Goal: Task Accomplishment & Management: Manage account settings

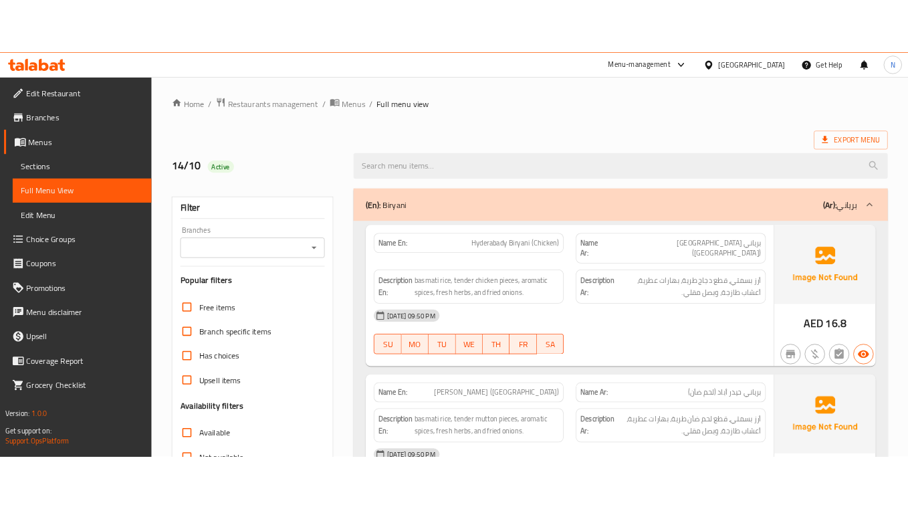
scroll to position [891, 0]
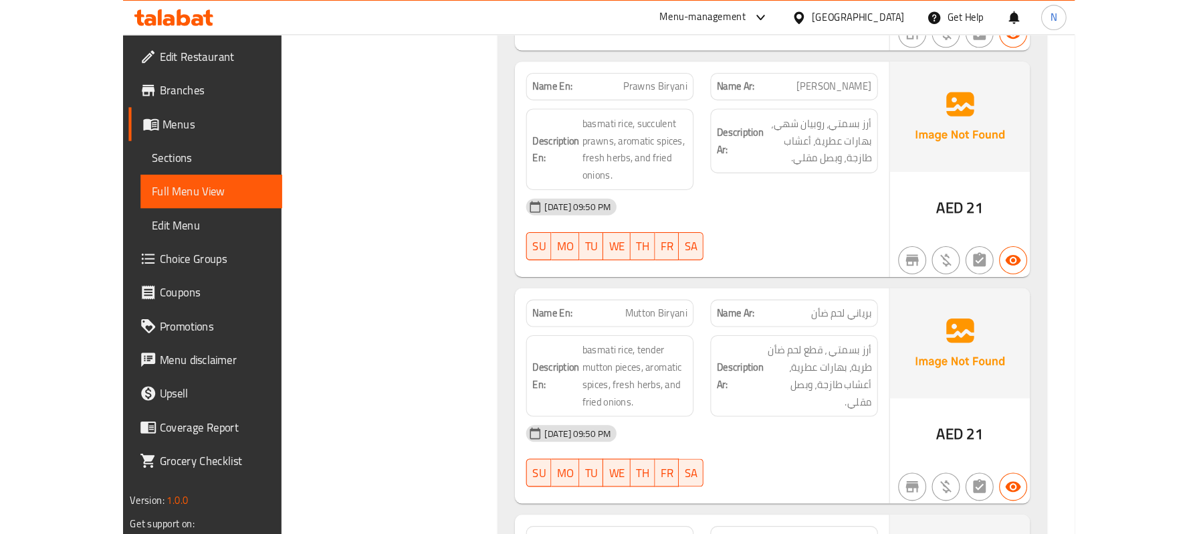
scroll to position [1337, 0]
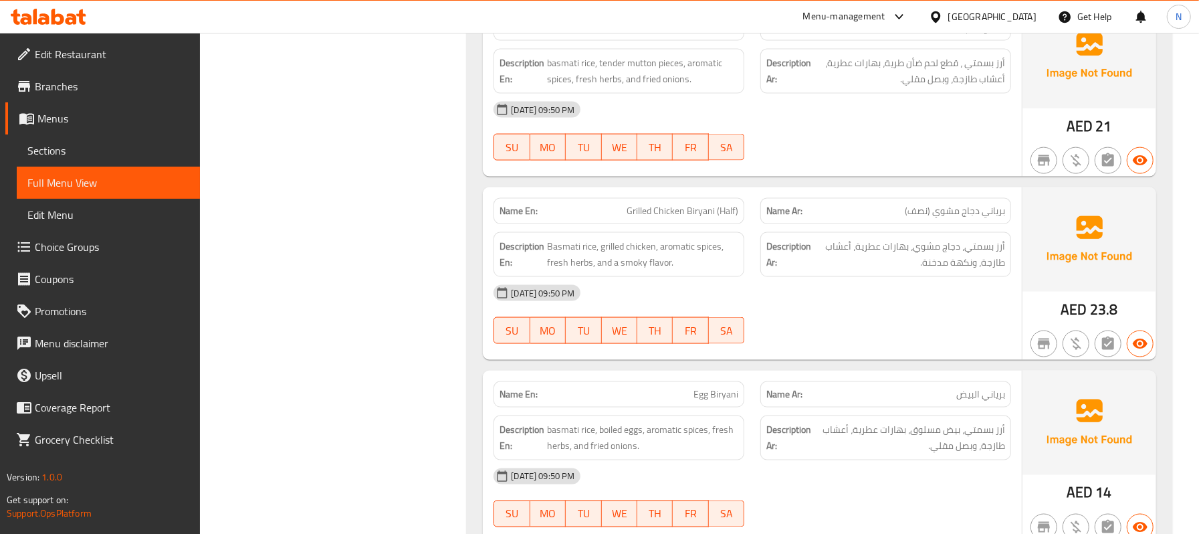
click at [365, 154] on div "Filter Branches Branches Popular filters Free items Branch specific items Has c…" at bounding box center [339, 3] width 241 height 2336
click at [337, 92] on div "Filter Branches Branches Popular filters Free items Branch specific items Has c…" at bounding box center [339, 3] width 241 height 2336
drag, startPoint x: 311, startPoint y: 124, endPoint x: 361, endPoint y: 88, distance: 61.4
click at [316, 122] on div "Filter Branches Branches Popular filters Free items Branch specific items Has c…" at bounding box center [339, 3] width 241 height 2336
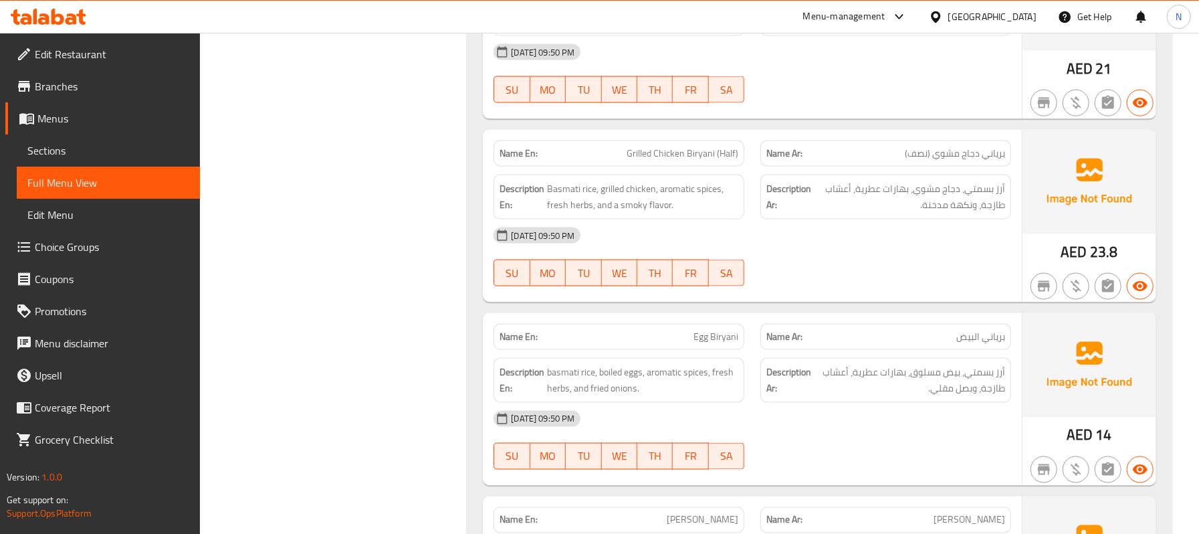
scroll to position [1426, 0]
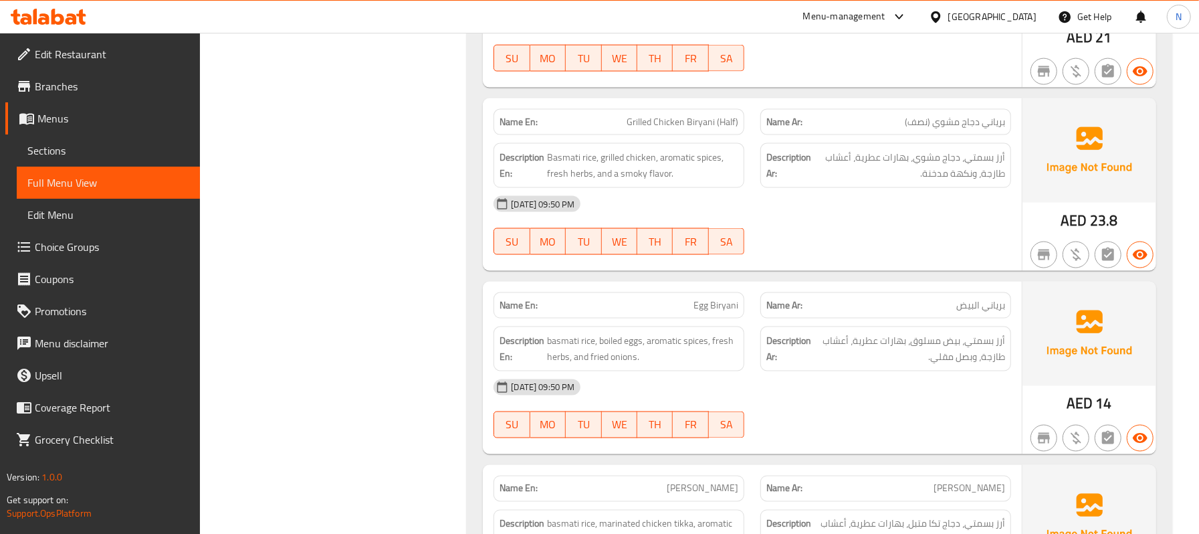
drag, startPoint x: 332, startPoint y: 251, endPoint x: 340, endPoint y: 244, distance: 10.9
click at [711, 292] on div "Name En: Egg Biryani" at bounding box center [618, 305] width 251 height 26
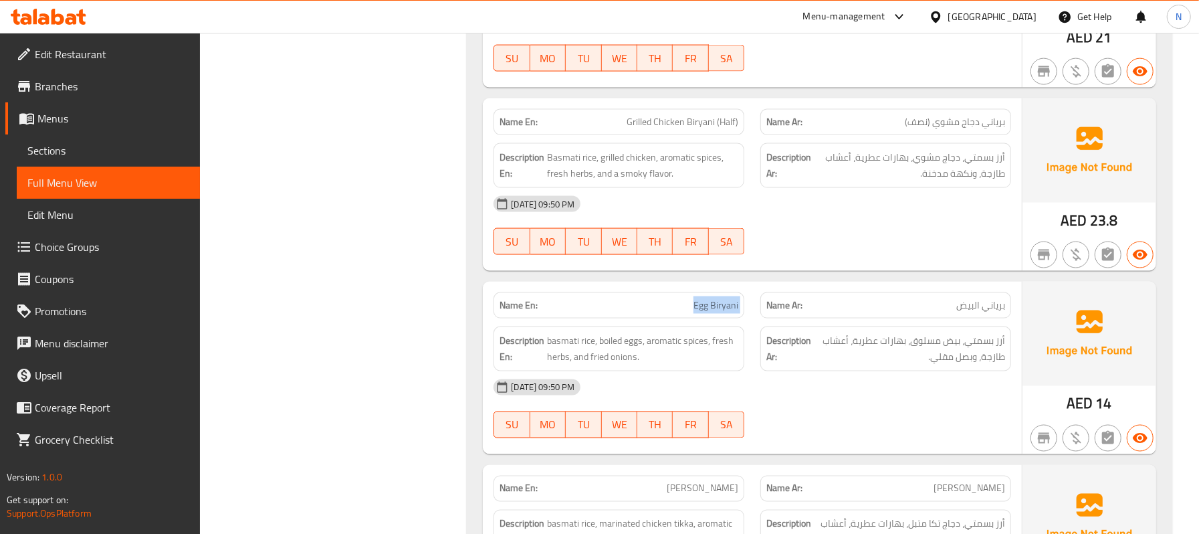
copy span "Egg Biryani"
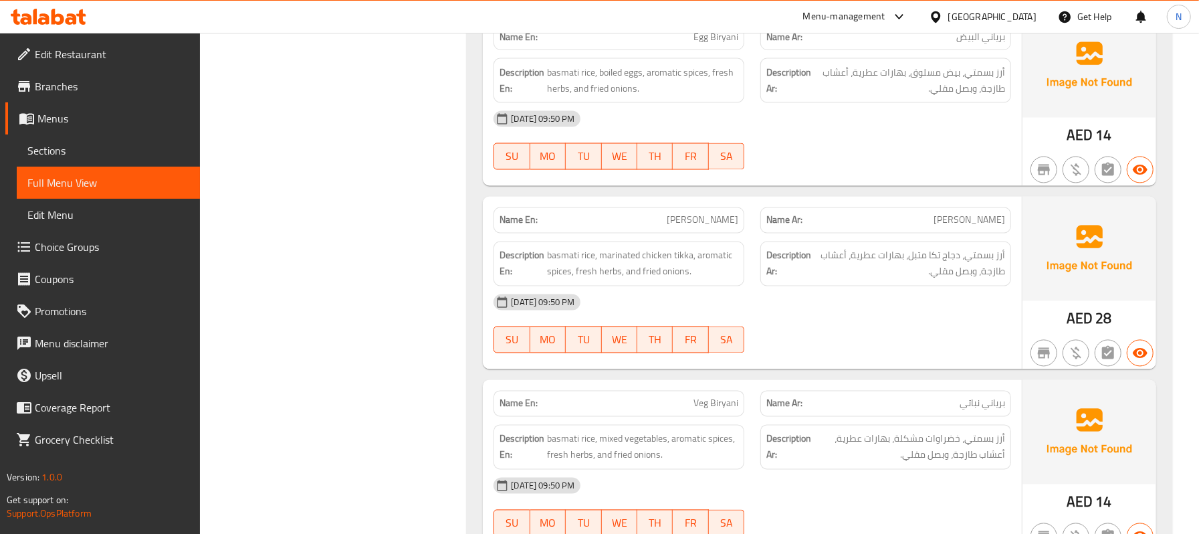
scroll to position [1704, 0]
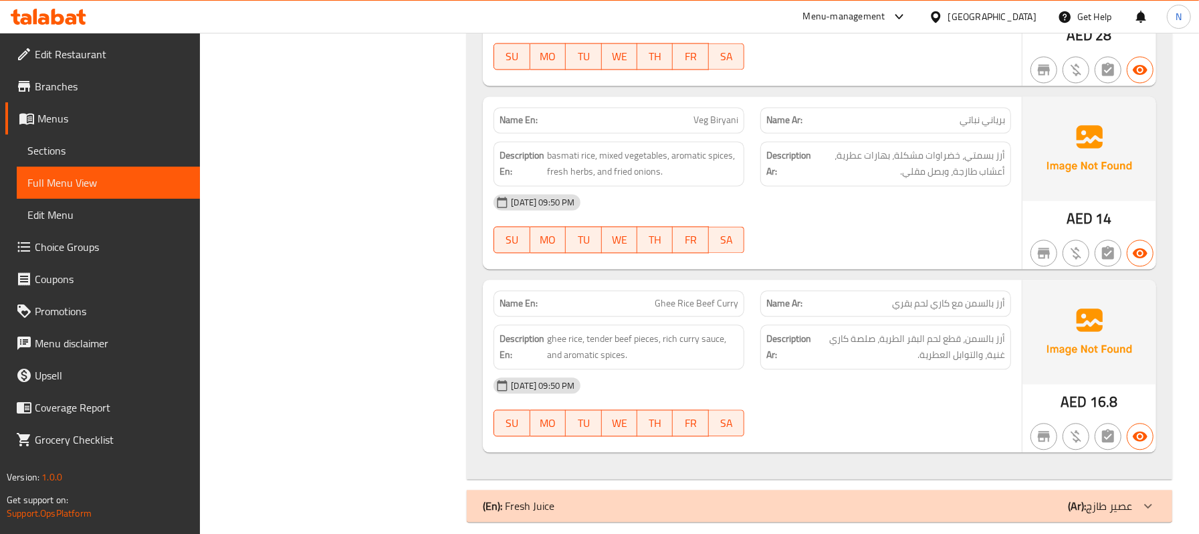
scroll to position [1990, 0]
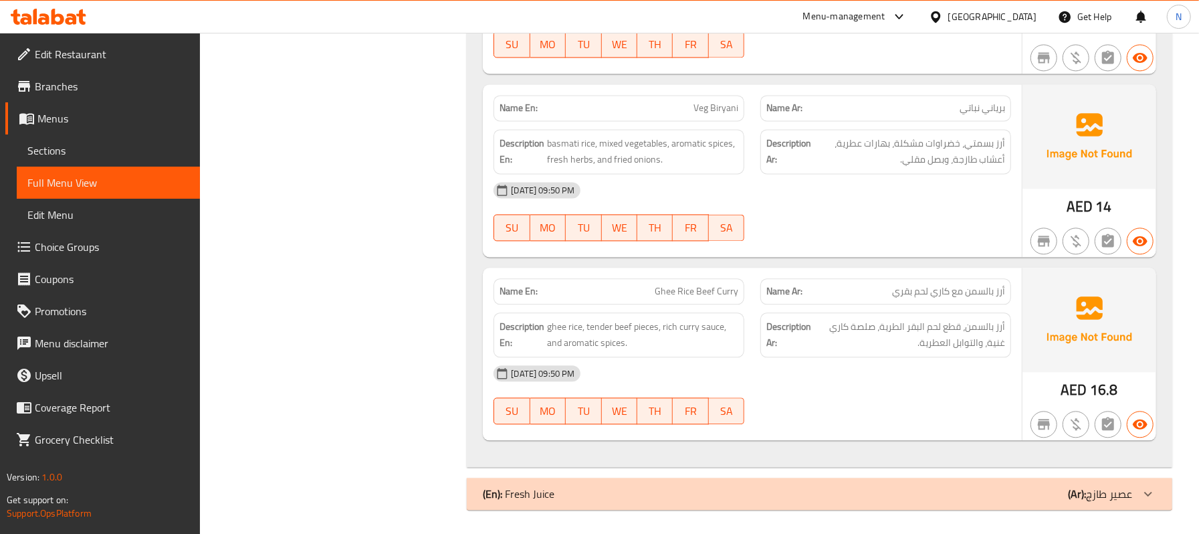
click at [672, 496] on div "(En): Fresh Juice (Ar): عصير طازج" at bounding box center [807, 493] width 649 height 16
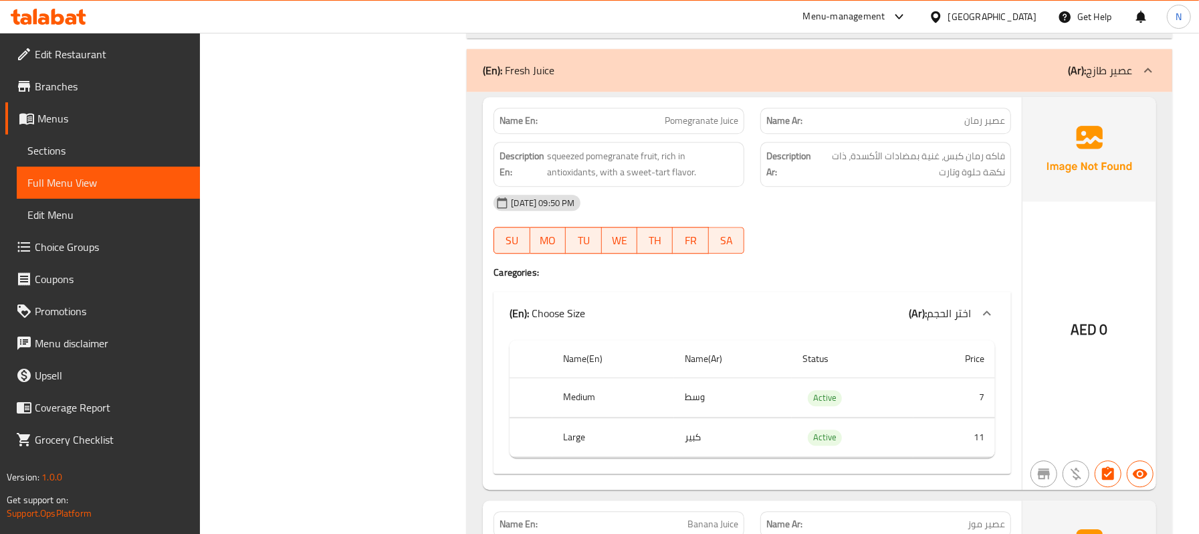
scroll to position [2435, 0]
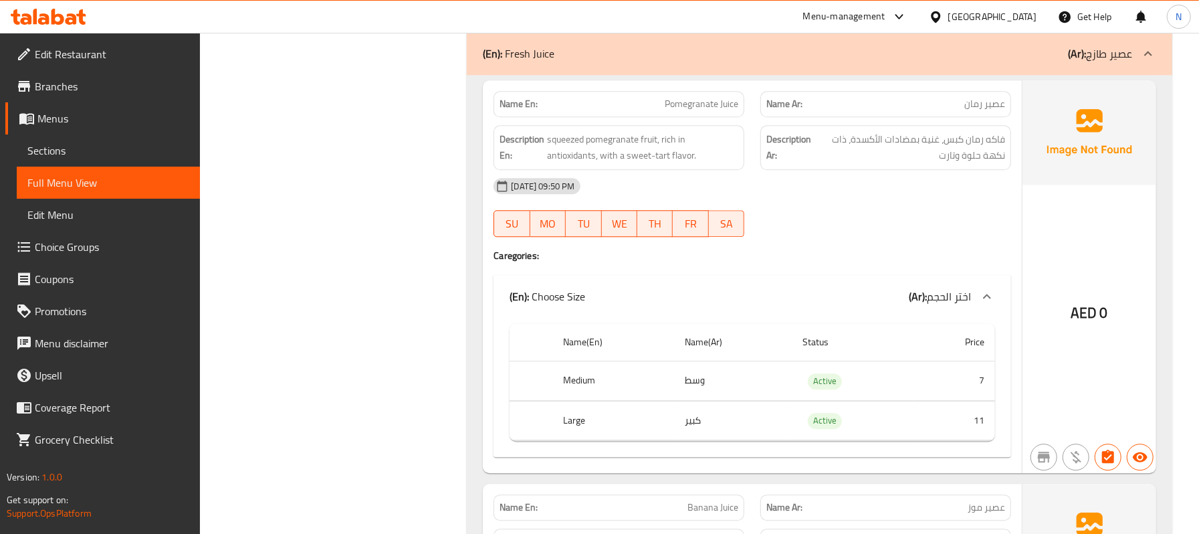
drag, startPoint x: 324, startPoint y: 207, endPoint x: 408, endPoint y: 177, distance: 88.8
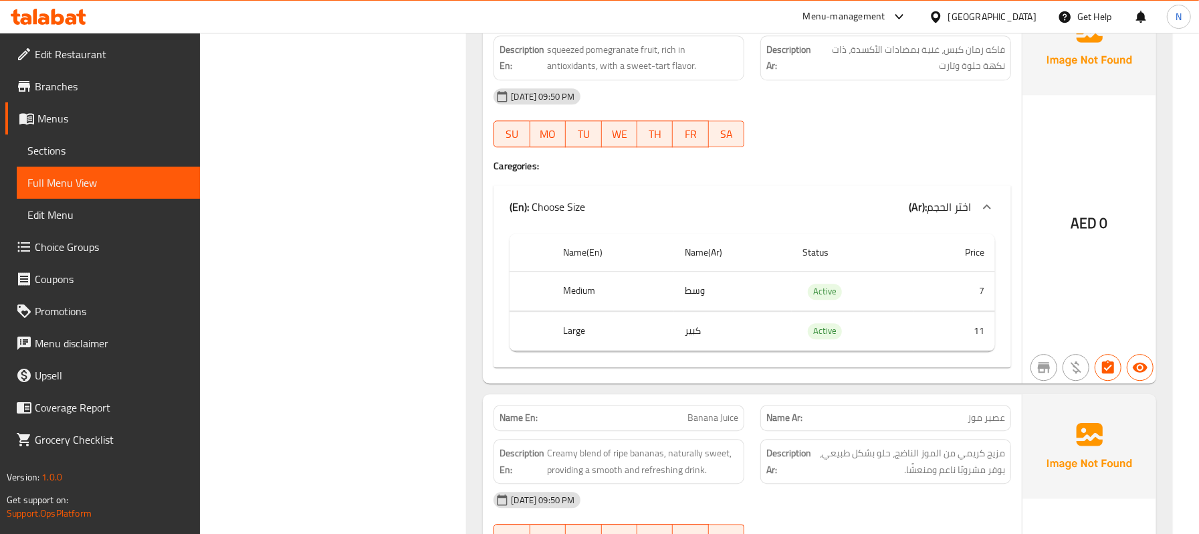
scroll to position [2614, 0]
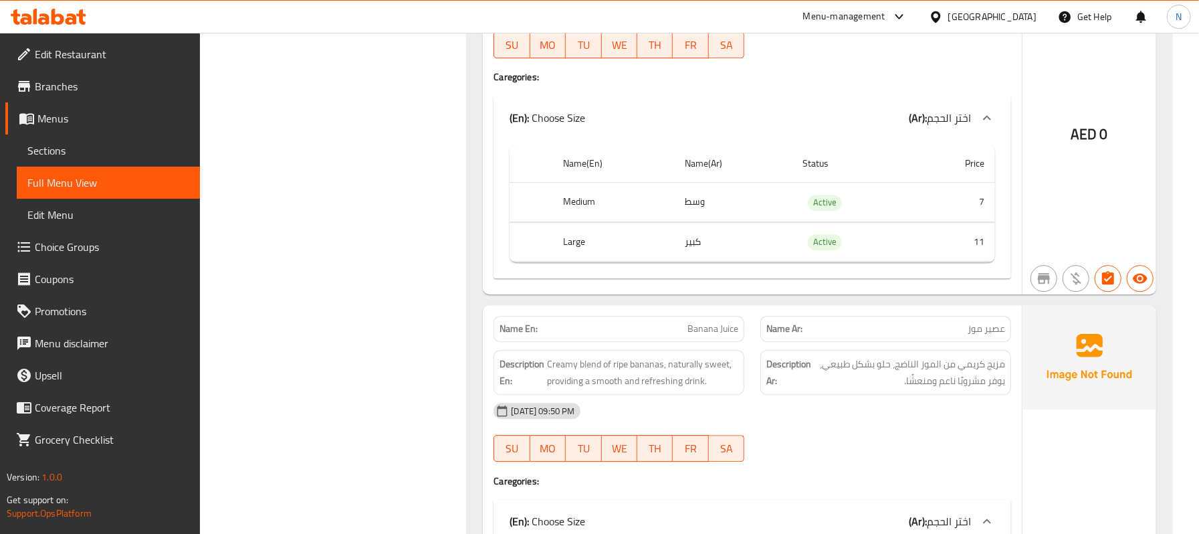
drag, startPoint x: 322, startPoint y: 225, endPoint x: 509, endPoint y: 195, distance: 189.6
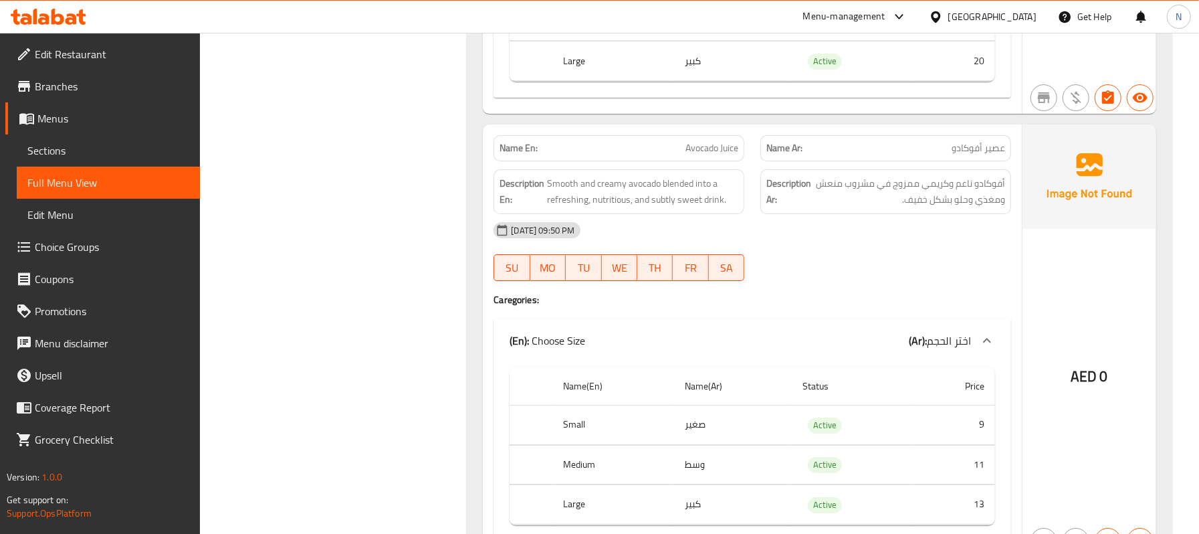
scroll to position [3327, 0]
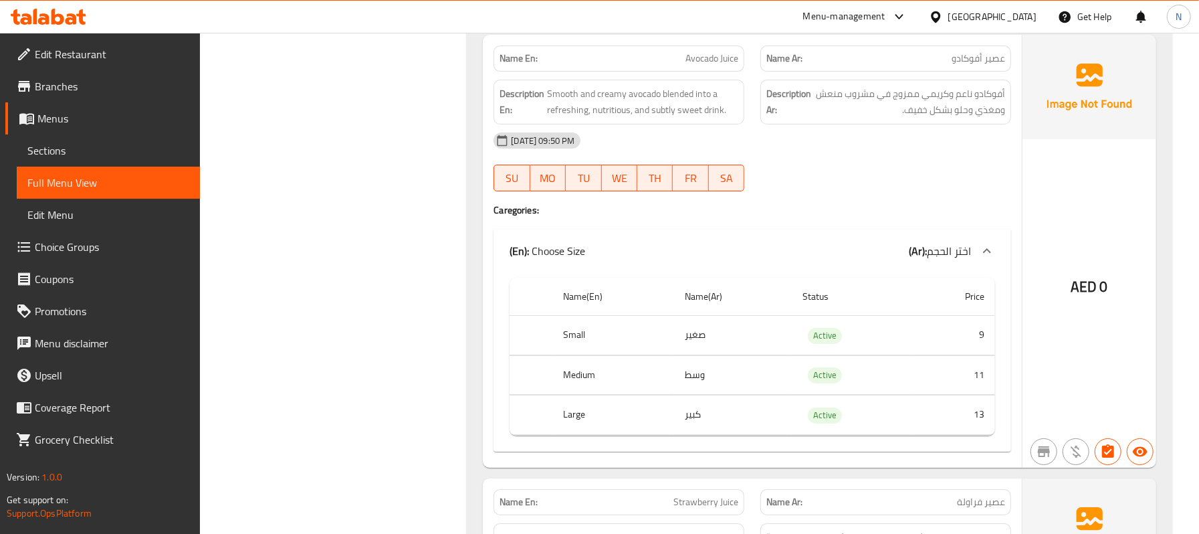
drag, startPoint x: 308, startPoint y: 110, endPoint x: 314, endPoint y: 108, distance: 7.2
drag, startPoint x: 279, startPoint y: 111, endPoint x: 366, endPoint y: 96, distance: 88.8
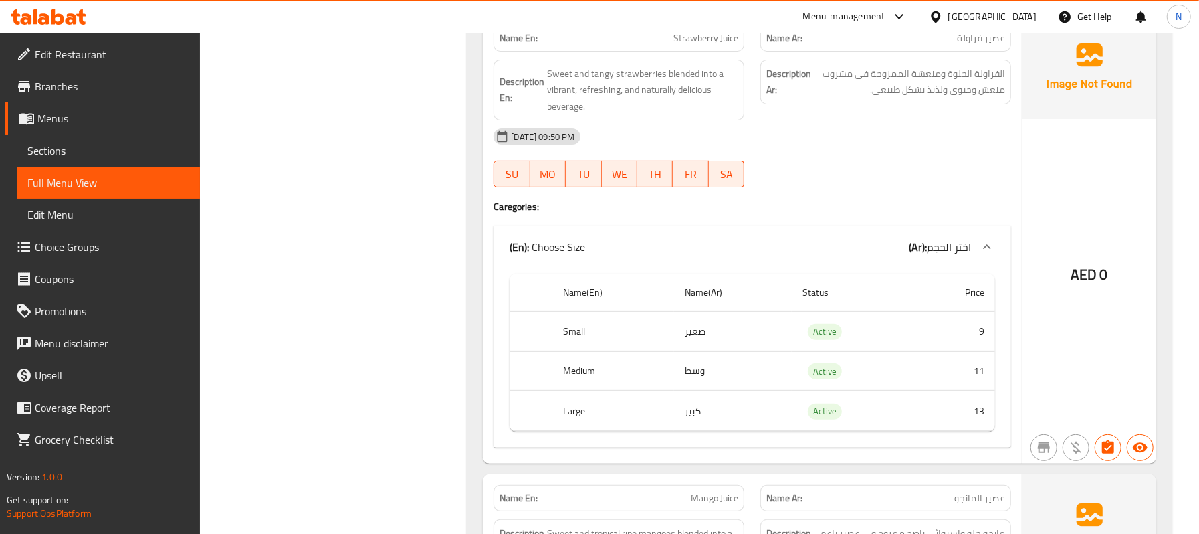
scroll to position [4147, 0]
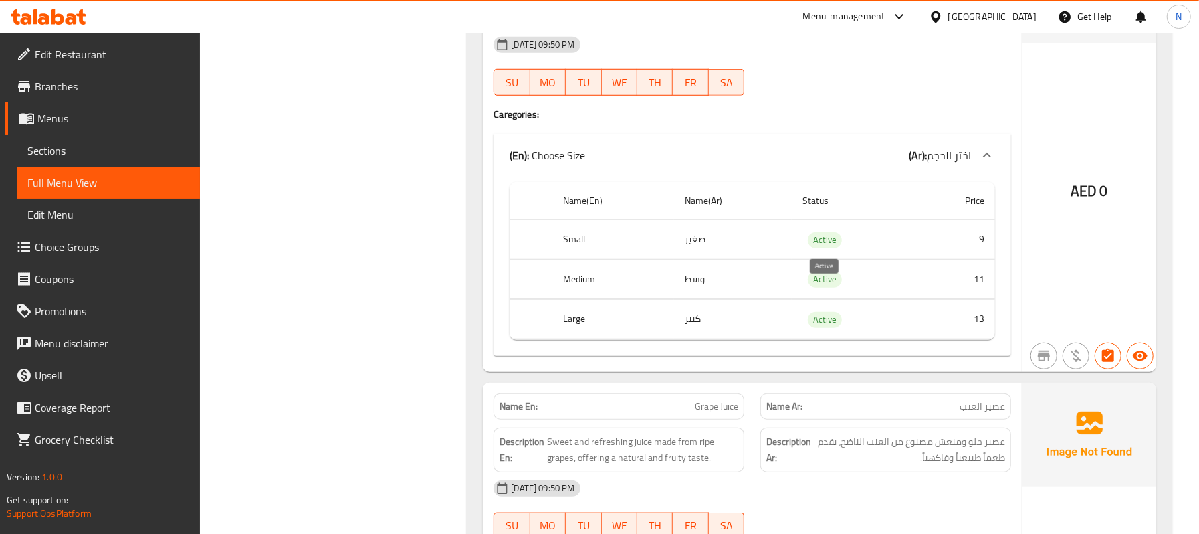
scroll to position [4415, 0]
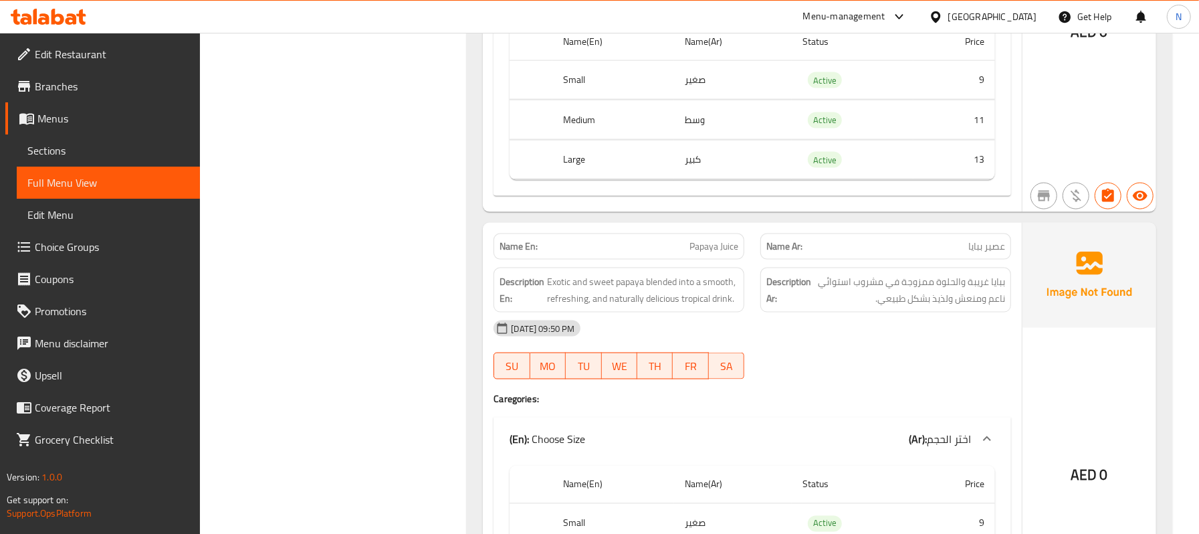
scroll to position [5039, 0]
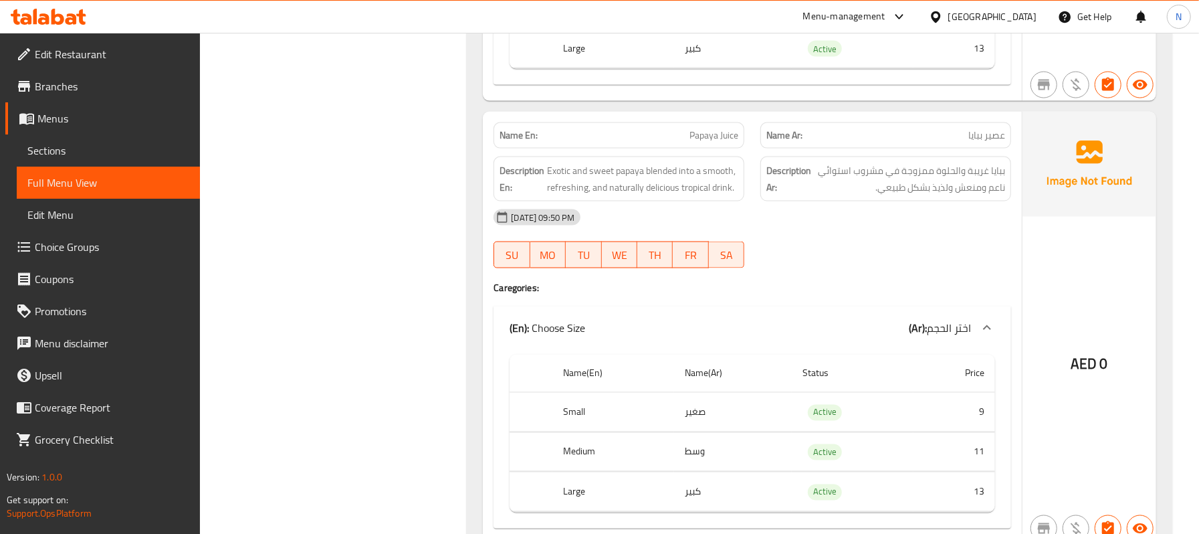
click at [279, 137] on div "Filter Branches Branches Popular filters Free items Branch specific items Has c…" at bounding box center [339, 73] width 241 height 9880
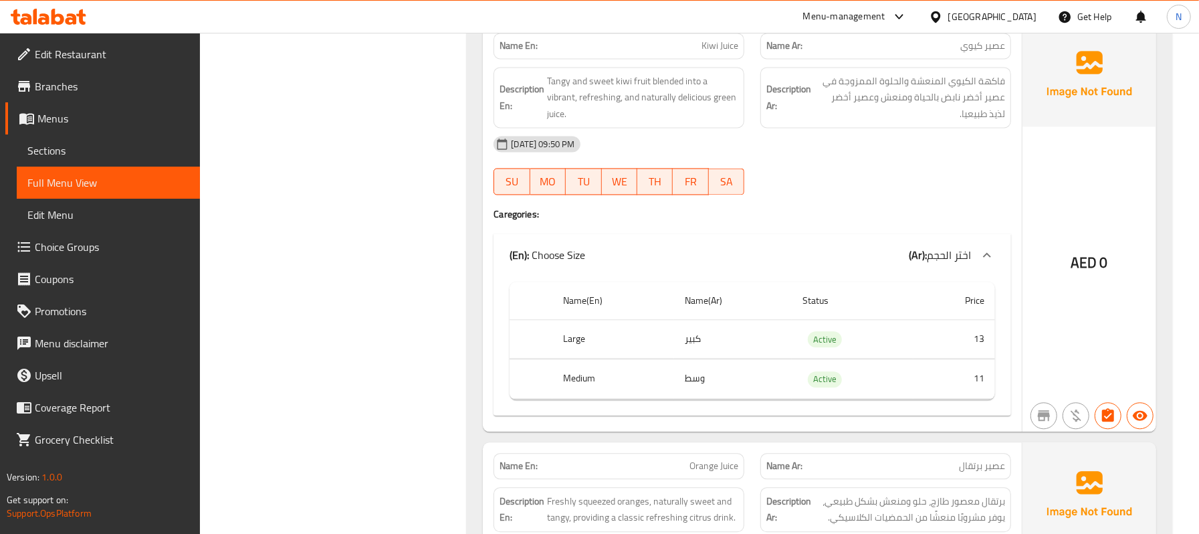
scroll to position [5574, 0]
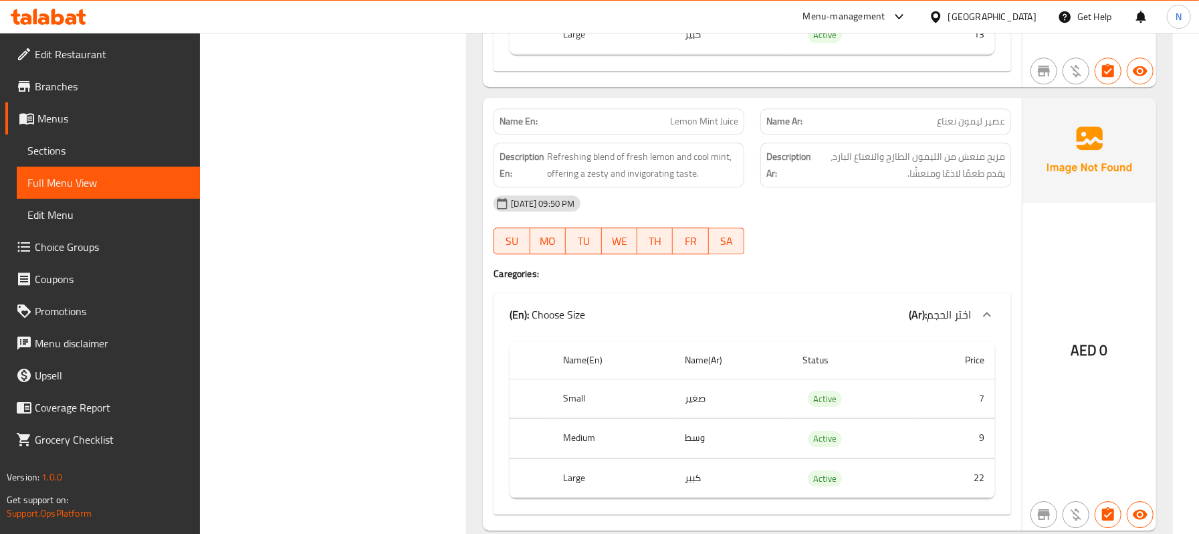
scroll to position [6387, 0]
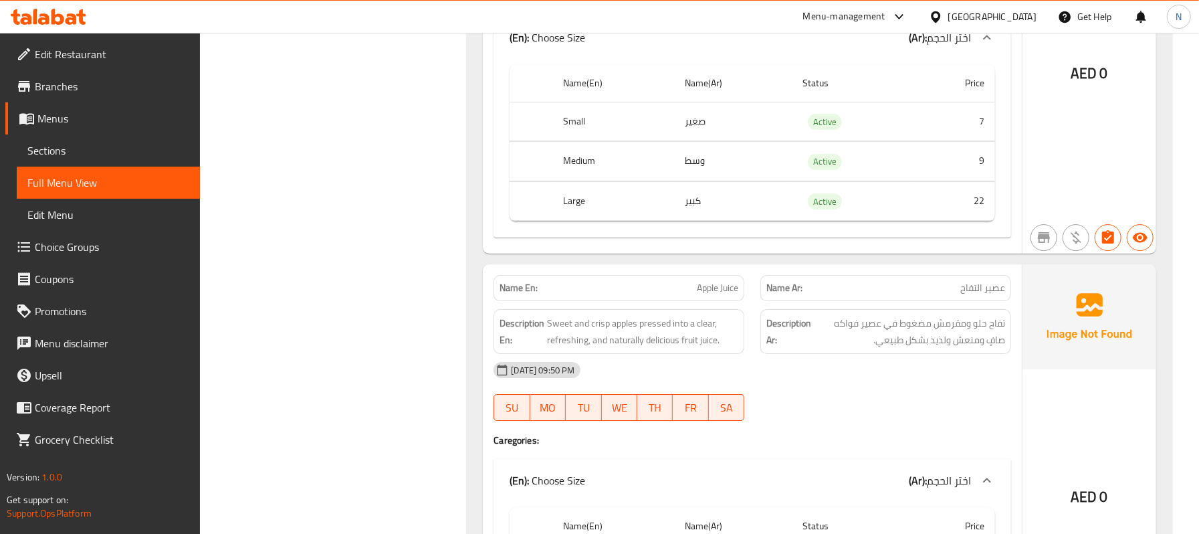
scroll to position [6655, 0]
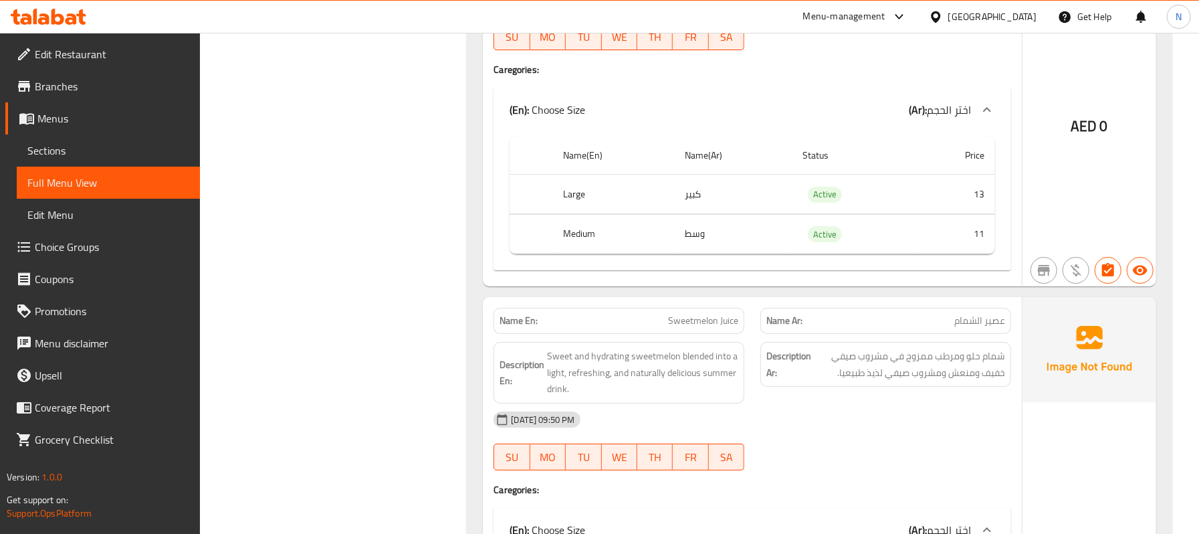
scroll to position [7011, 0]
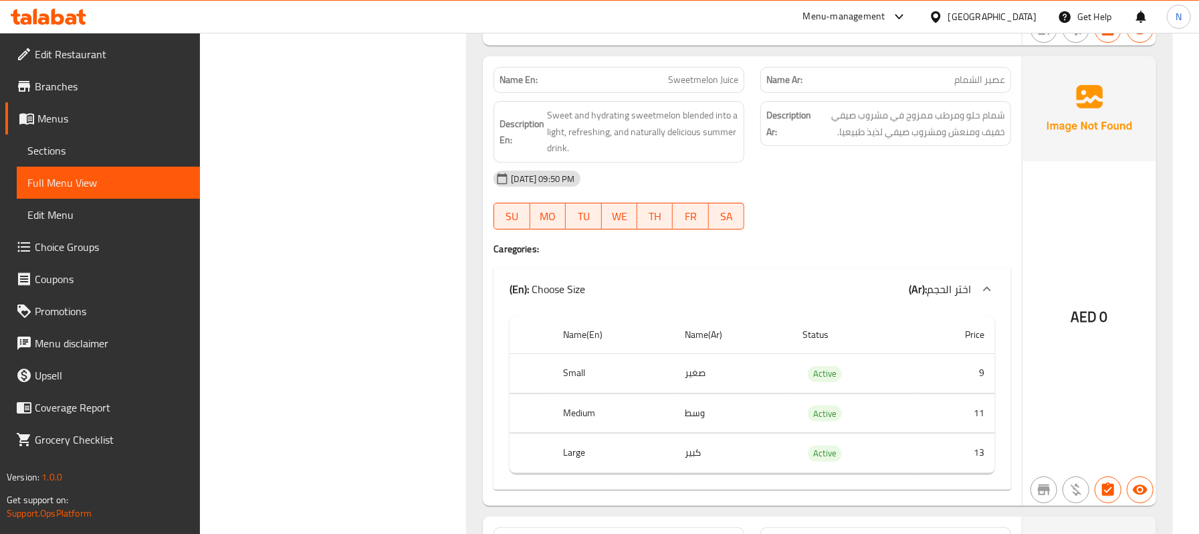
scroll to position [7278, 0]
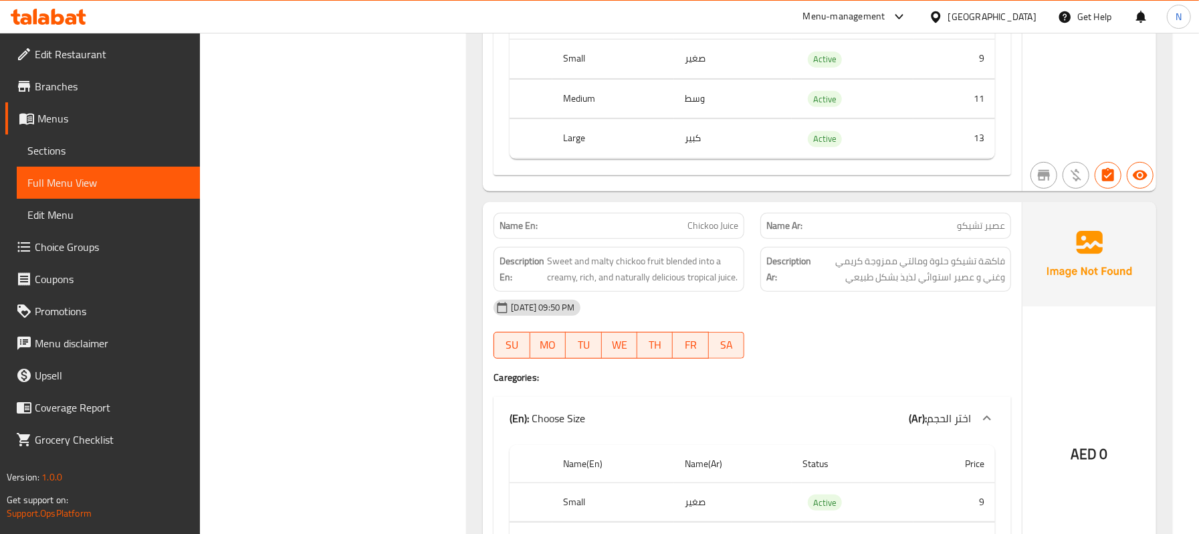
scroll to position [7724, 0]
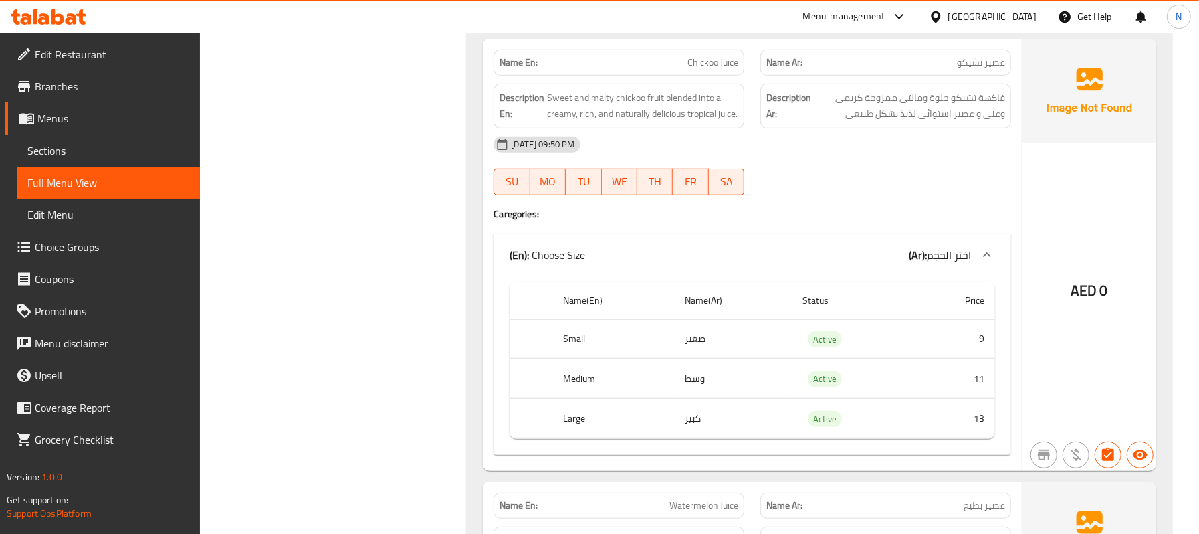
click at [693, 70] on span "Chickoo Juice" at bounding box center [712, 62] width 51 height 14
copy span "Chickoo Juice"
click at [691, 81] on div "Name En: Chickoo Juice" at bounding box center [618, 62] width 267 height 42
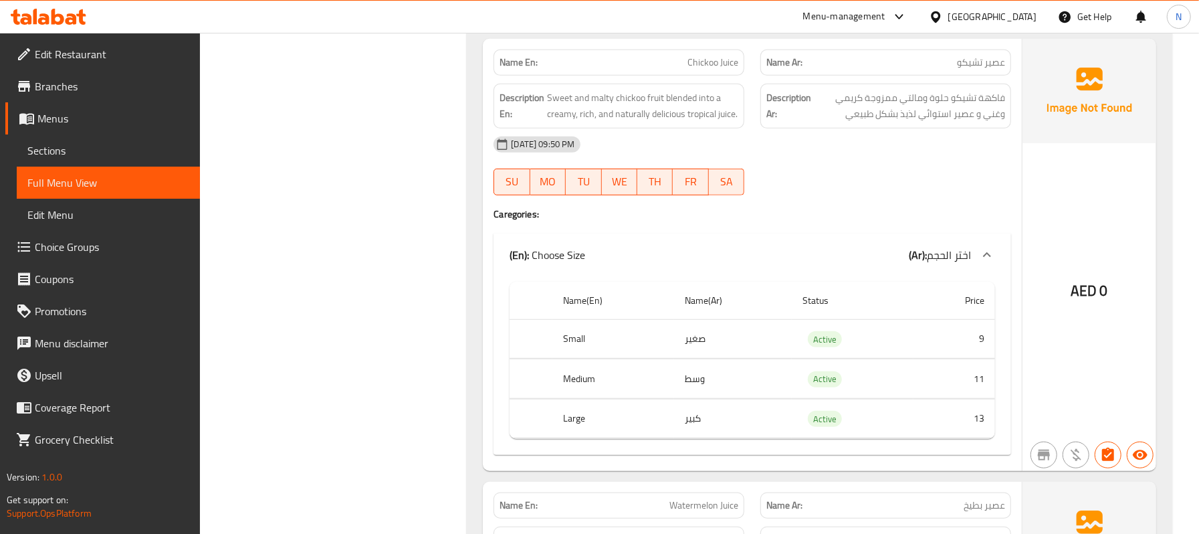
click at [699, 70] on span "Chickoo Juice" at bounding box center [712, 62] width 51 height 14
copy span "Chickoo Juice"
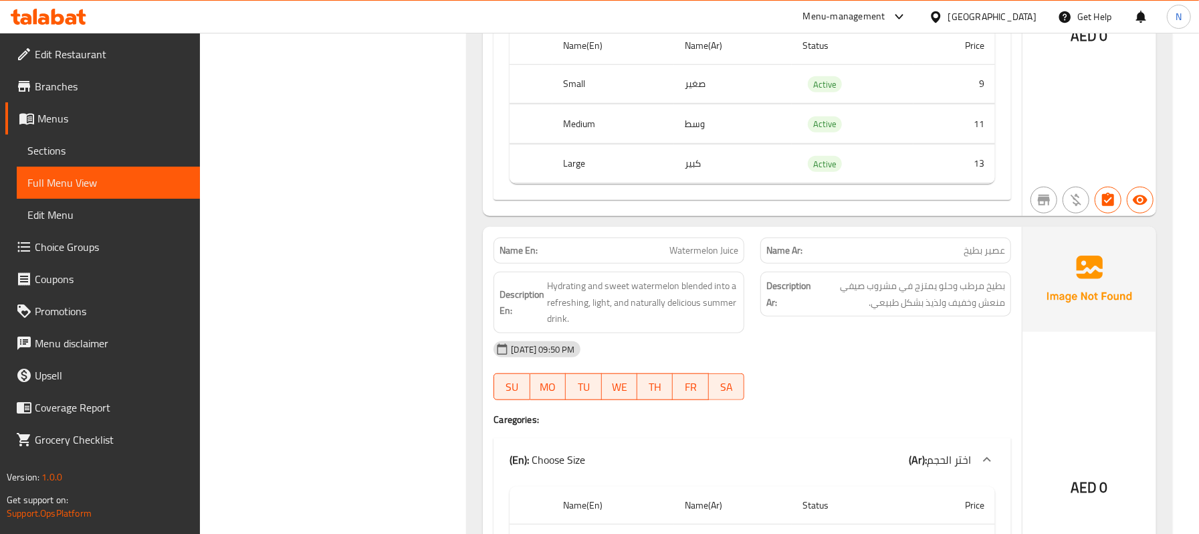
scroll to position [8081, 0]
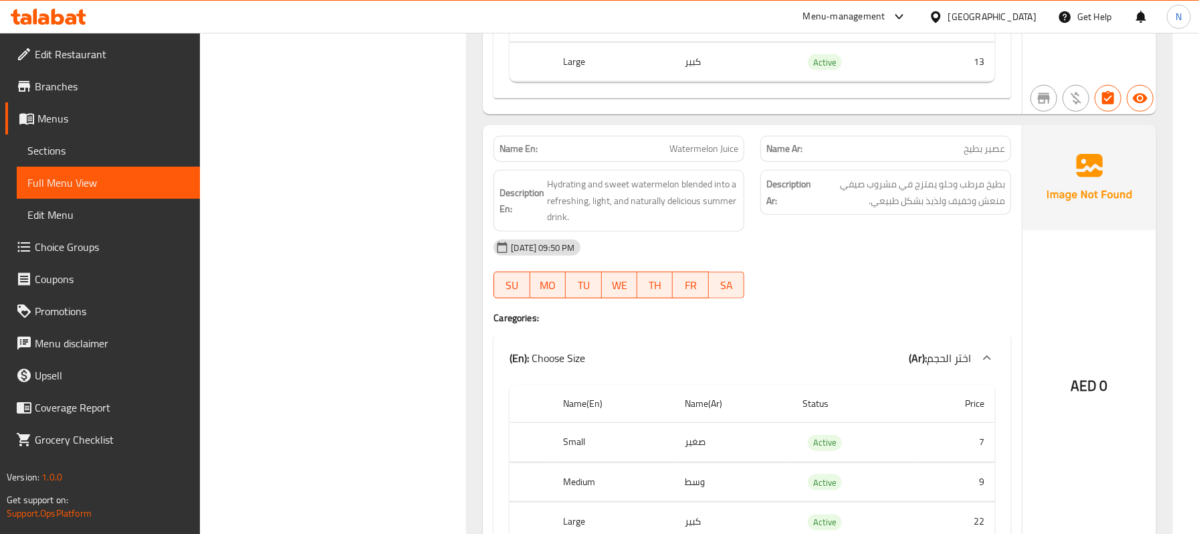
drag, startPoint x: 268, startPoint y: 186, endPoint x: 423, endPoint y: 106, distance: 174.1
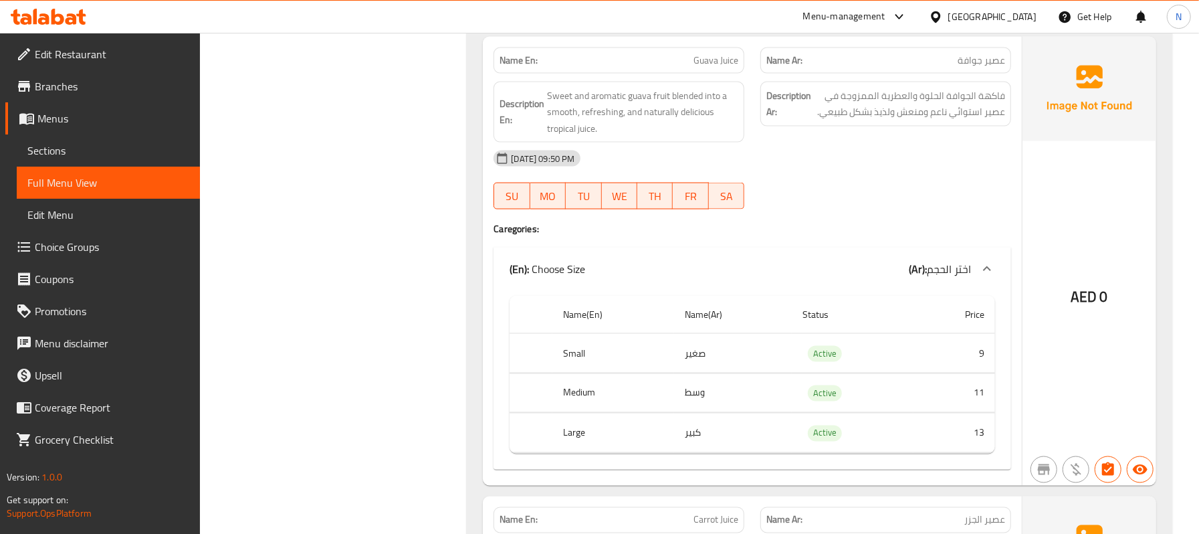
scroll to position [8798, 0]
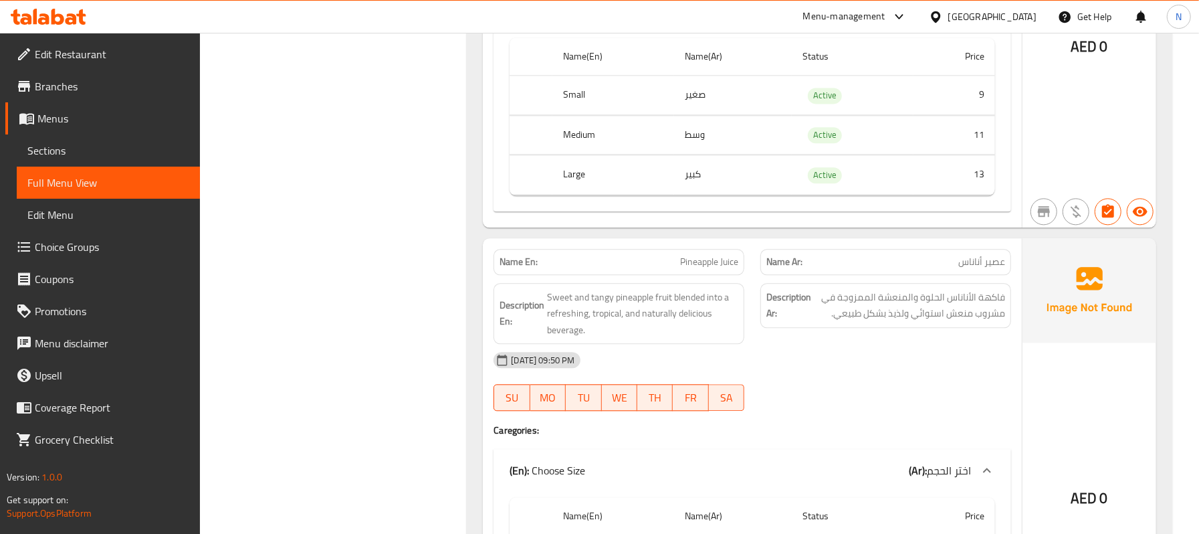
scroll to position [9333, 0]
drag, startPoint x: 263, startPoint y: 320, endPoint x: 271, endPoint y: 316, distance: 8.1
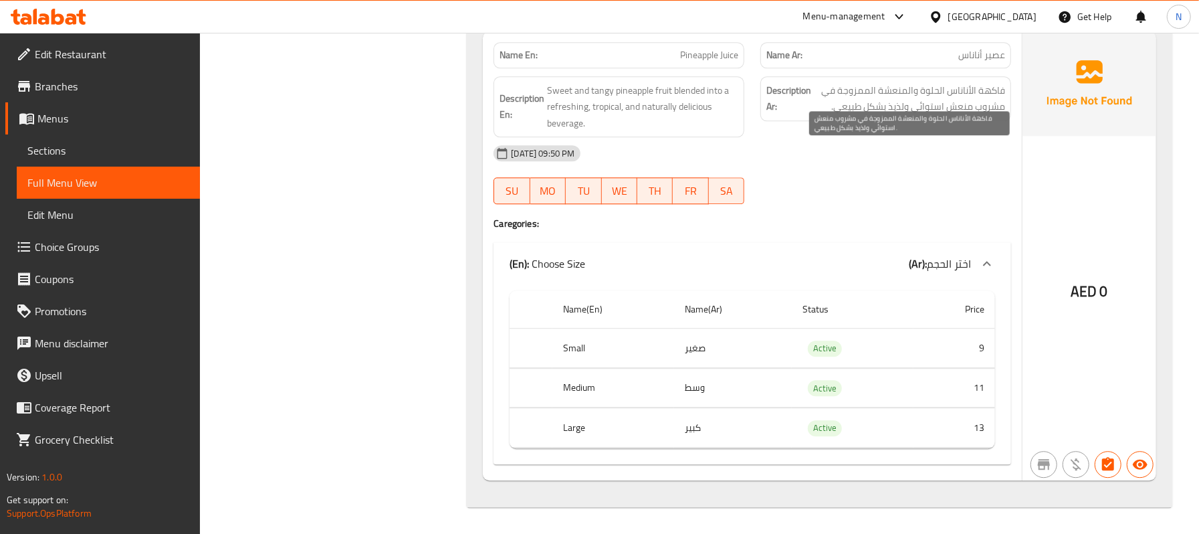
scroll to position [9601, 0]
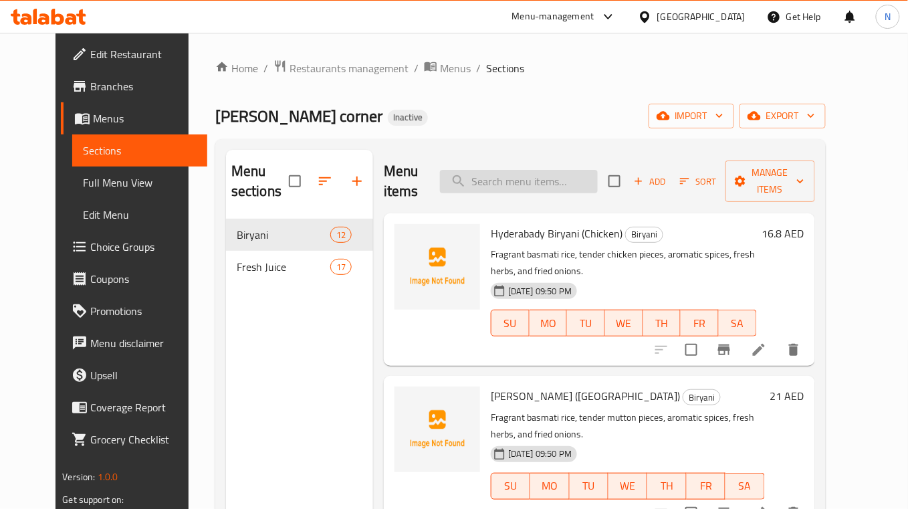
click at [530, 180] on input "search" at bounding box center [519, 181] width 158 height 23
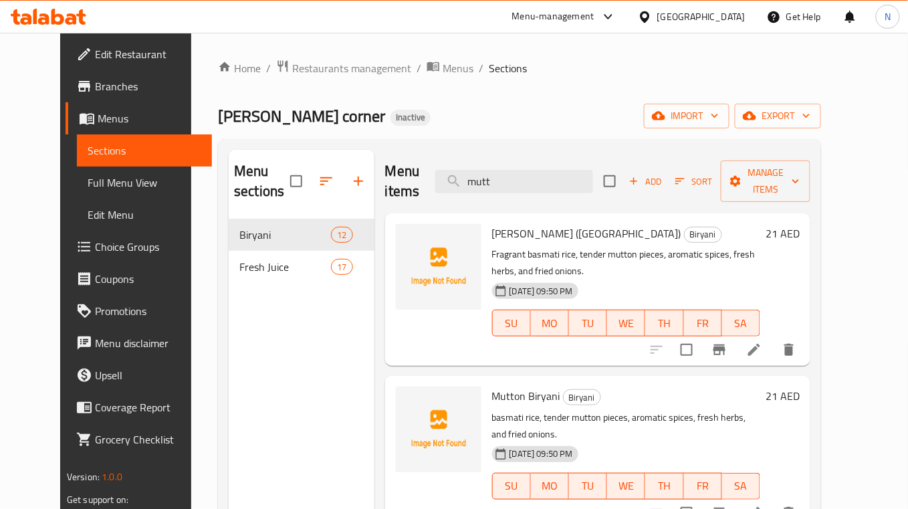
type input "mutt"
click at [773, 501] on li at bounding box center [754, 513] width 37 height 24
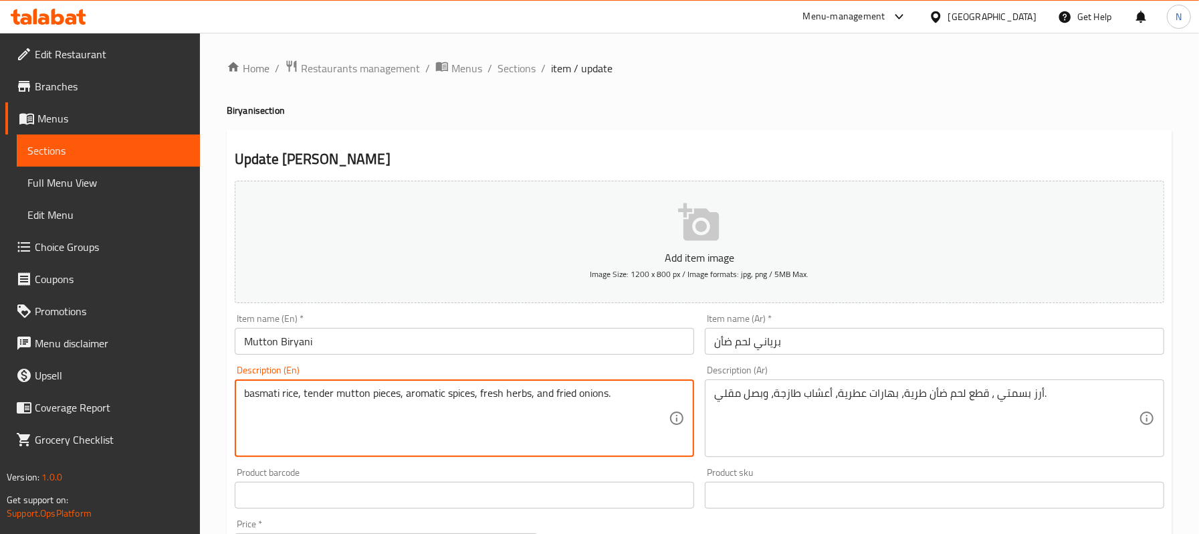
click at [247, 397] on textarea "basmati rice, tender mutton pieces, aromatic spices, fresh herbs, and fried oni…" at bounding box center [456, 418] width 425 height 64
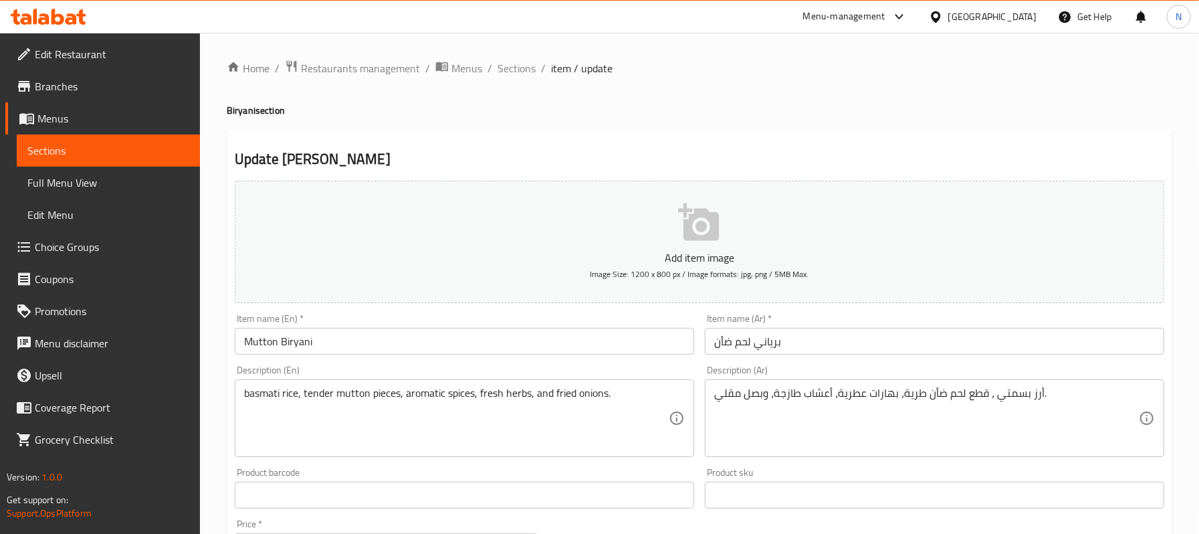
click at [242, 395] on div "basmati rice, tender mutton pieces, aromatic spices, fresh herbs, and fried oni…" at bounding box center [464, 418] width 459 height 78
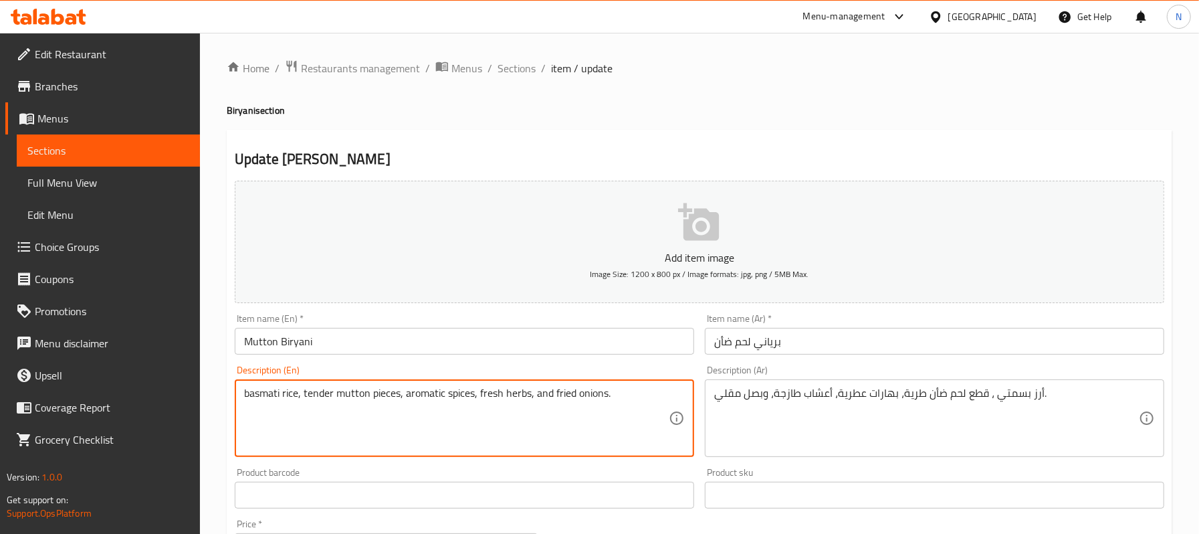
click at [244, 395] on textarea "basmati rice, tender mutton pieces, aromatic spices, fresh herbs, and fried oni…" at bounding box center [456, 418] width 425 height 64
paste textarea "Fragrant"
type textarea "Fragrant basmati rice, tender mutton pieces, aromatic spices, fresh herbs, and …"
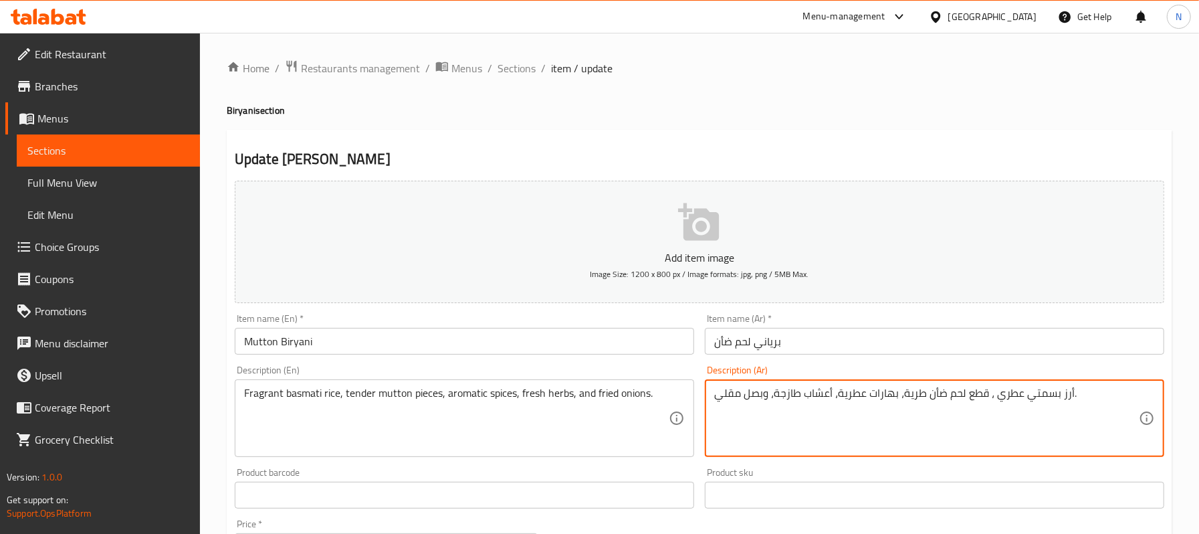
drag, startPoint x: 921, startPoint y: 394, endPoint x: 902, endPoint y: 391, distance: 19.0
click at [902, 391] on textarea "أرز بسمتي عطري ، قطع لحم ضأن طرية، بهارات عطرية، أعشاب طازجة، وبصل مقلي." at bounding box center [926, 418] width 425 height 64
type textarea "أرز بسمتي عطري ، قطع لحم ضأن تندر، بهارات عطرية، أعشاب طازجة، وبصل مقلي."
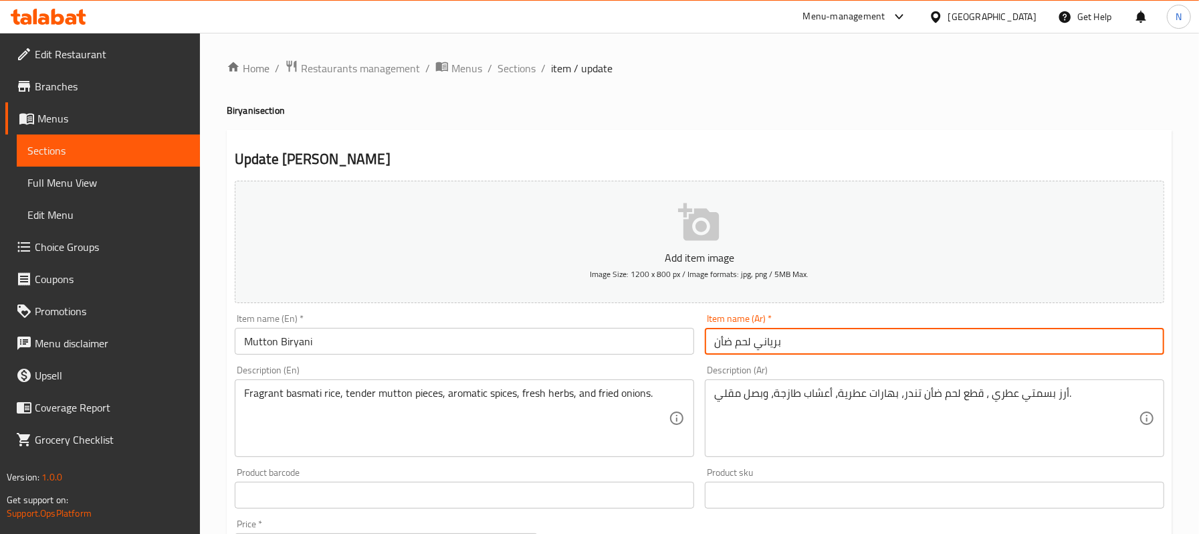
click at [800, 338] on input "برياني لحم ضأن" at bounding box center [934, 341] width 459 height 27
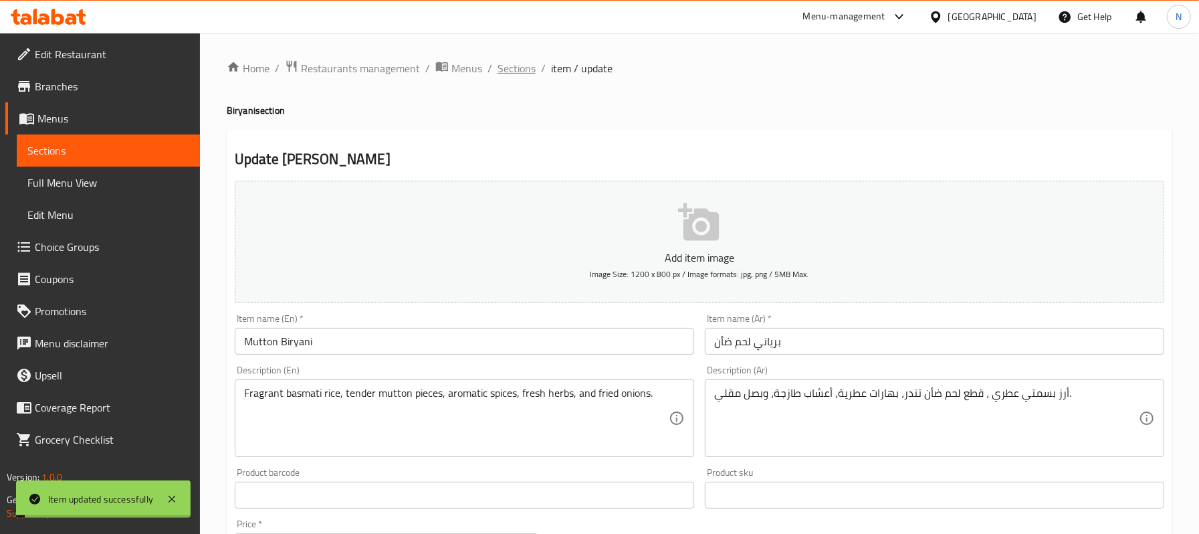
click at [503, 68] on span "Sections" at bounding box center [516, 68] width 38 height 16
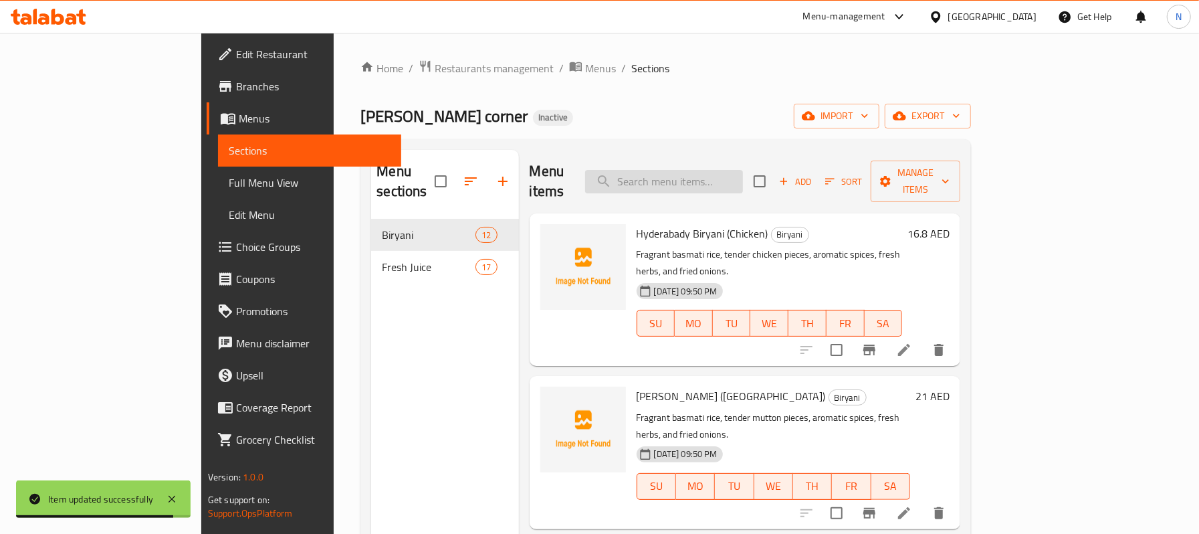
click at [743, 174] on input "search" at bounding box center [664, 181] width 158 height 23
paste input "Egg Biryani"
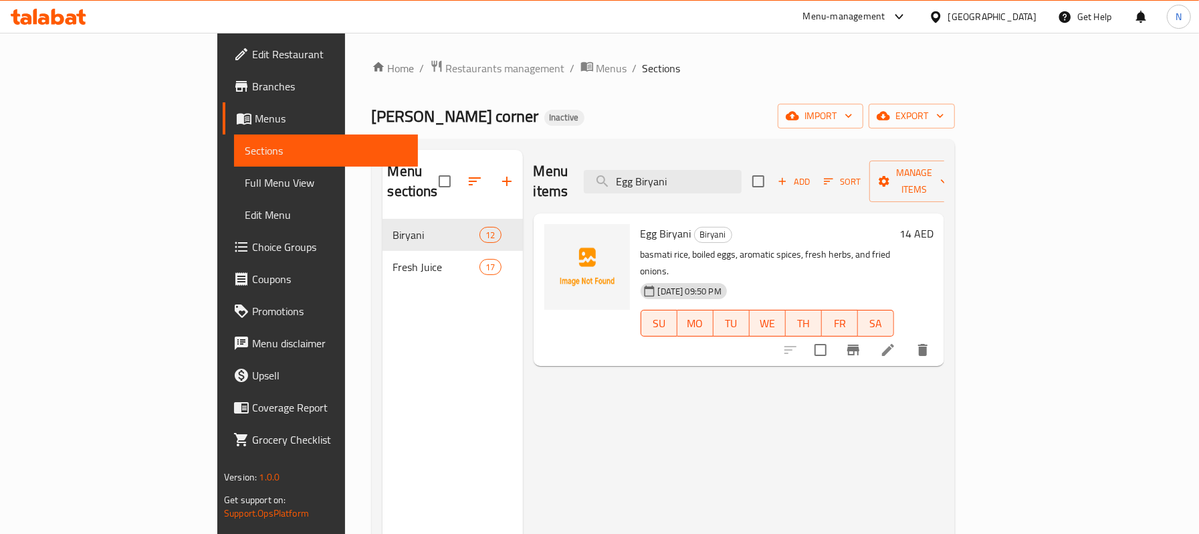
type input "Egg Biryani"
click at [896, 342] on icon at bounding box center [888, 350] width 16 height 16
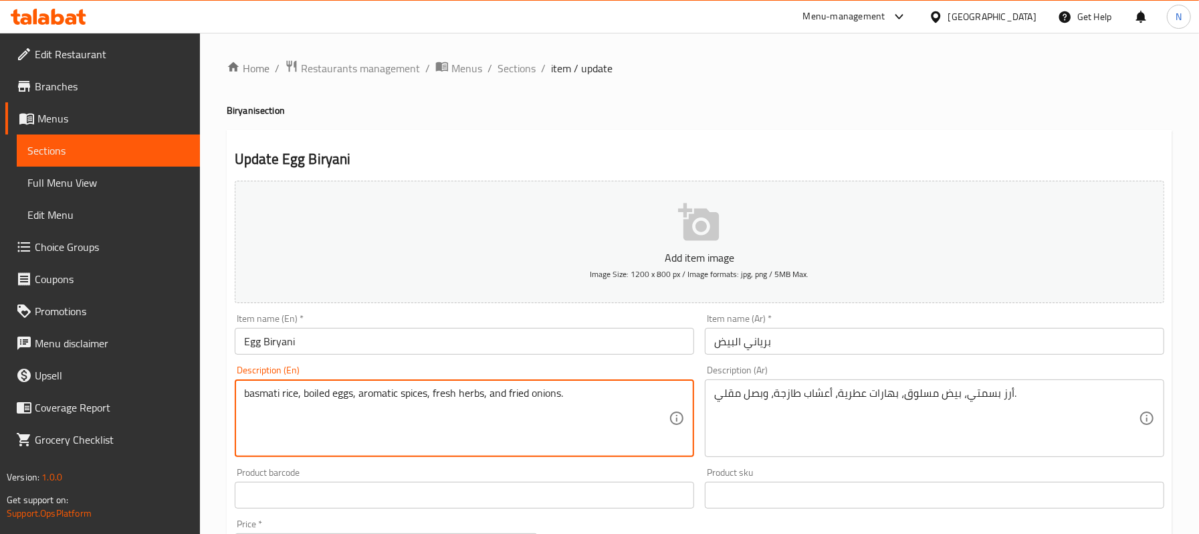
paste textarea "Fragrant"
type textarea "Fragrant basmati rice, boiled eggs, aromatic spices, fresh herbs, and fried oni…"
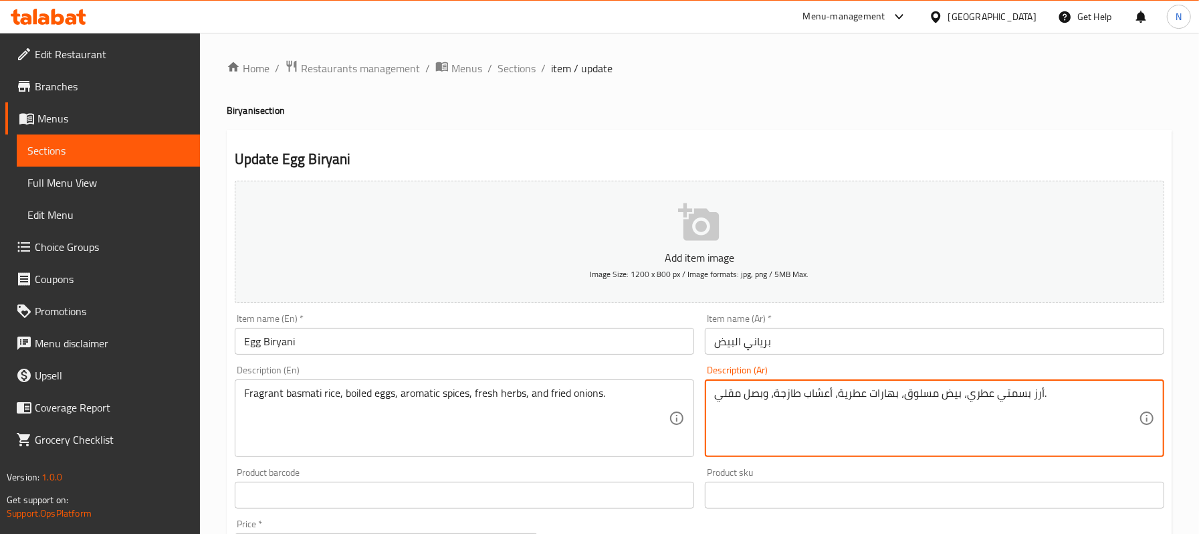
type textarea "أرز بسمتي عطري، بيض مسلوق، بهارات عطرية، أعشاب طازجة، وبصل مقلي."
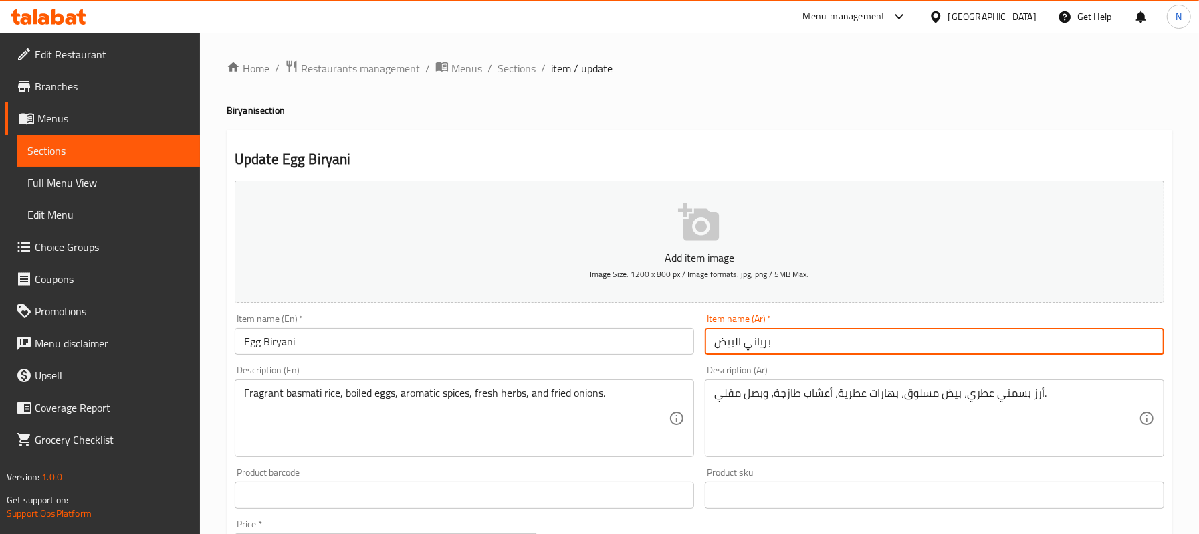
click at [745, 346] on input "برياني البيض" at bounding box center [934, 341] width 459 height 27
click at [737, 348] on input "برياني البيض" at bounding box center [934, 341] width 459 height 27
type input "برياني بيض"
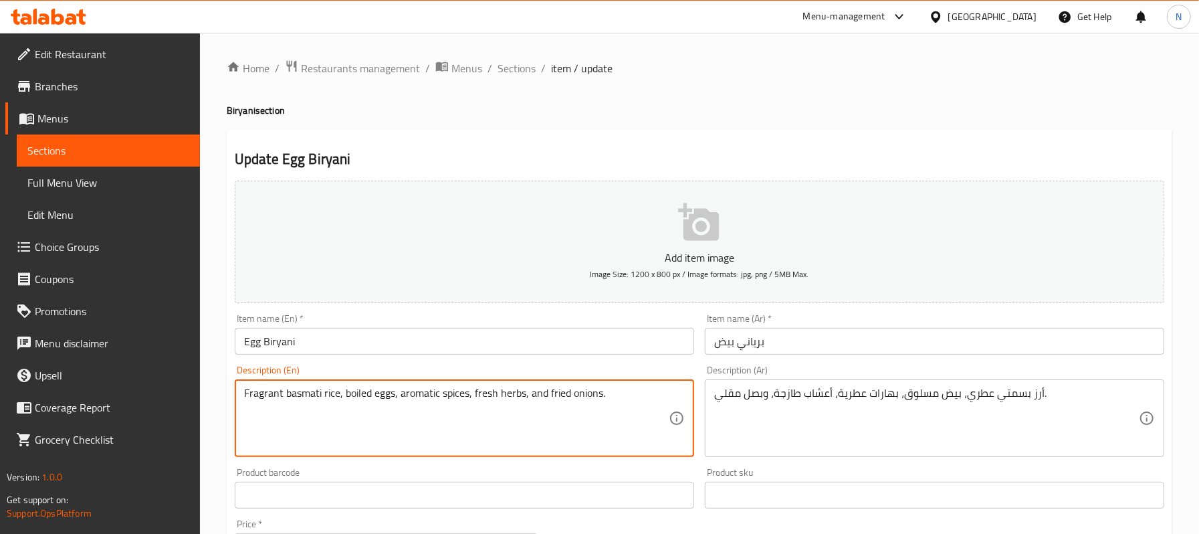
click at [253, 394] on textarea "Fragrant basmati rice, boiled eggs, aromatic spices, fresh herbs, and fried oni…" at bounding box center [456, 418] width 425 height 64
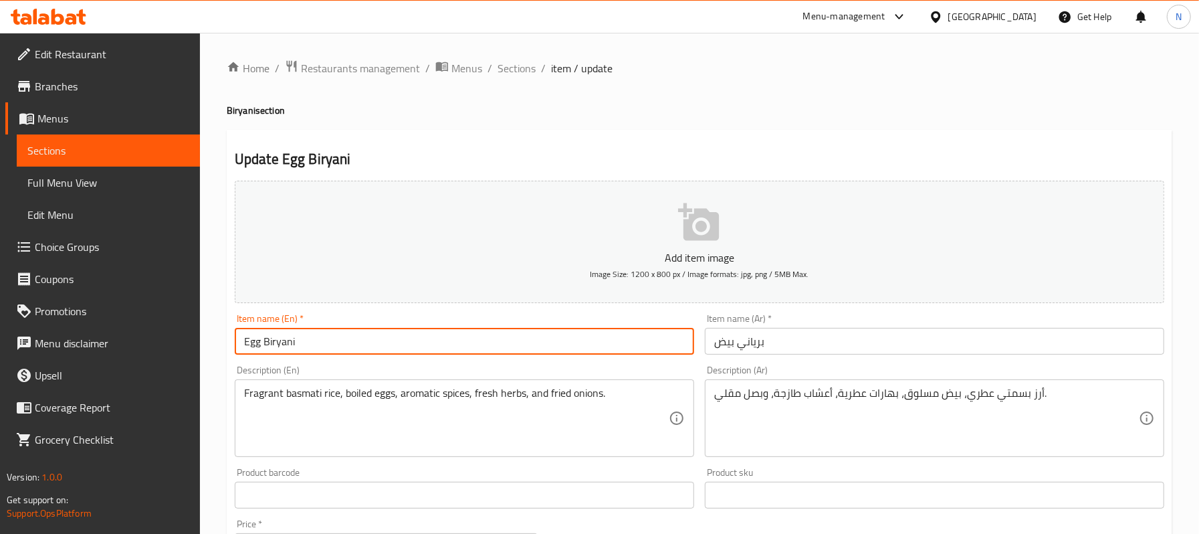
click at [474, 354] on input "Egg Biryani" at bounding box center [464, 341] width 459 height 27
click at [516, 73] on span "Sections" at bounding box center [516, 68] width 38 height 16
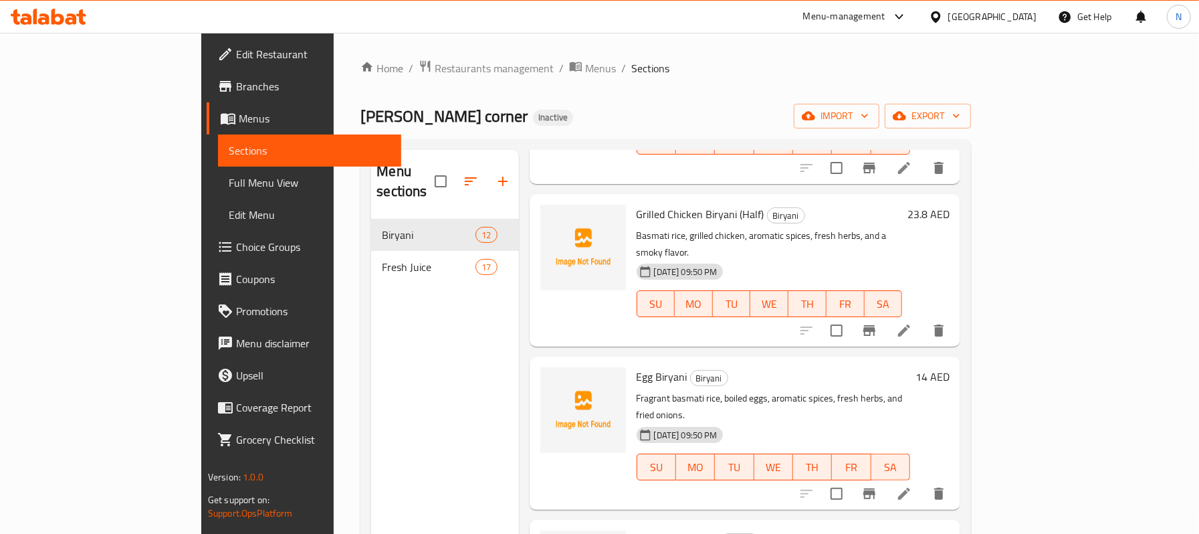
scroll to position [1248, 0]
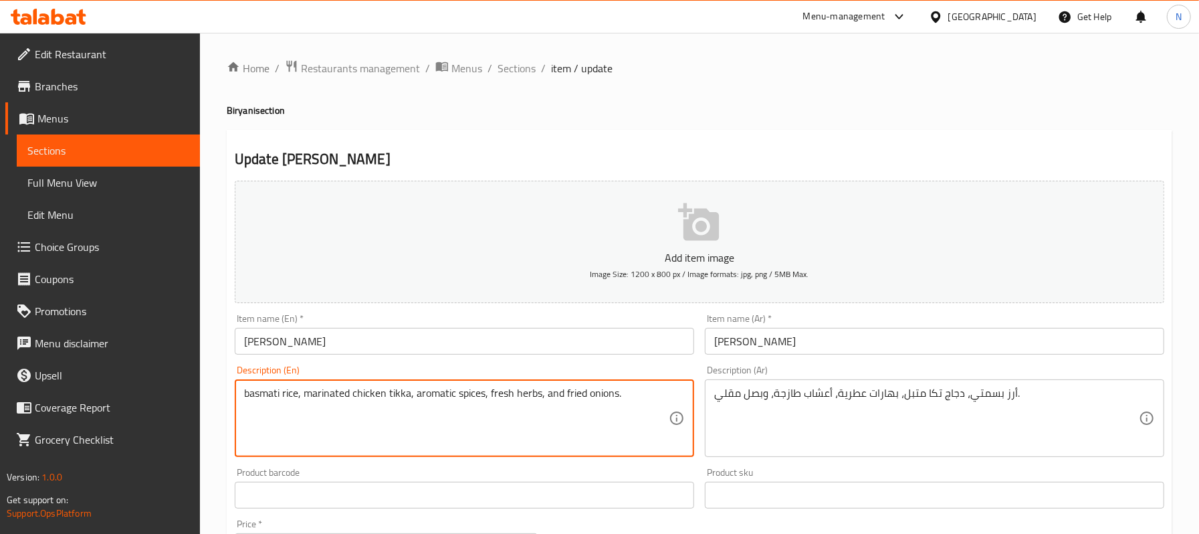
paste textarea "Fragrant"
type textarea "Fragrant basmati rice, marinated chicken tikka, aromatic spices, fresh herbs, a…"
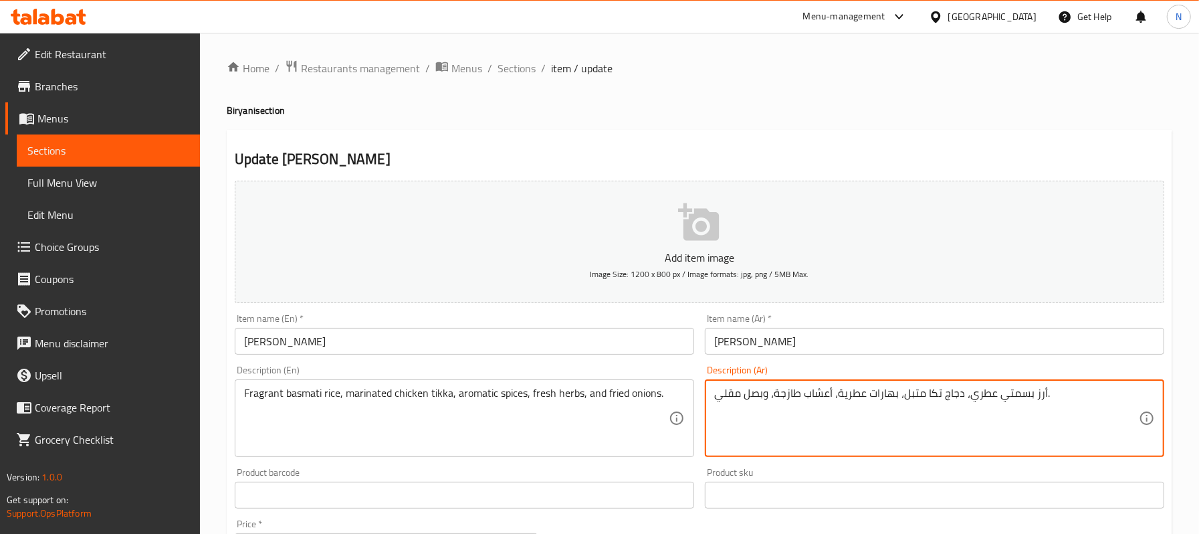
type textarea "أرز بسمتي عطري، دجاج تكا متبل، بهارات عطرية، أعشاب طازجة، وبصل مقلي."
click at [805, 345] on input "برياني تكا" at bounding box center [934, 341] width 459 height 27
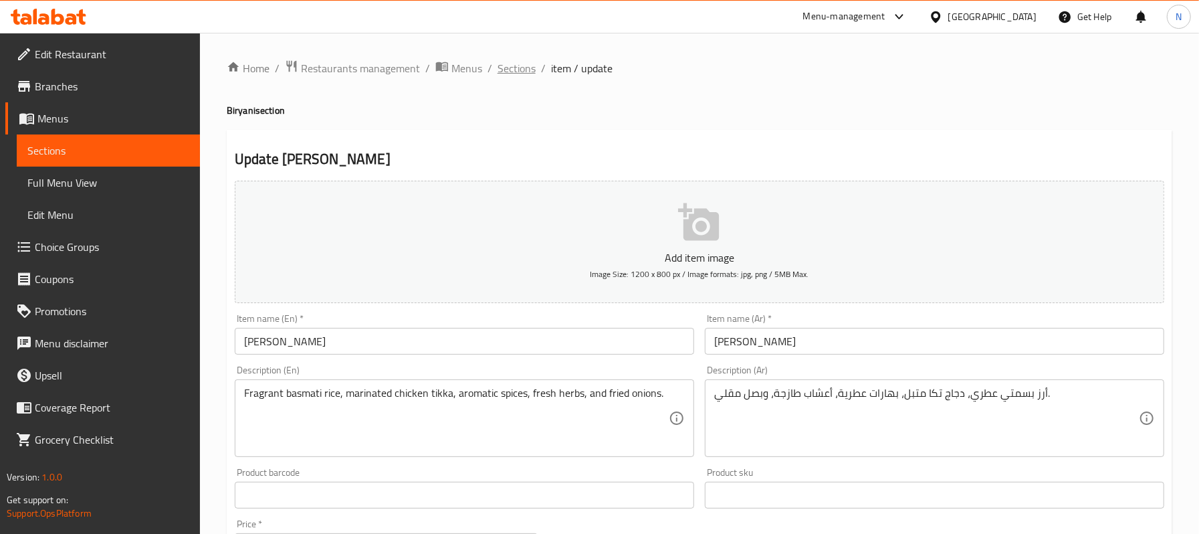
click at [523, 68] on span "Sections" at bounding box center [516, 68] width 38 height 16
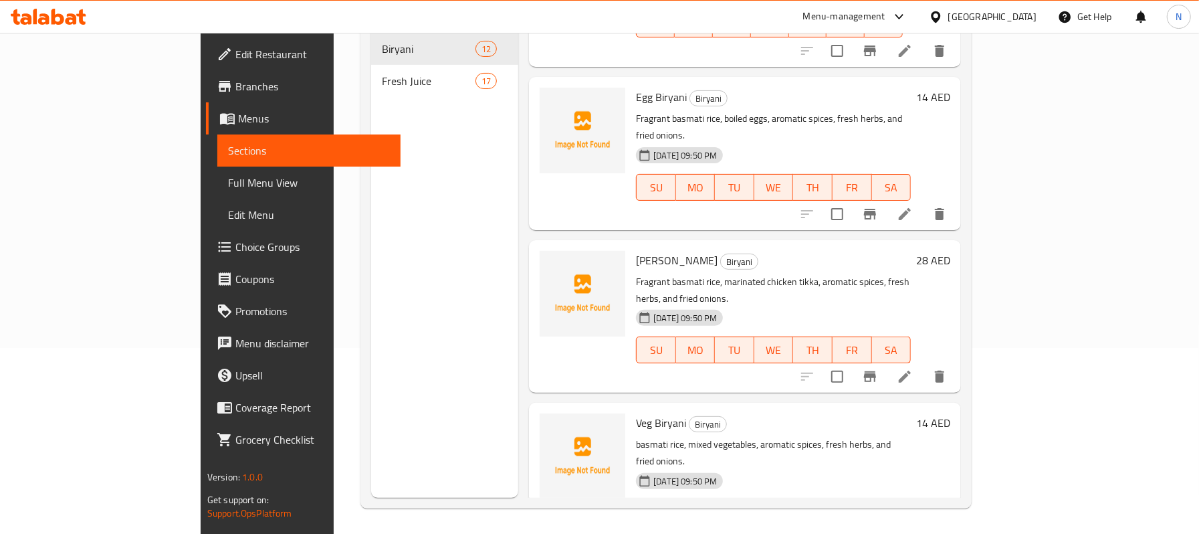
scroll to position [188, 0]
click at [907, 508] on icon at bounding box center [905, 538] width 16 height 16
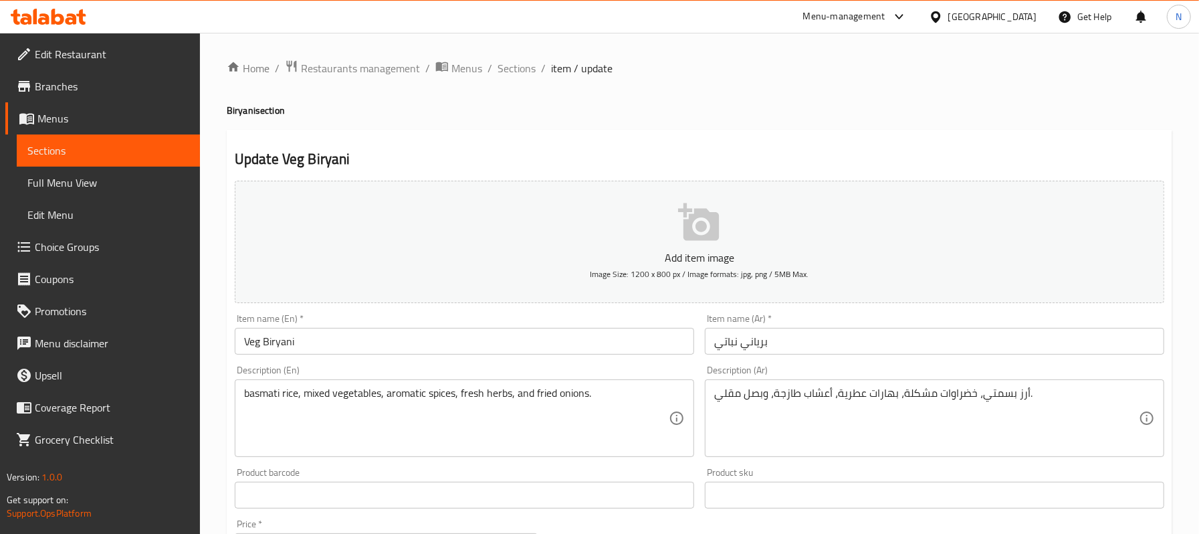
click at [242, 389] on div "basmati rice, mixed vegetables, aromatic spices, fresh herbs, and fried onions.…" at bounding box center [464, 418] width 459 height 78
click at [242, 391] on div "basmati rice, mixed vegetables, aromatic spices, fresh herbs, and fried onions.…" at bounding box center [464, 418] width 459 height 78
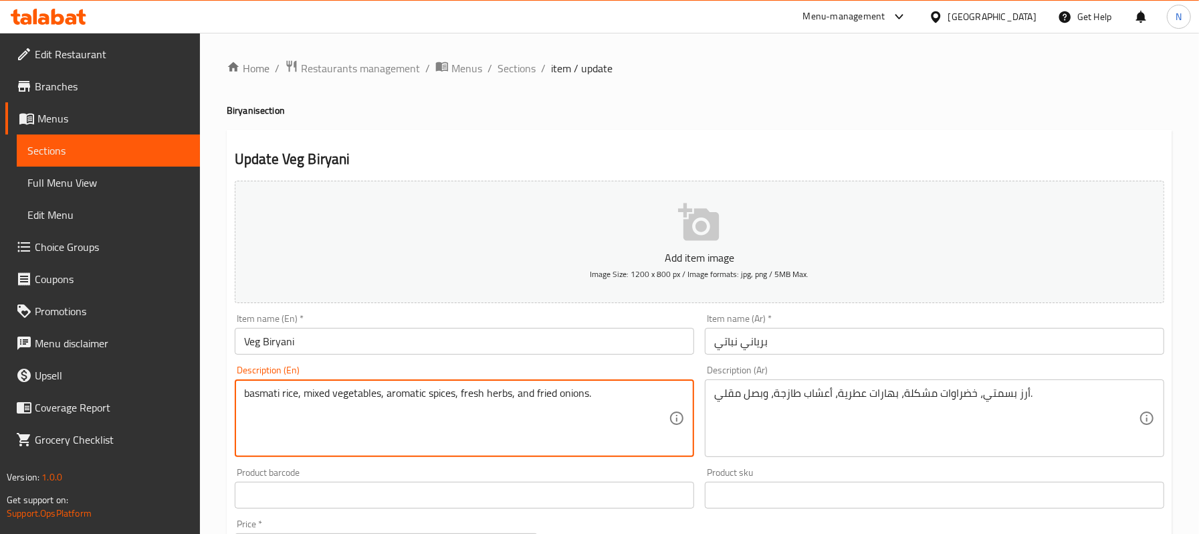
paste textarea "Fragrant"
type textarea "Fragrant basmati rice, mixed vegetables, aromatic spices, fresh herbs, and frie…"
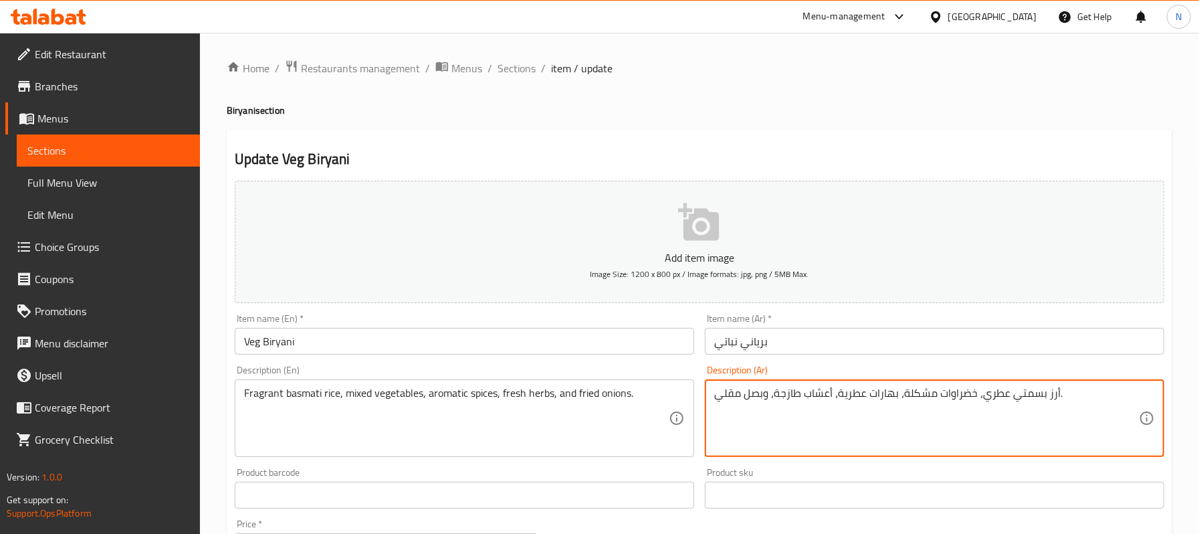
type textarea "أرز بسمتي عطري، خضراوات مشكلة، بهارات عطرية، أعشاب طازجة، وبصل مقلي."
click at [827, 321] on div "Item name (Ar)   * برياني نباتي Item name (Ar) *" at bounding box center [934, 334] width 459 height 41
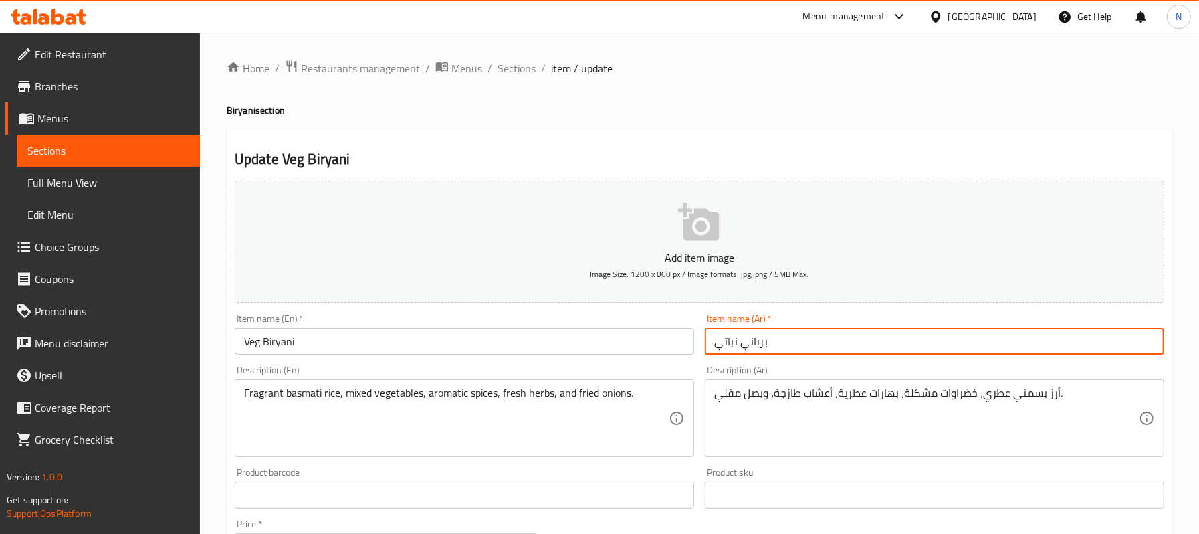
click at [847, 332] on input "برياني نباتي" at bounding box center [934, 341] width 459 height 27
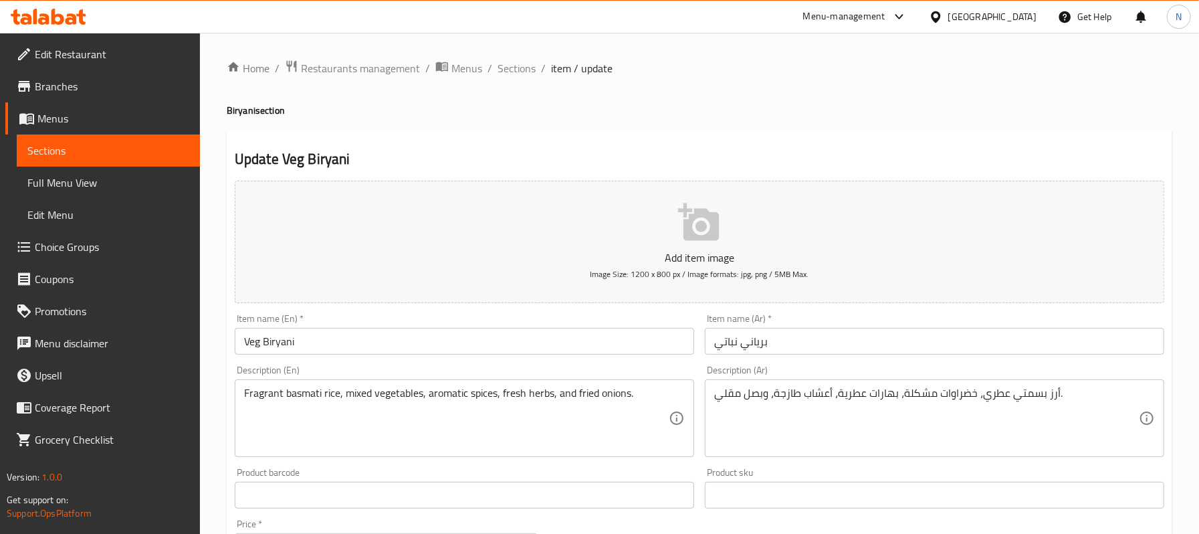
click at [321, 92] on div "Home / Restaurants management / Menus / Sections / item / update Biryani sectio…" at bounding box center [699, 489] width 945 height 859
click at [522, 60] on span "Sections" at bounding box center [516, 68] width 38 height 16
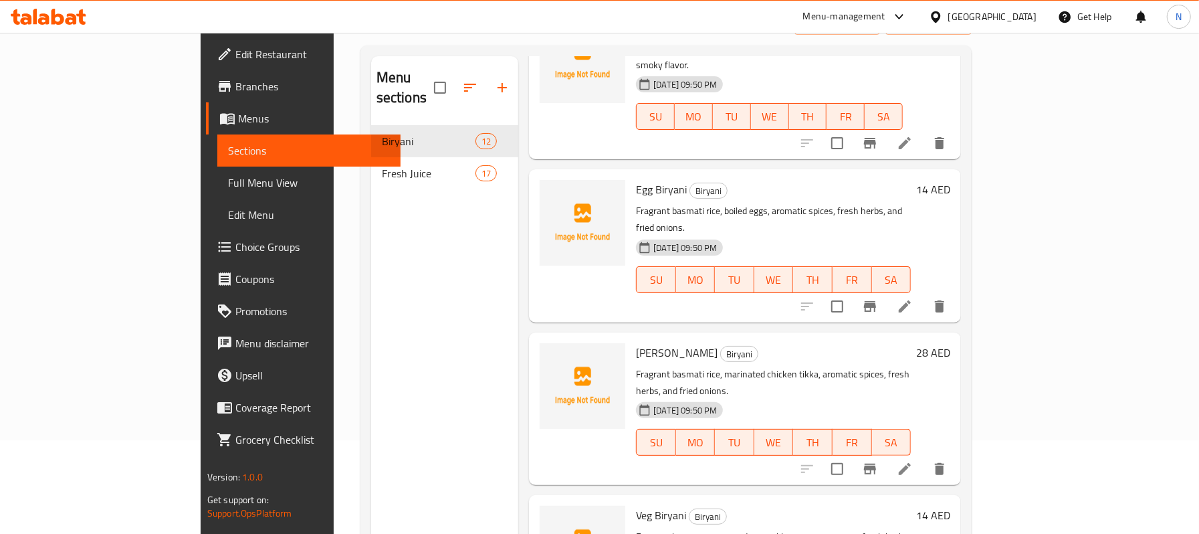
scroll to position [188, 0]
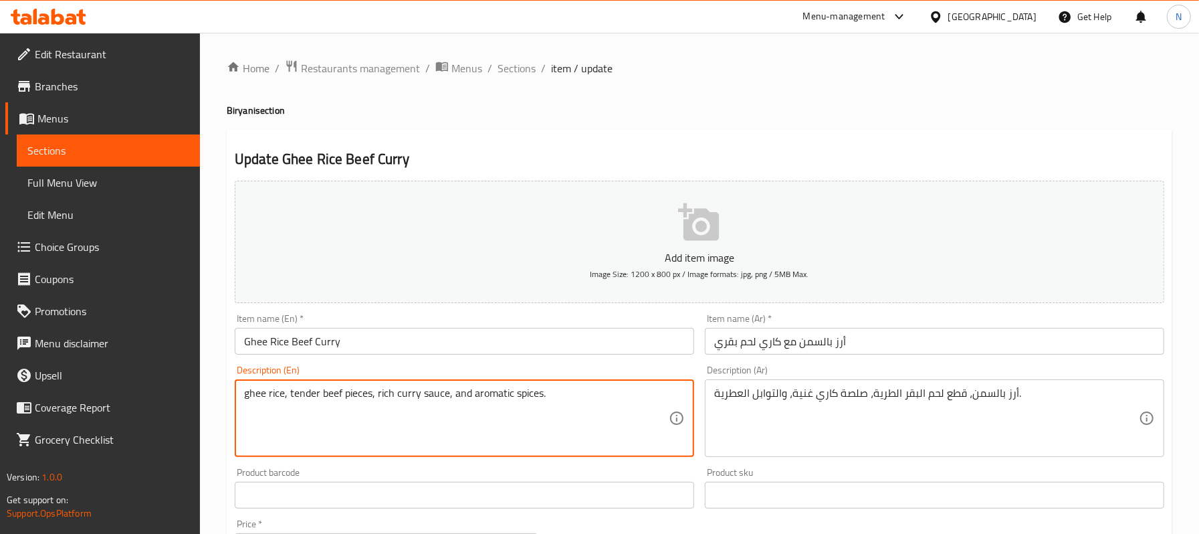
paste textarea "Fragrant"
type textarea "Fragrant ghee rice, tender beef pieces, rich curry sauce, and aromatic spices."
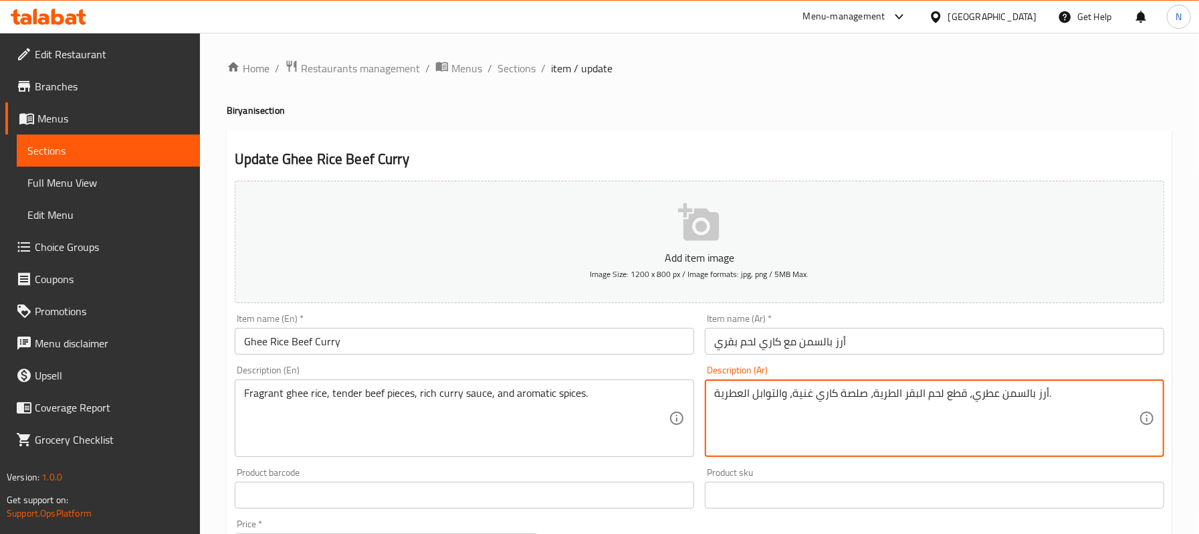
type textarea "أرز بالسمن عطري، قطع لحم البقر الطرية، صلصة كاري غنية، والتوابل العطرية."
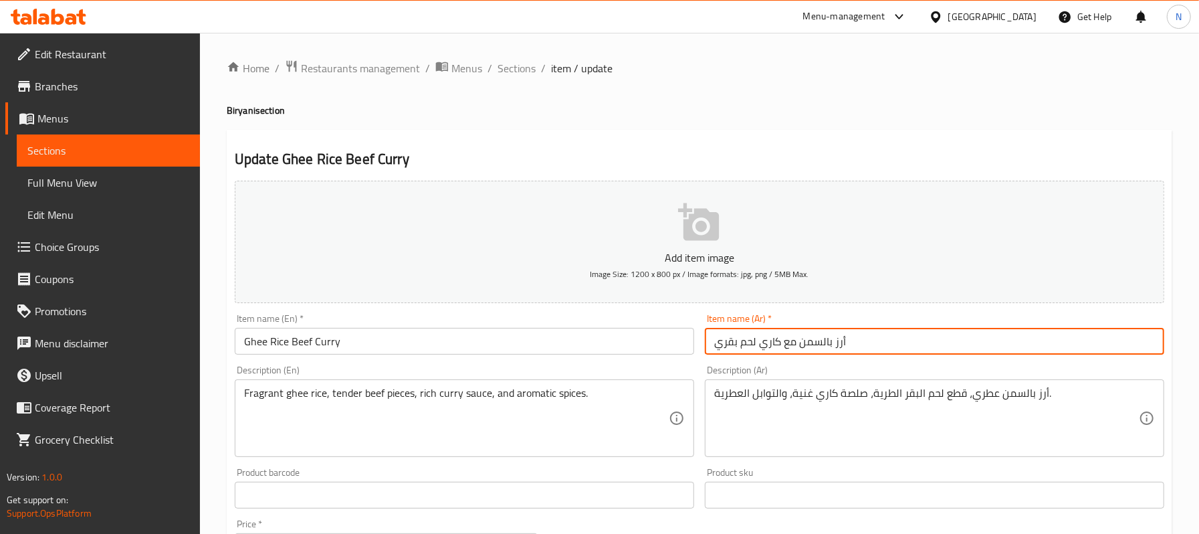
click at [868, 332] on input "أرز بالسمن مع كاري لحم بقري" at bounding box center [934, 341] width 459 height 27
click at [786, 345] on input "أرز بالسمن مع كاري لحم بقري" at bounding box center [934, 341] width 459 height 27
drag, startPoint x: 784, startPoint y: 345, endPoint x: 859, endPoint y: 349, distance: 75.0
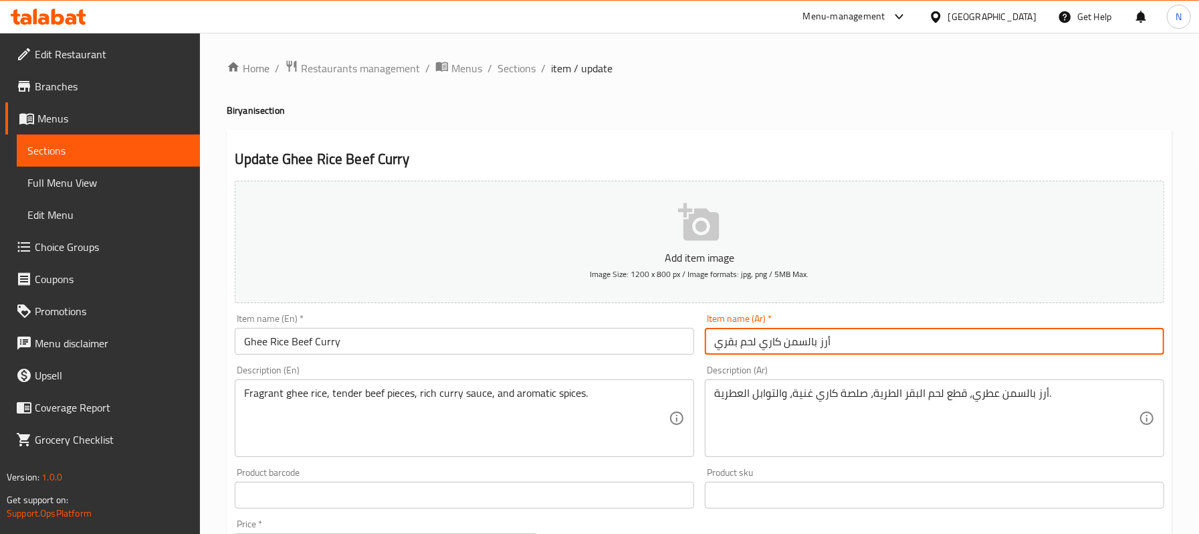
click at [859, 349] on input "أرز بالسمن كاري لحم بقري" at bounding box center [934, 341] width 459 height 27
click at [801, 348] on input "كاري لحم بقري" at bounding box center [934, 341] width 459 height 27
paste input "أرز بالسمن"
type input "كاري لحم بقري أرز بالسمن"
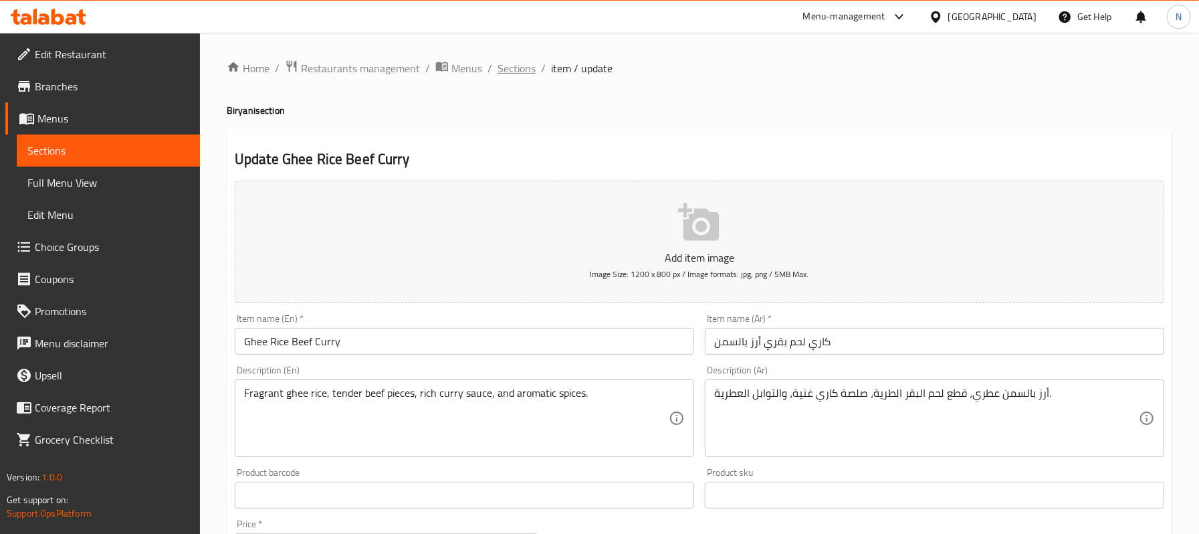
click at [516, 64] on span "Sections" at bounding box center [516, 68] width 38 height 16
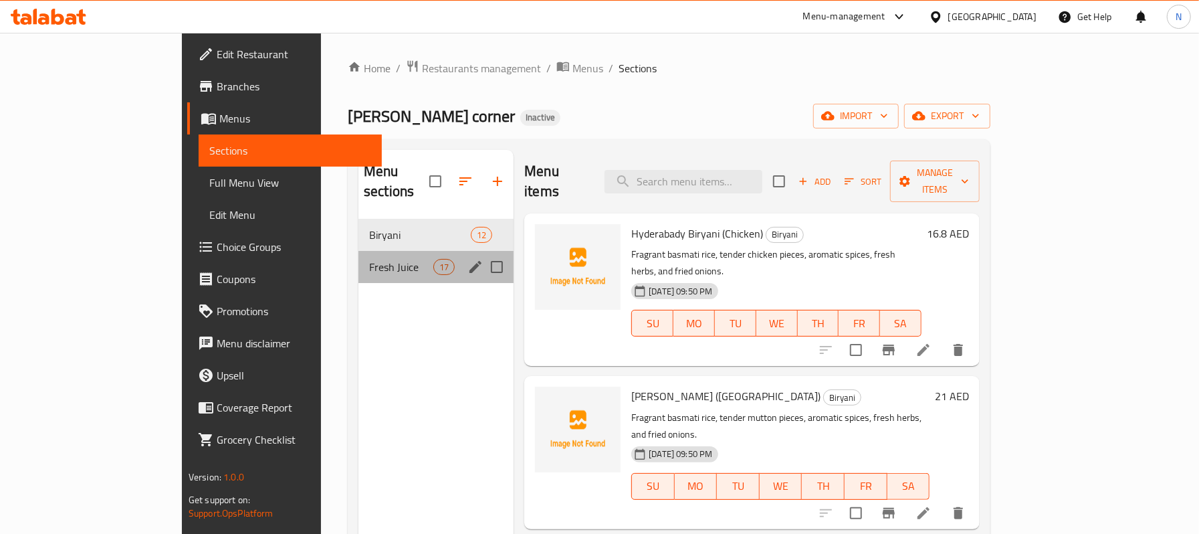
click at [358, 255] on div "Fresh Juice 17" at bounding box center [435, 267] width 155 height 32
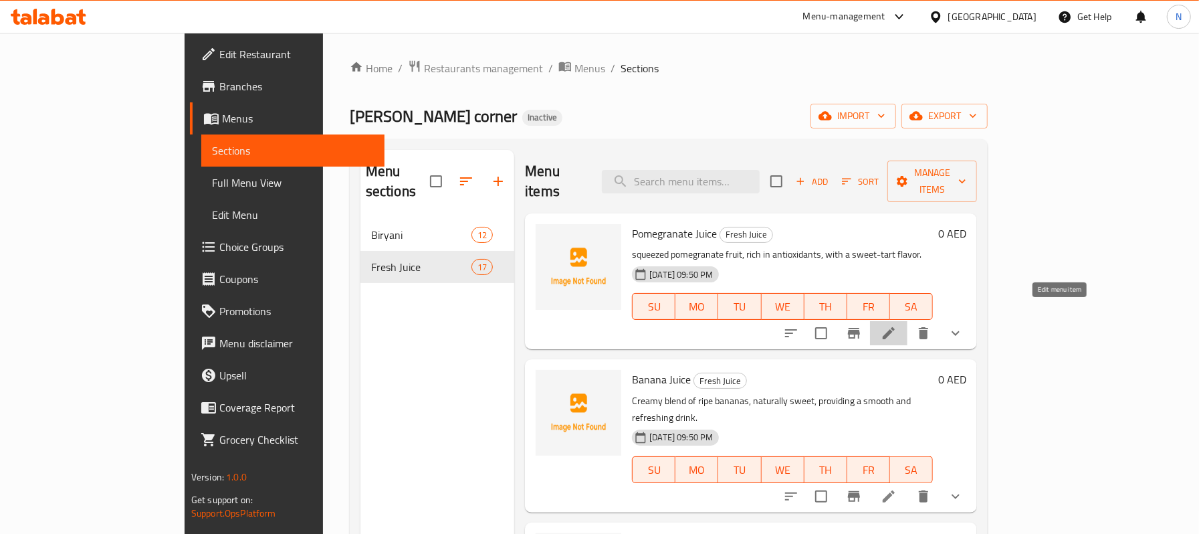
click at [897, 325] on icon at bounding box center [889, 333] width 16 height 16
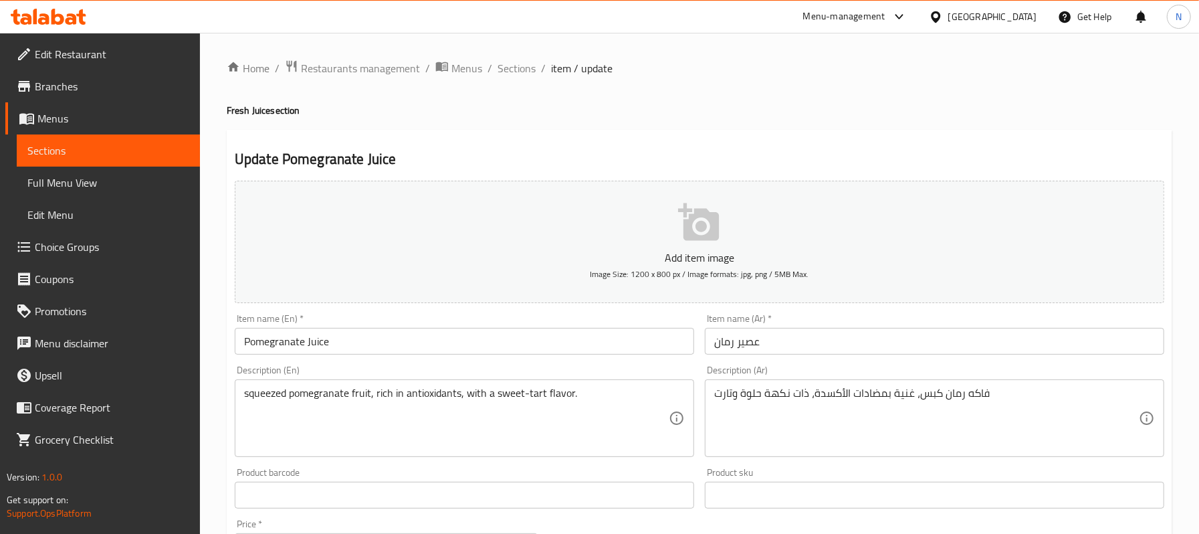
click at [241, 397] on div "squeezed pomegranate fruit, rich in antioxidants, with a sweet-tart flavor. Des…" at bounding box center [464, 418] width 459 height 78
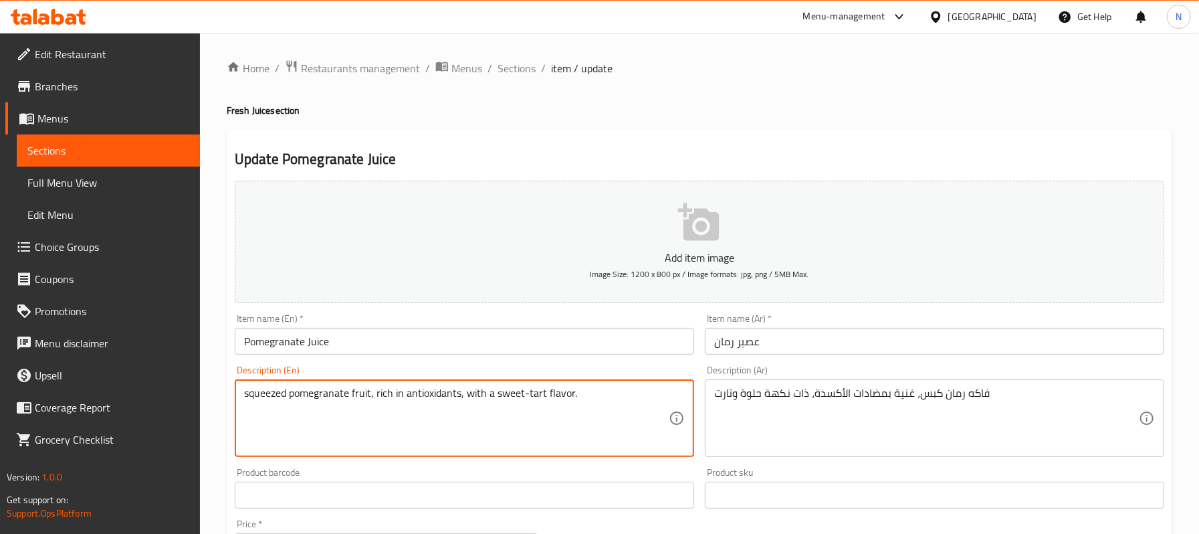
paste textarea "Freshly"
type textarea "Freshly squeezed pomegranate fruit, rich in antioxidants, with a sweet-tart fla…"
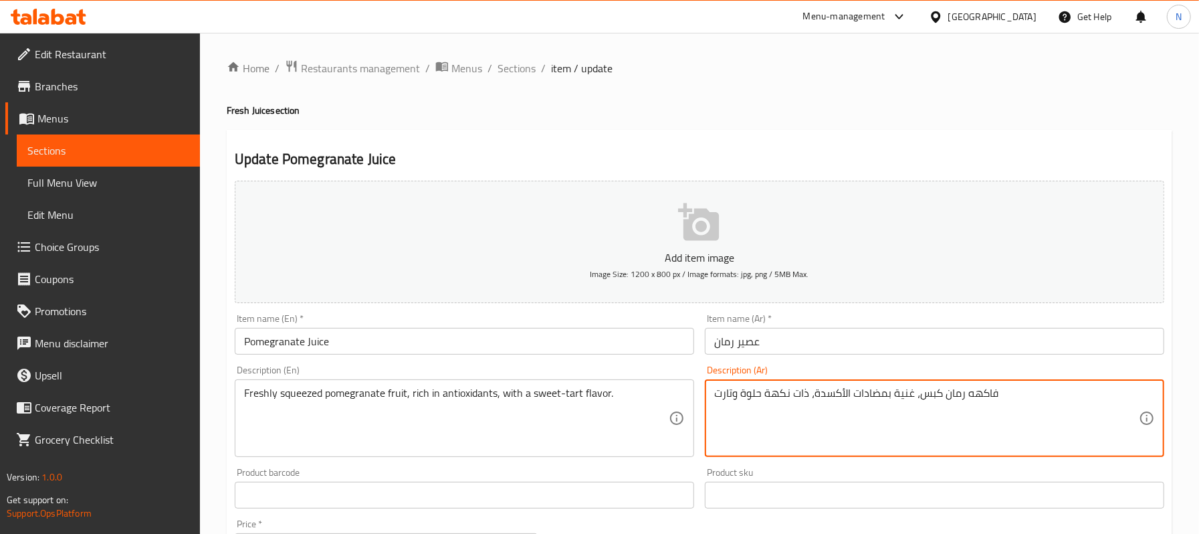
click at [907, 397] on textarea "فاكهه رمان كبس، غنية بمضادات الأكسدة، ذات نكهة حلوة وتارت" at bounding box center [926, 418] width 425 height 64
type textarea "فاكهه رمان كبس طازج، غنية بمضادات الأكسدة، ذات نكهة حلوة وتارت"
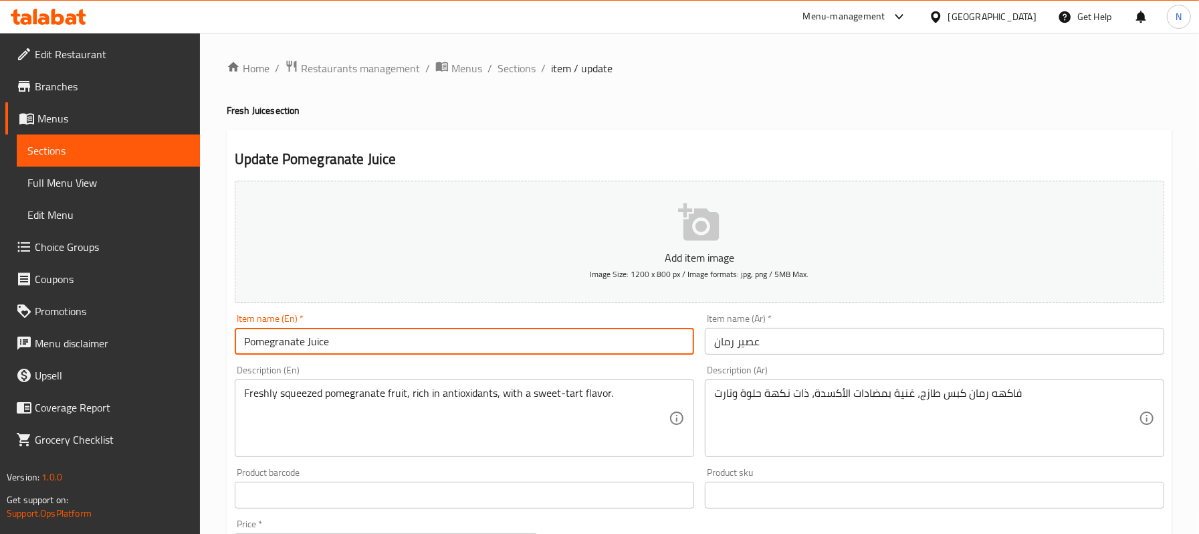
click at [641, 344] on input "Pomegranate Juice" at bounding box center [464, 341] width 459 height 27
drag, startPoint x: 516, startPoint y: 73, endPoint x: 509, endPoint y: 87, distance: 15.9
click at [516, 73] on span "Sections" at bounding box center [516, 68] width 38 height 16
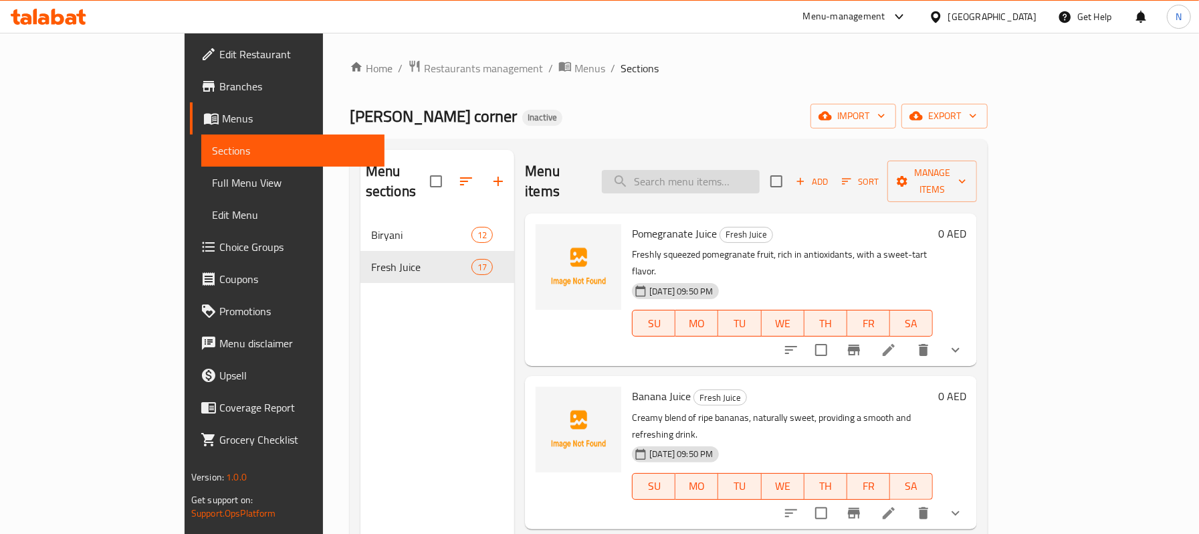
click at [706, 173] on input "search" at bounding box center [681, 181] width 158 height 23
paste input "Chickoo Juice"
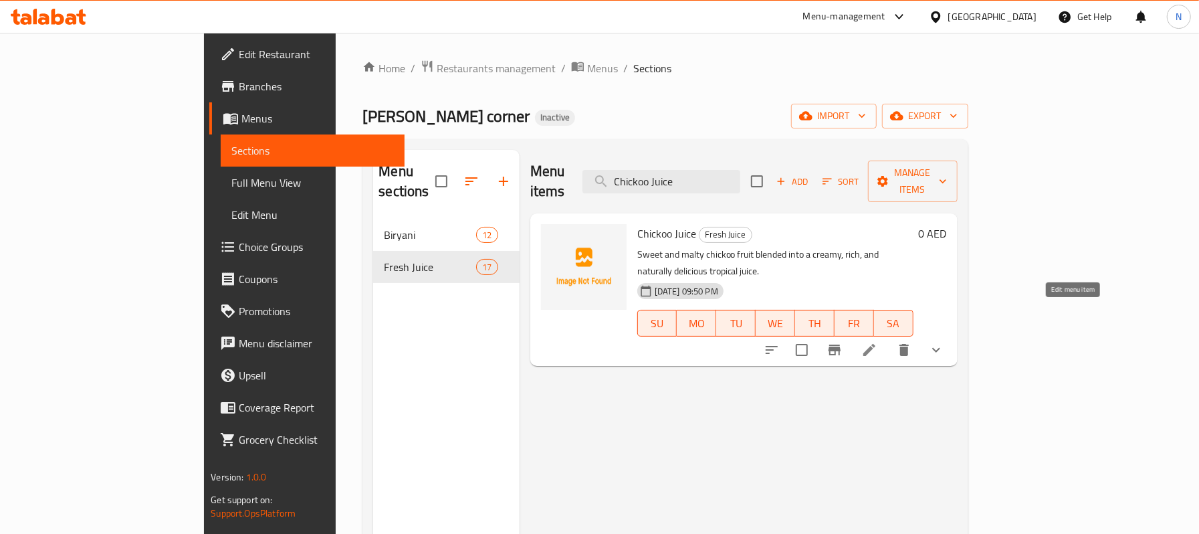
type input "Chickoo Juice"
click at [875, 344] on icon at bounding box center [869, 350] width 12 height 12
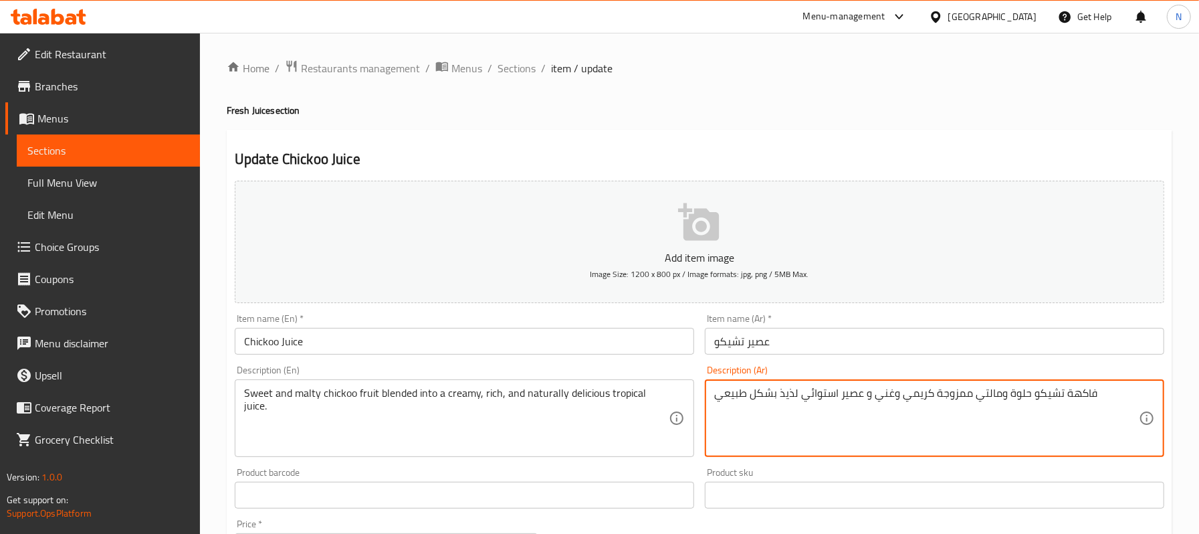
drag, startPoint x: 871, startPoint y: 396, endPoint x: 1127, endPoint y: 388, distance: 256.2
click at [859, 392] on textarea "و عصير استوائي لذيذ بشكل طبيعي" at bounding box center [926, 418] width 425 height 64
drag, startPoint x: 865, startPoint y: 394, endPoint x: 895, endPoint y: 392, distance: 30.2
click at [895, 392] on textarea "و عصير استوائي لذيذ بشكل طبيعي" at bounding box center [926, 418] width 425 height 64
click at [877, 391] on textarea "عصير استوائي لذيذ بشكل طبيعي" at bounding box center [926, 418] width 425 height 64
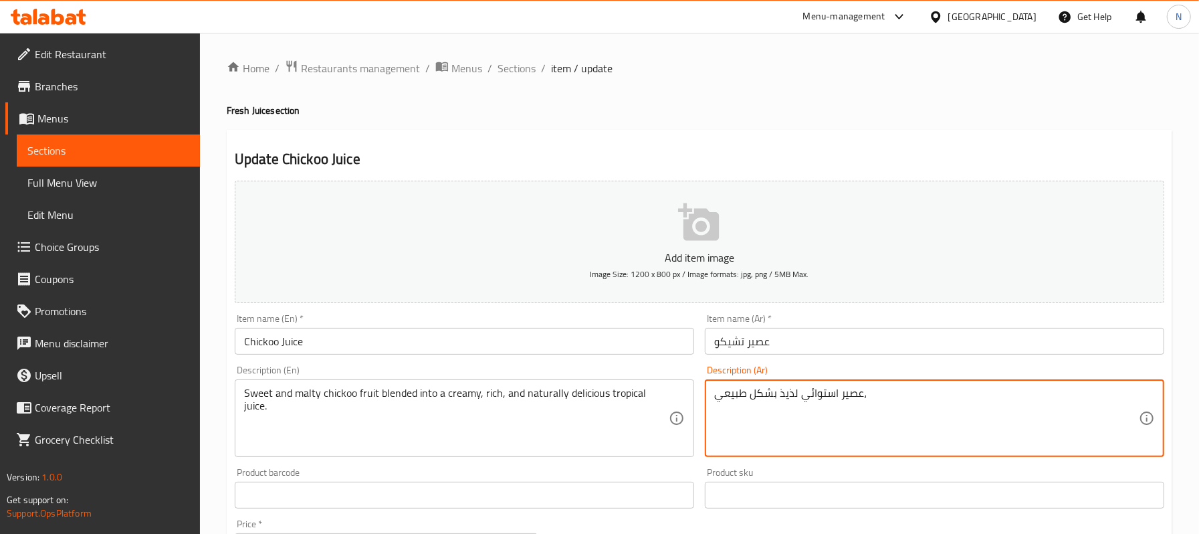
paste textarea "فاكهة تشيكو حلوة ومالتي ممزوجة كريمي وغني"
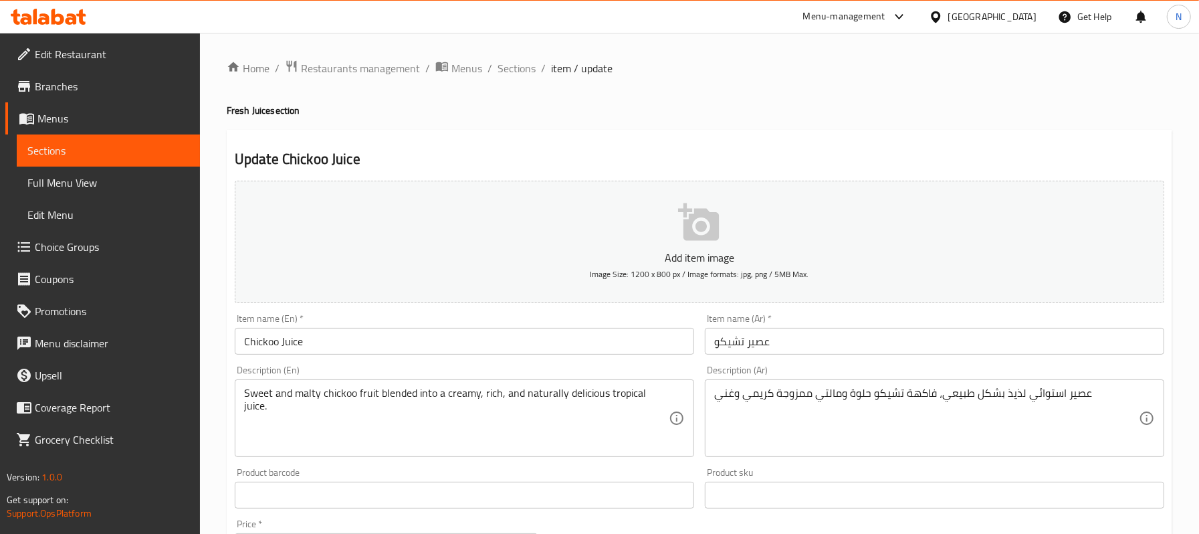
click at [881, 359] on div "Item name (Ar)   * عصير تشيكو Item name (Ar) *" at bounding box center [934, 333] width 470 height 51
click at [875, 354] on input "عصير تشيكو" at bounding box center [934, 341] width 459 height 27
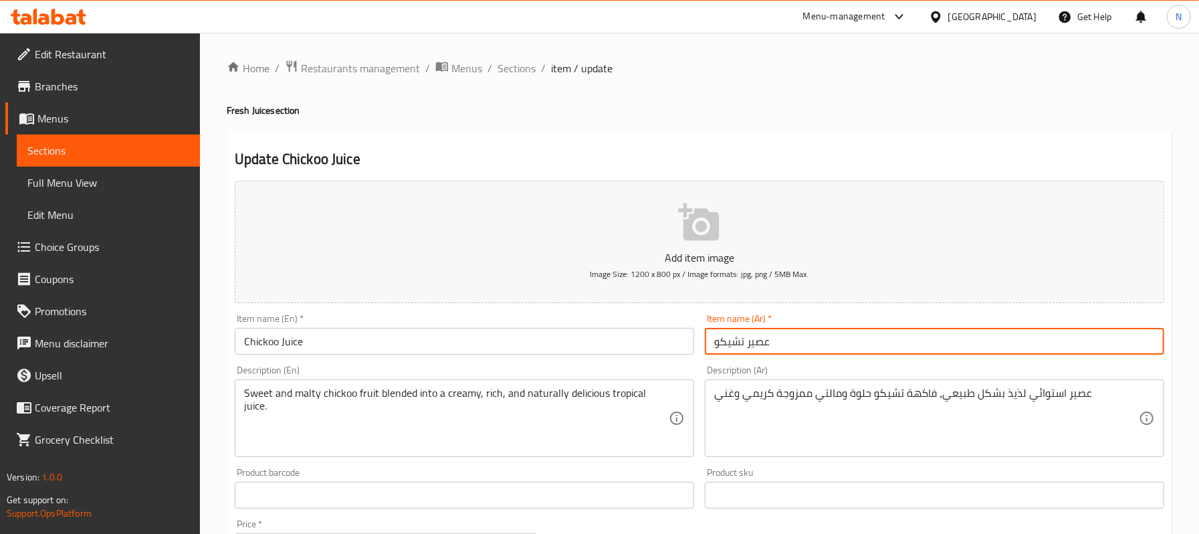
click at [872, 345] on input "عصير تشيكو" at bounding box center [934, 341] width 459 height 27
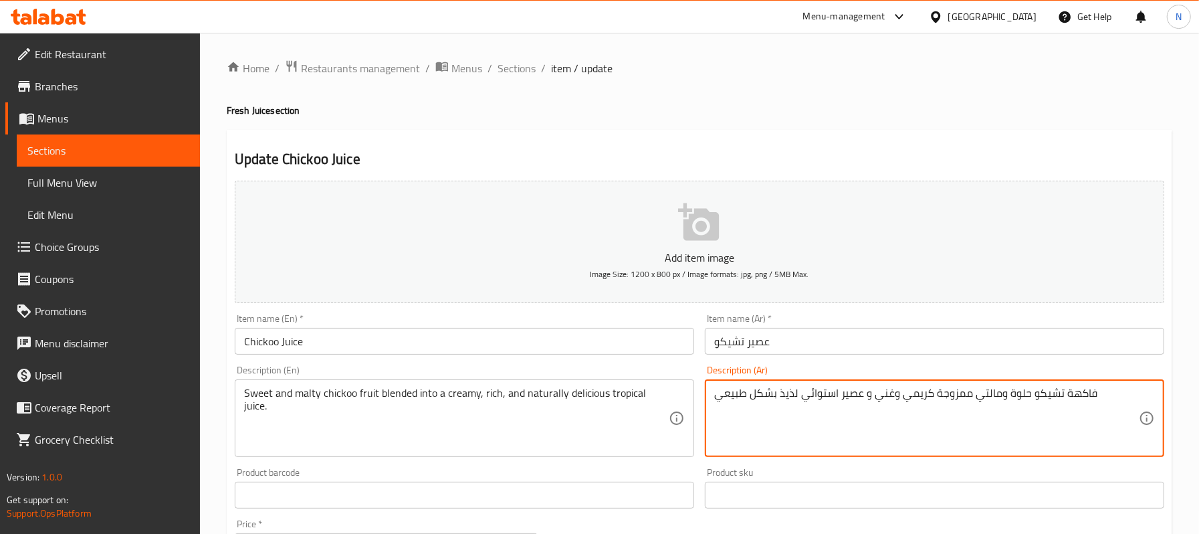
click at [845, 402] on textarea "فاكهة تشيكو حلوة ومالتي ممزوجة كريمي وغني و عصير استوائي لذيذ بشكل طبيعي" at bounding box center [926, 418] width 425 height 64
drag, startPoint x: 862, startPoint y: 395, endPoint x: 707, endPoint y: 381, distance: 155.7
click at [707, 381] on div "فاكهة تشيكو حلوة ومالتي ممزوجة كريمي وغني و عصير استوائي لذيذ بشكل طبيعي Descri…" at bounding box center [934, 418] width 459 height 78
click at [769, 396] on textarea "فاكهة تشيكو حلوة ومالتي ممزوجة كريمي وغني" at bounding box center [926, 418] width 425 height 64
click at [773, 397] on textarea "فاكهة تشيكو حلوة ومالتي ممزوجة كريمي وغني" at bounding box center [926, 418] width 425 height 64
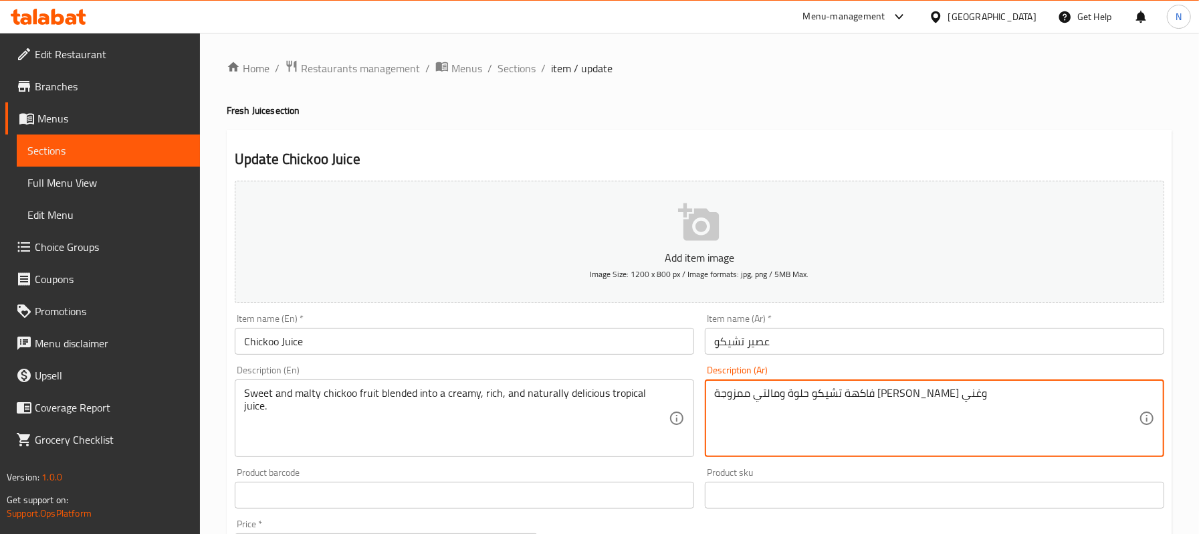
paste textarea "عصير استوائي لذيذ بشكل طبيعي"
click at [907, 394] on textarea "فاكهة تشيكو حلوة ومالتي ممزوجة عصير استوائي لذيذ بشكل طبيعي وكريمي وغني" at bounding box center [926, 418] width 425 height 64
type textarea "فاكهة تشيكو حلوة ومالتي ممزوجة بعصير استوائي لذيذ بشكل طبيعي وكريمي وغني"
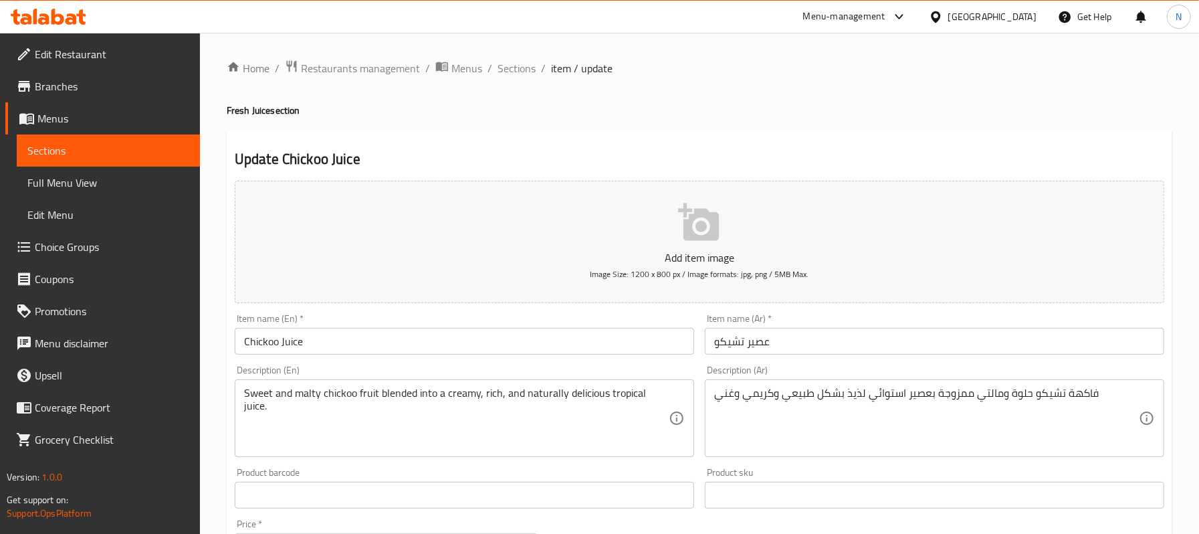
click at [840, 326] on div "Item name (Ar)   * عصير تشيكو Item name (Ar) *" at bounding box center [934, 334] width 459 height 41
click at [849, 340] on input "عصير تشيكو" at bounding box center [934, 341] width 459 height 27
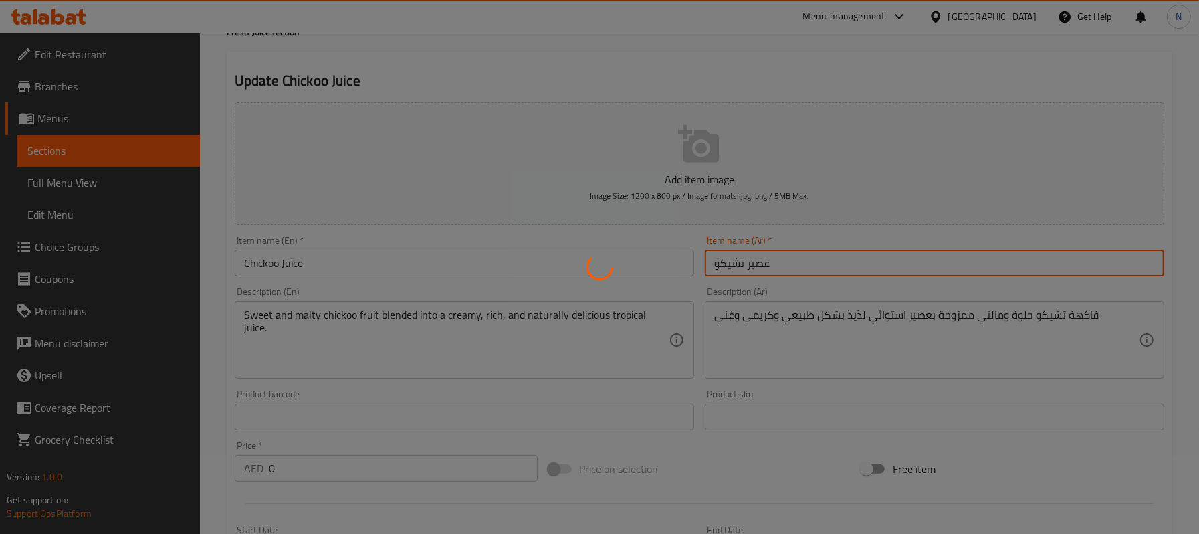
scroll to position [178, 0]
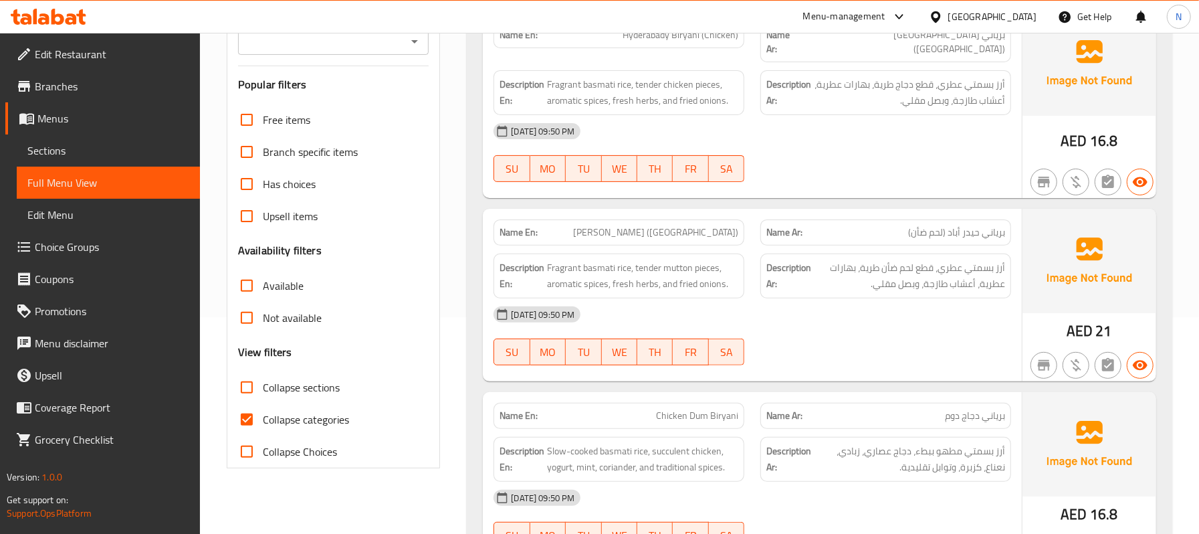
scroll to position [267, 0]
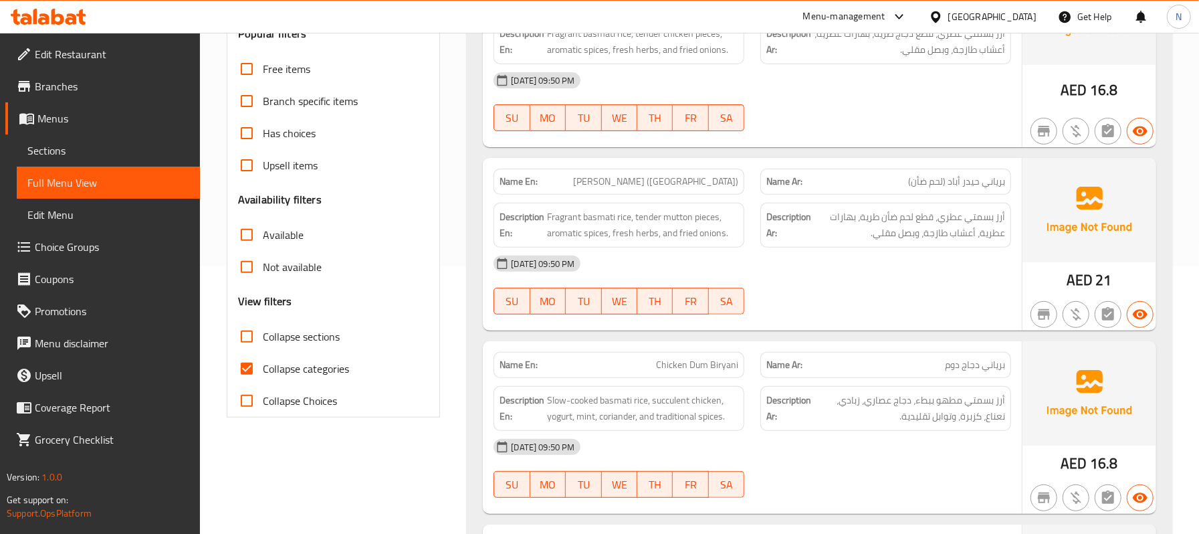
click at [325, 357] on label "Collapse categories" at bounding box center [290, 368] width 118 height 32
click at [263, 357] on input "Collapse categories" at bounding box center [247, 368] width 32 height 32
checkbox input "false"
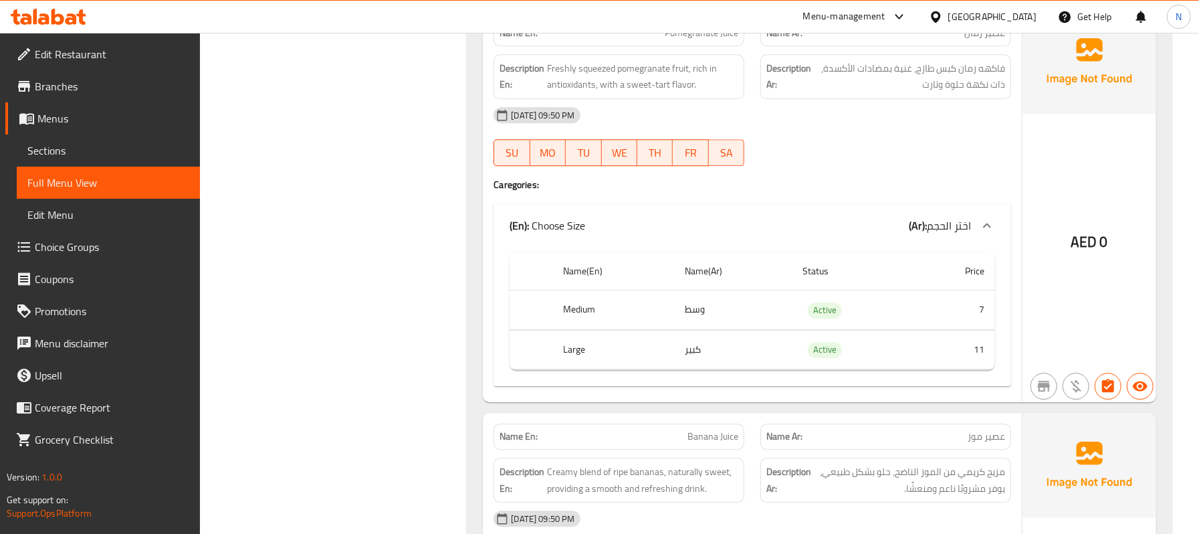
scroll to position [2496, 0]
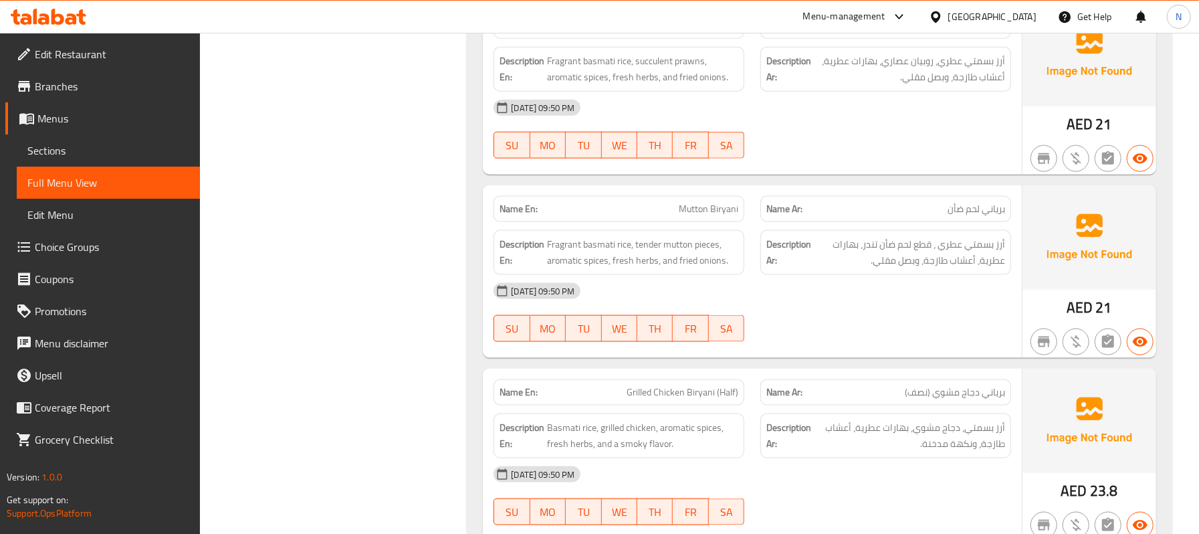
scroll to position [1070, 0]
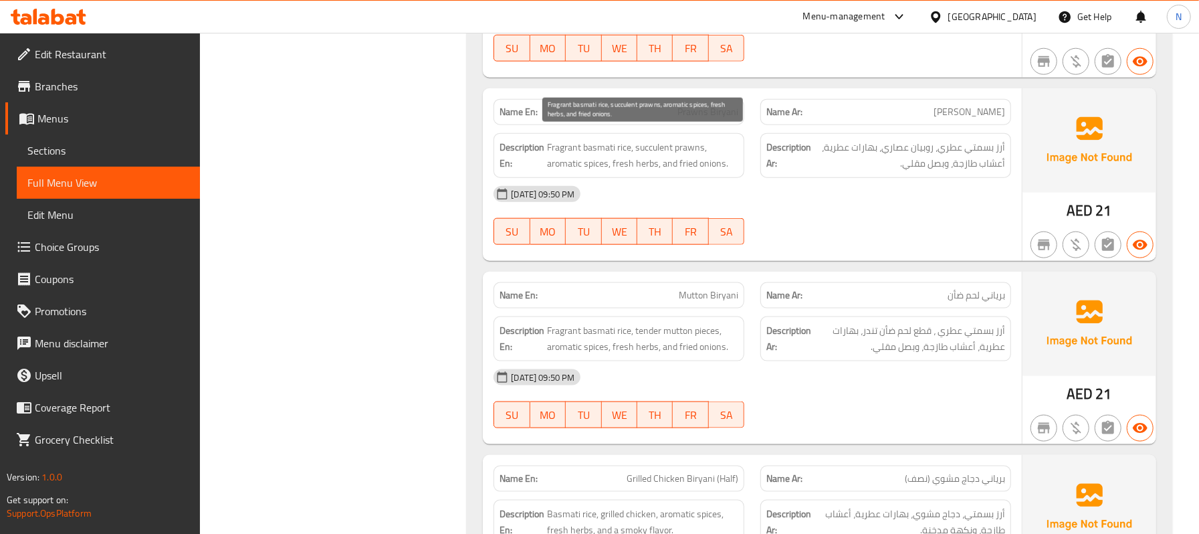
click at [570, 143] on span "Fragrant basmati rice, succulent prawns, aromatic spices, fresh herbs, and frie…" at bounding box center [642, 155] width 191 height 33
copy span "Fragrant"
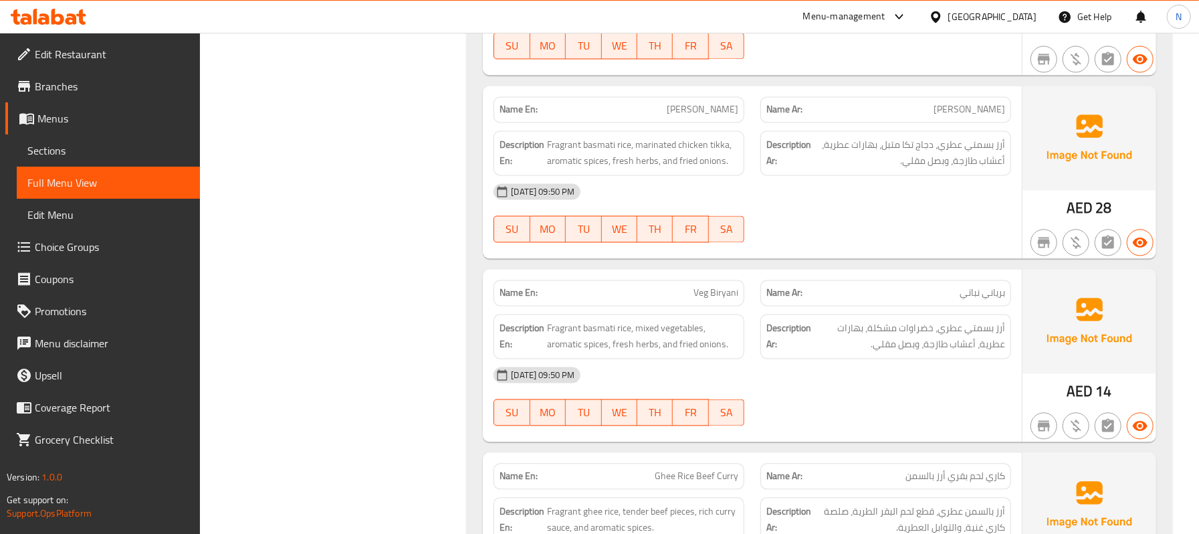
scroll to position [1783, 0]
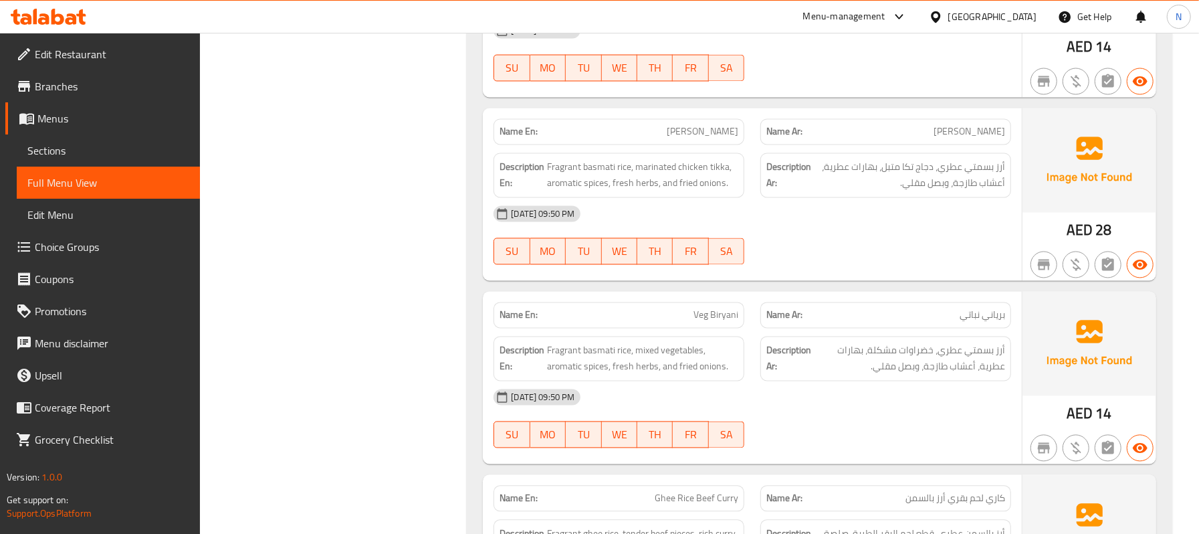
drag, startPoint x: 90, startPoint y: 153, endPoint x: 102, endPoint y: 147, distance: 14.1
click at [90, 153] on span "Sections" at bounding box center [108, 150] width 162 height 16
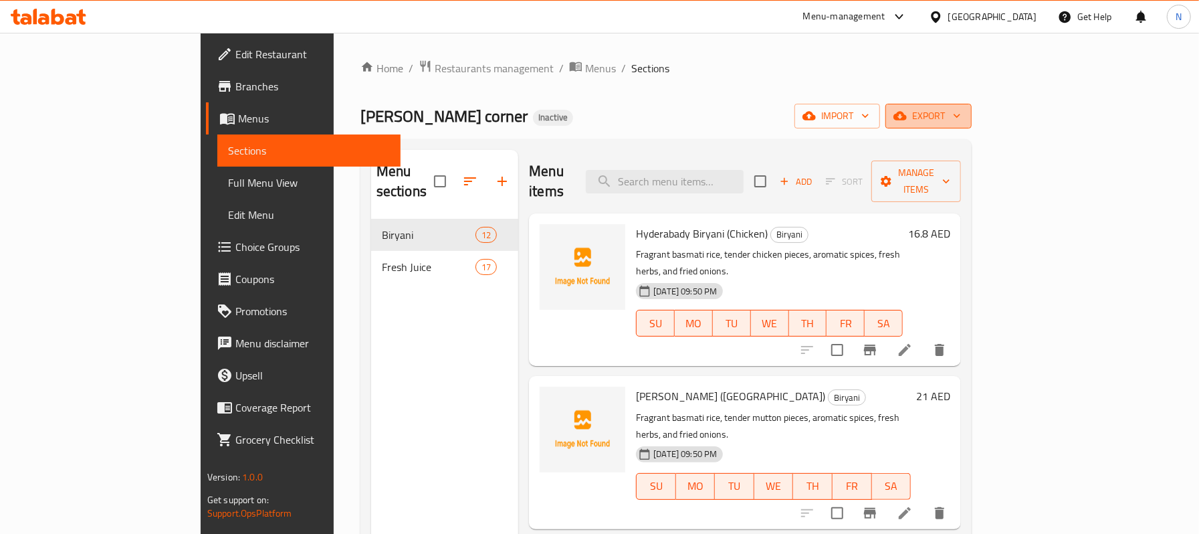
click at [961, 120] on span "export" at bounding box center [928, 116] width 65 height 17
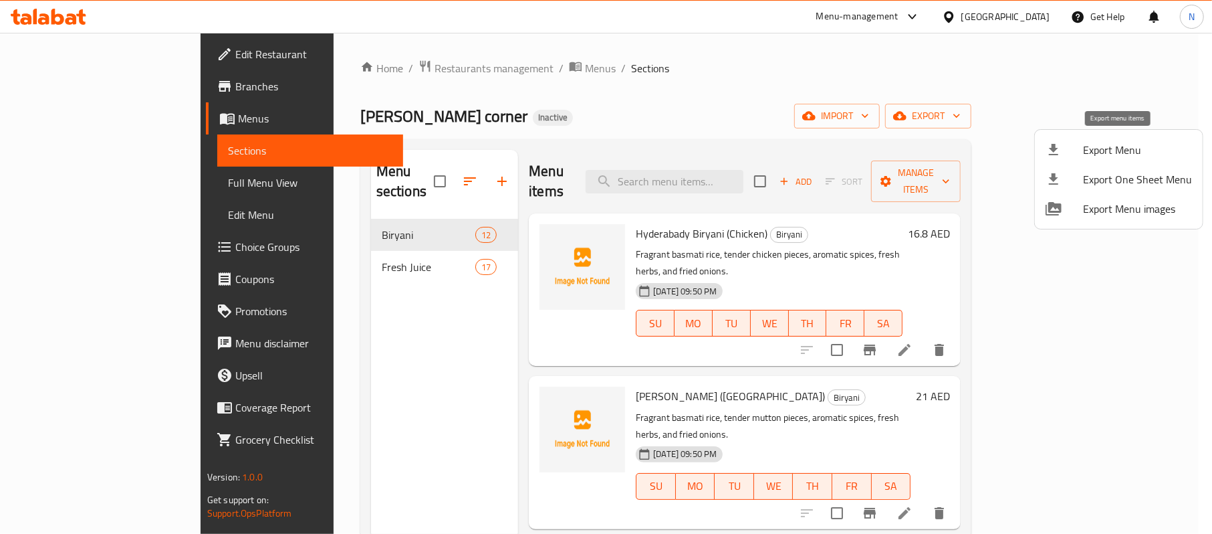
click at [1089, 150] on span "Export Menu" at bounding box center [1137, 150] width 109 height 16
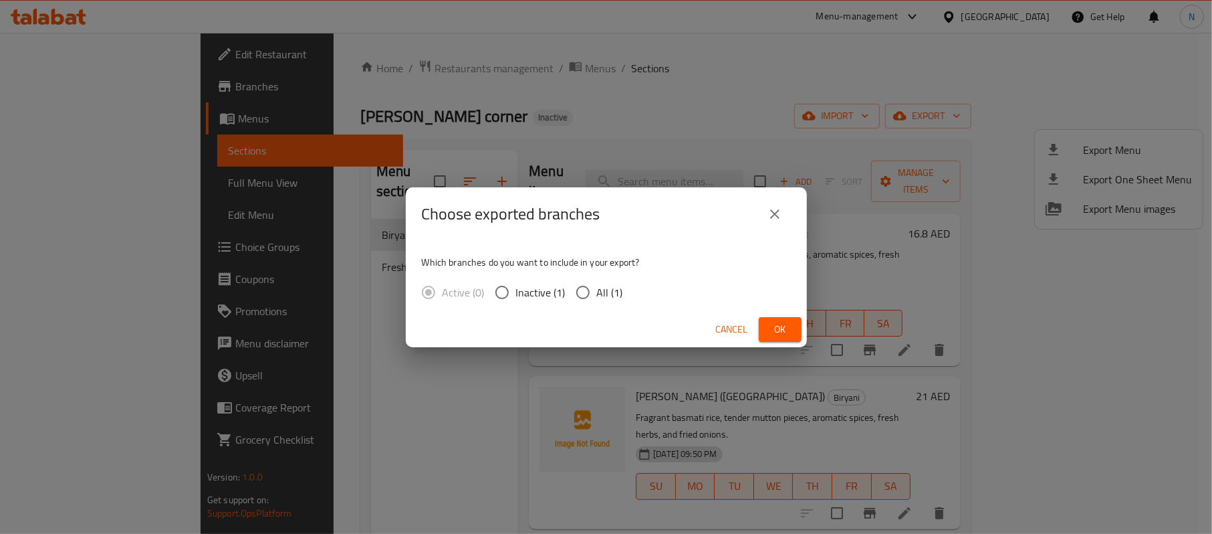
click at [597, 288] on span "All (1)" at bounding box center [610, 292] width 26 height 16
click at [596, 288] on input "All (1)" at bounding box center [583, 292] width 28 height 28
radio input "true"
click at [766, 326] on button "Ok" at bounding box center [780, 329] width 43 height 25
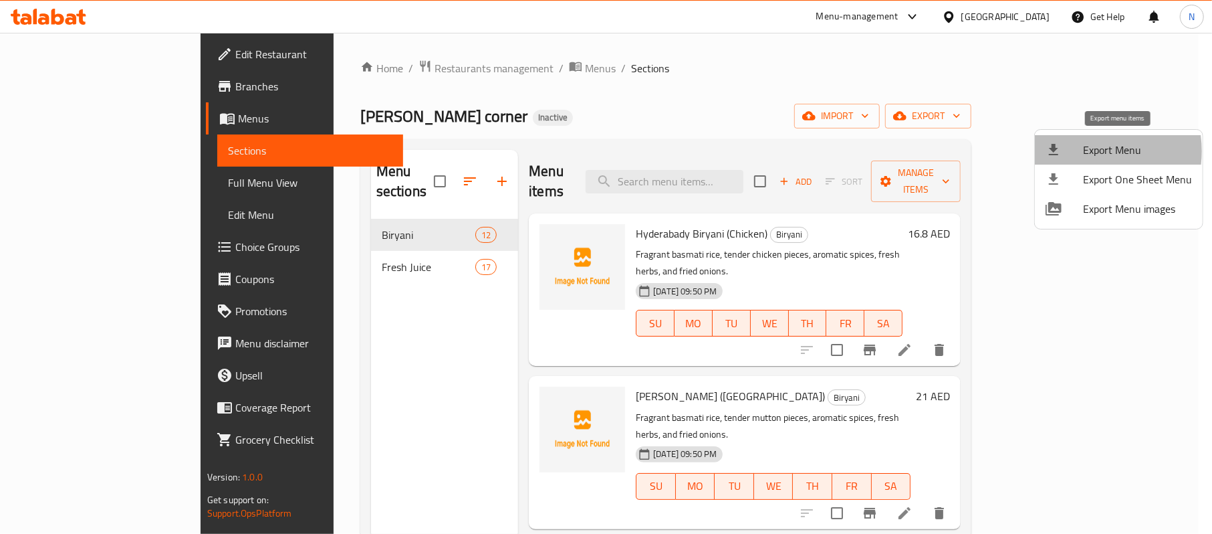
click at [1081, 151] on div at bounding box center [1064, 150] width 37 height 16
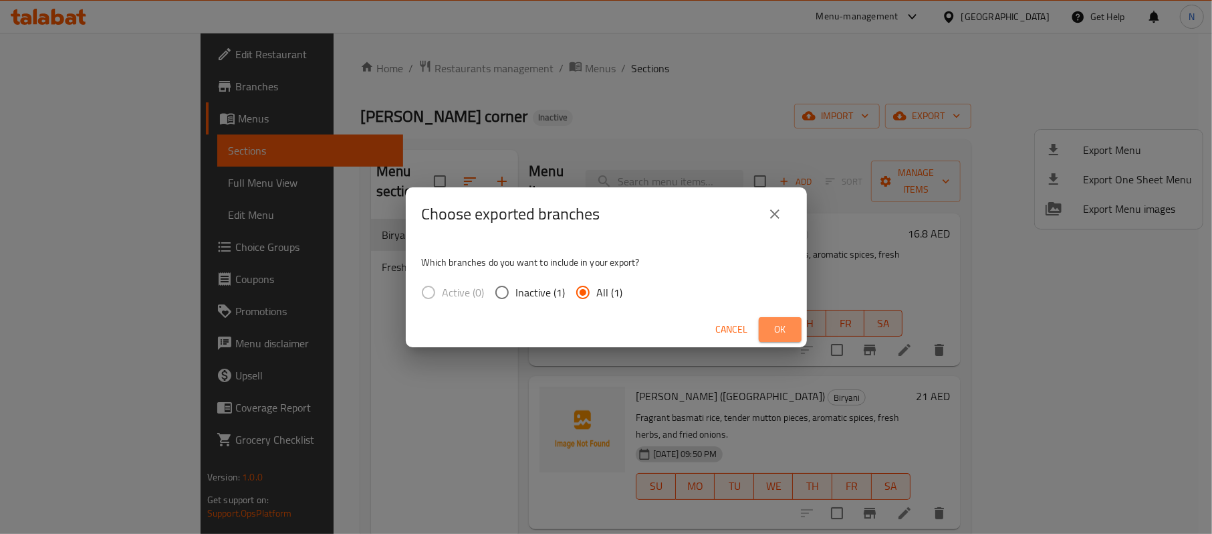
click at [784, 325] on span "Ok" at bounding box center [780, 329] width 21 height 17
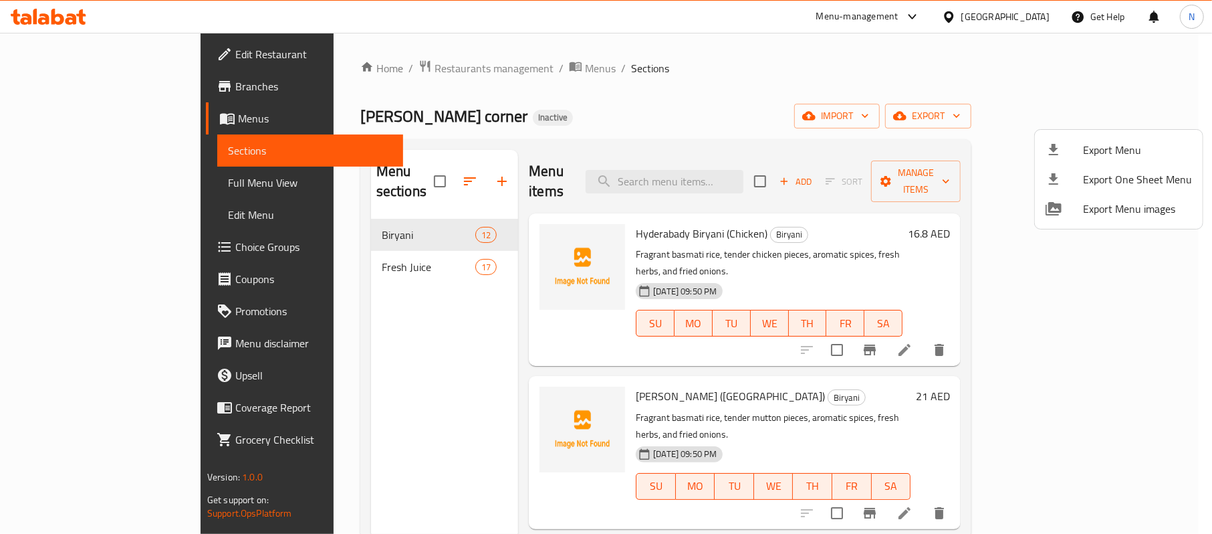
click at [92, 191] on div at bounding box center [606, 267] width 1212 height 534
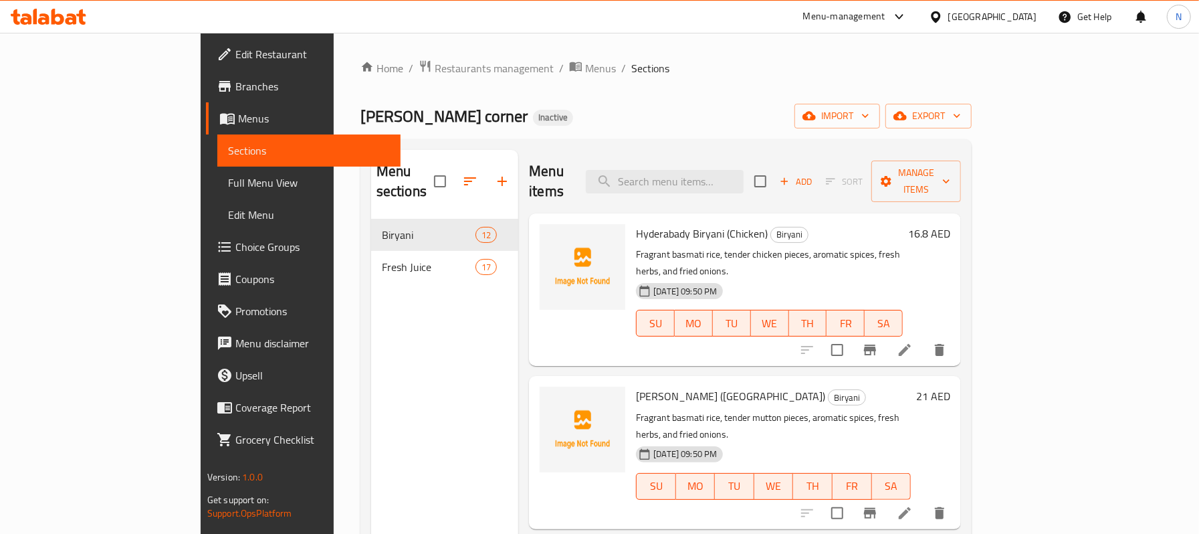
click at [228, 191] on span "Full Menu View" at bounding box center [309, 183] width 162 height 16
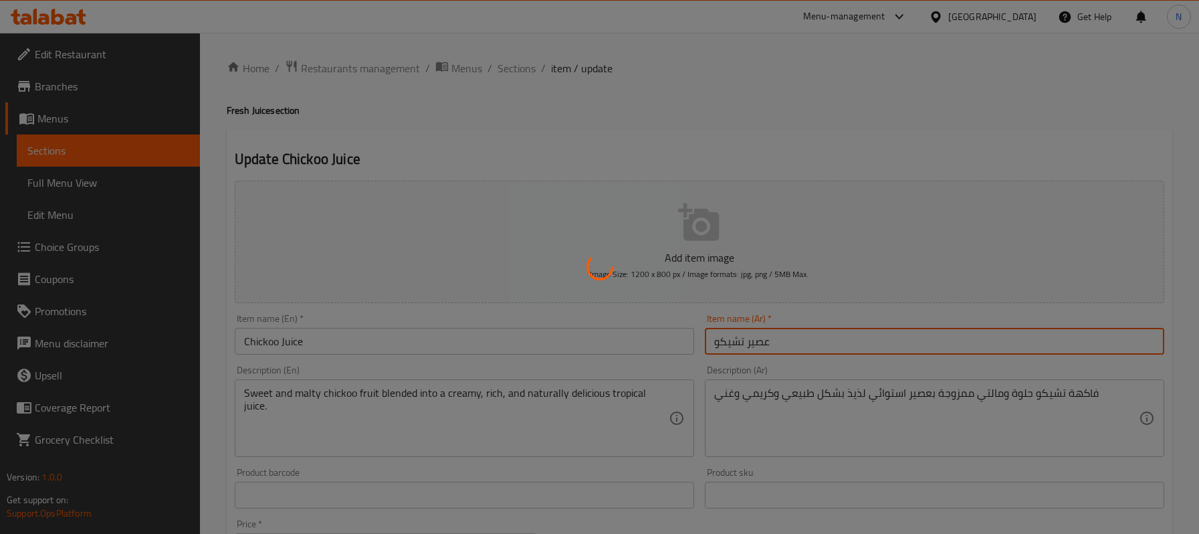
scroll to position [178, 0]
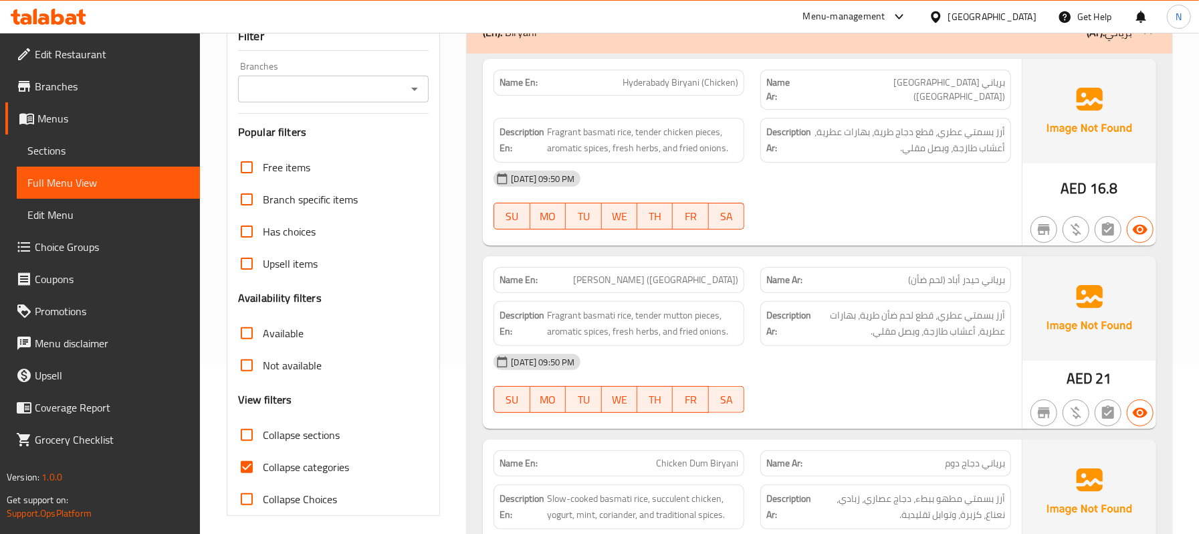
scroll to position [356, 0]
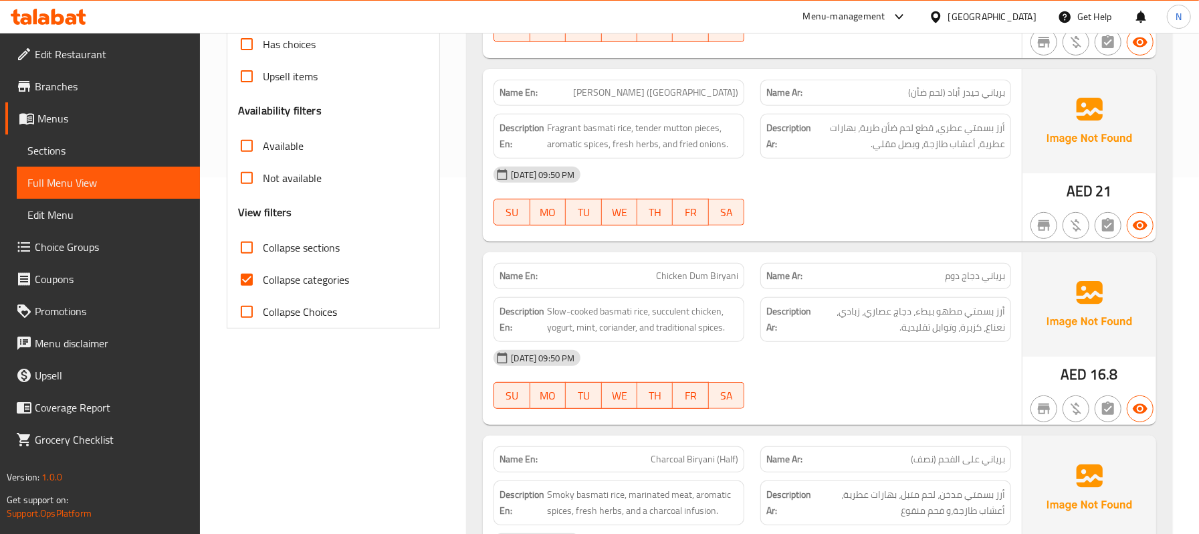
click at [282, 279] on span "Collapse categories" at bounding box center [306, 279] width 86 height 16
click at [263, 279] on input "Collapse categories" at bounding box center [247, 279] width 32 height 32
checkbox input "false"
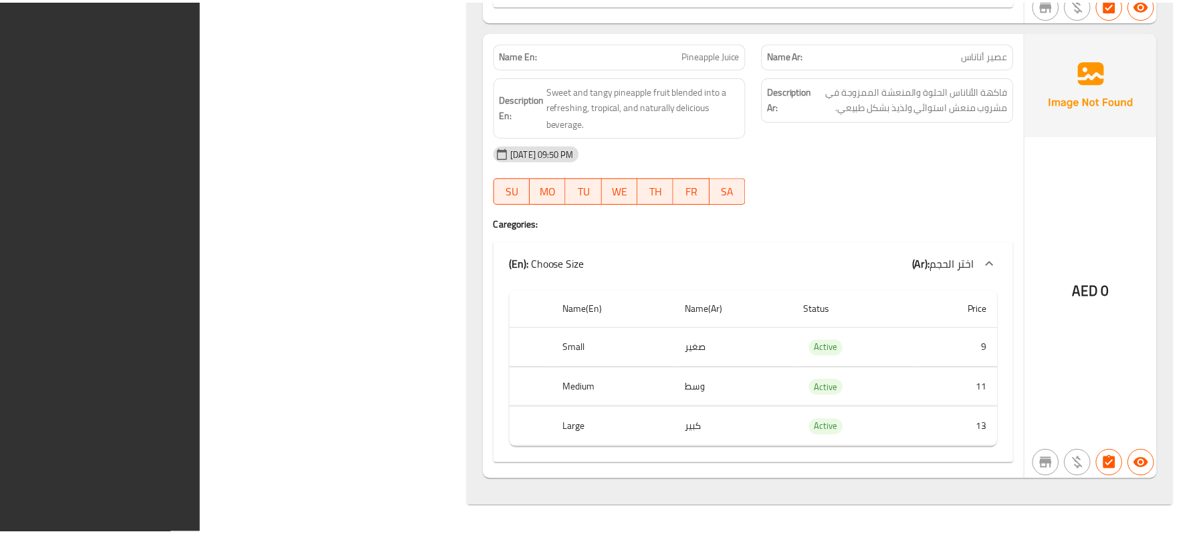
scroll to position [9585, 0]
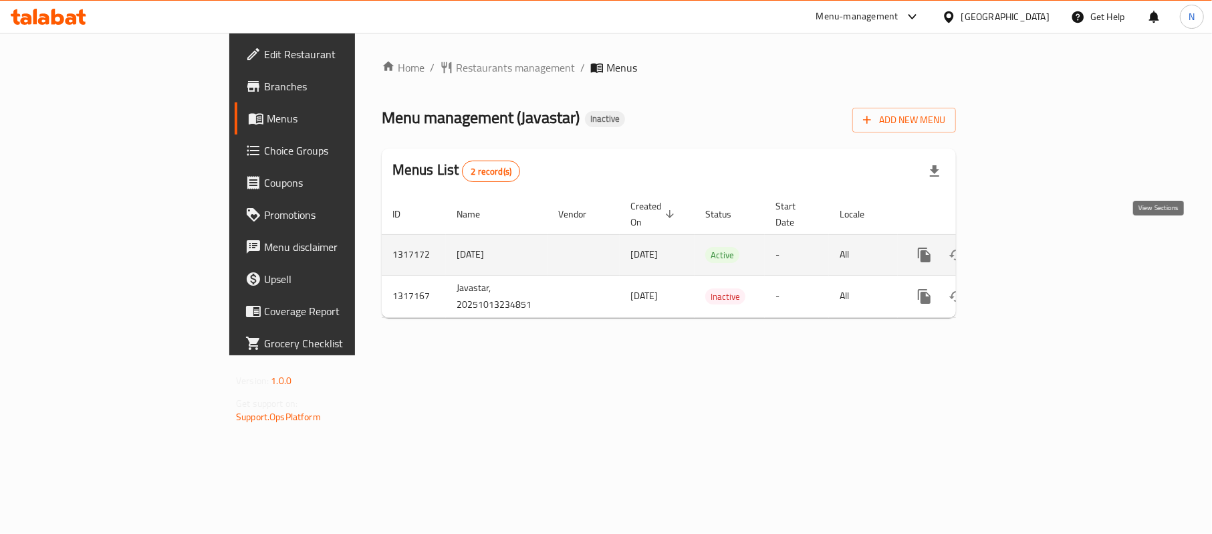
click at [1037, 239] on link "enhanced table" at bounding box center [1021, 255] width 32 height 32
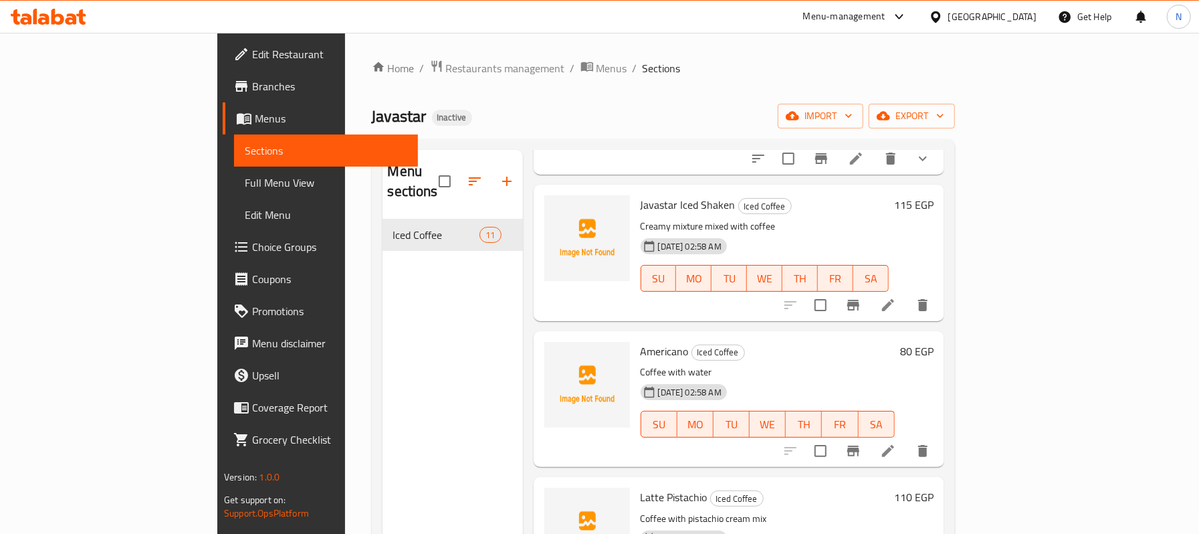
scroll to position [178, 0]
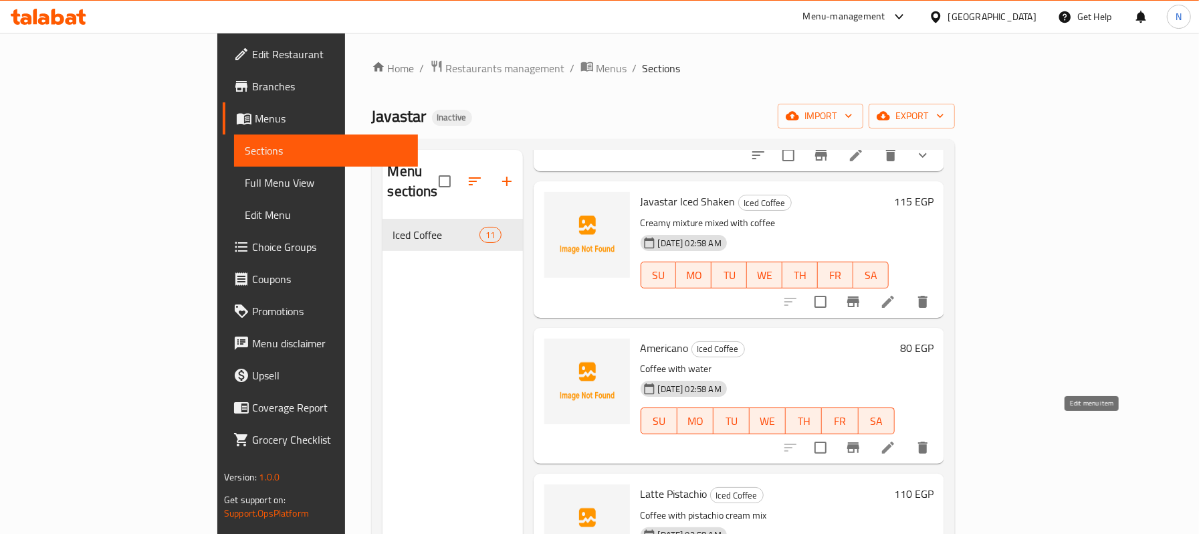
click at [896, 439] on icon at bounding box center [888, 447] width 16 height 16
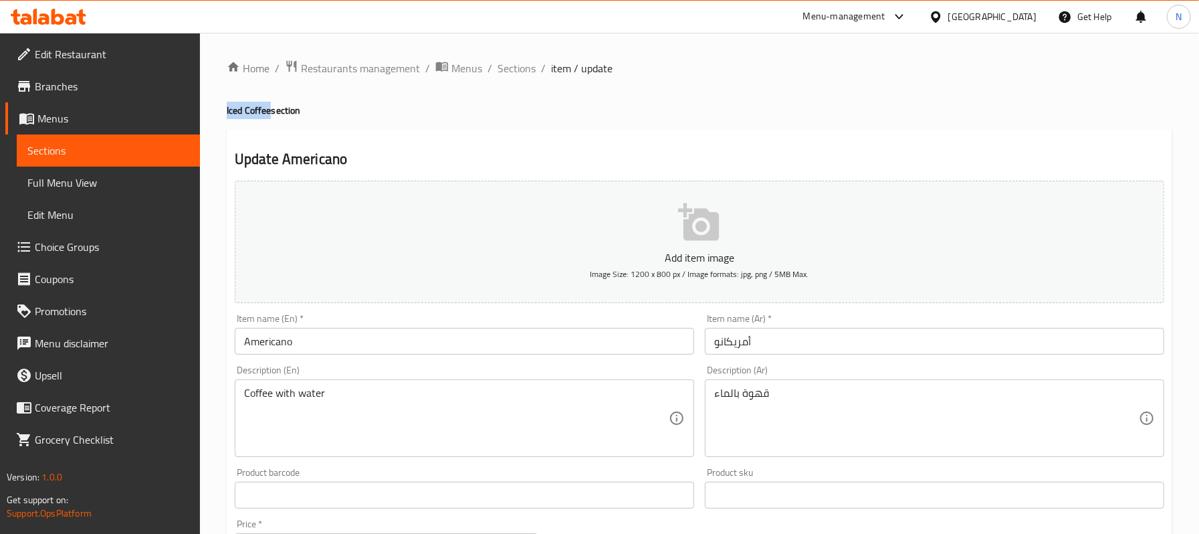
drag, startPoint x: 269, startPoint y: 108, endPoint x: 219, endPoint y: 106, distance: 49.5
click at [219, 106] on div "Home / Restaurants management / Menus / Sections / item / update Iced Coffee se…" at bounding box center [699, 489] width 999 height 912
drag, startPoint x: 254, startPoint y: 118, endPoint x: 247, endPoint y: 112, distance: 9.0
click at [247, 112] on h4 "Iced Coffee section" at bounding box center [699, 110] width 945 height 13
click at [314, 342] on input "Americano" at bounding box center [464, 341] width 459 height 27
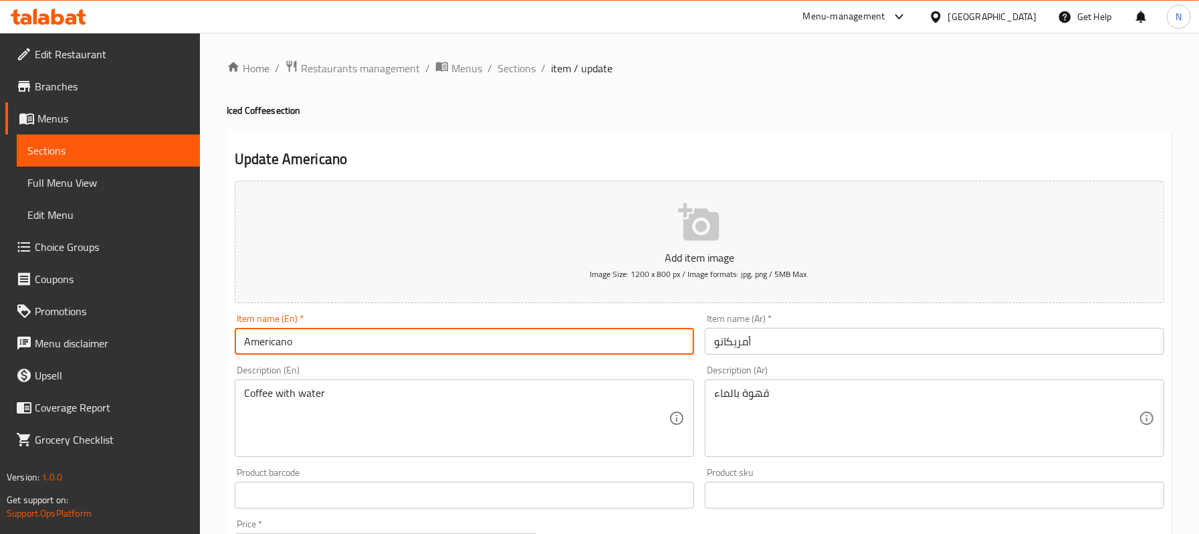
click at [238, 340] on input "Americano" at bounding box center [464, 341] width 459 height 27
type input "Medium Americano"
click at [784, 338] on input "أمريكانو" at bounding box center [934, 341] width 459 height 27
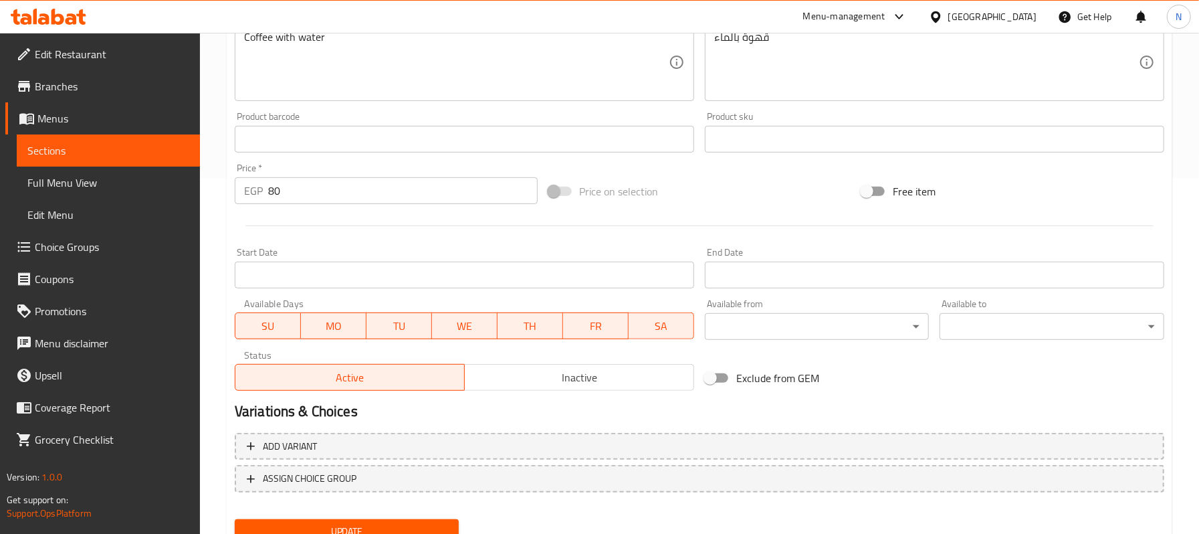
scroll to position [356, 0]
type input "أمريكانو وسط"
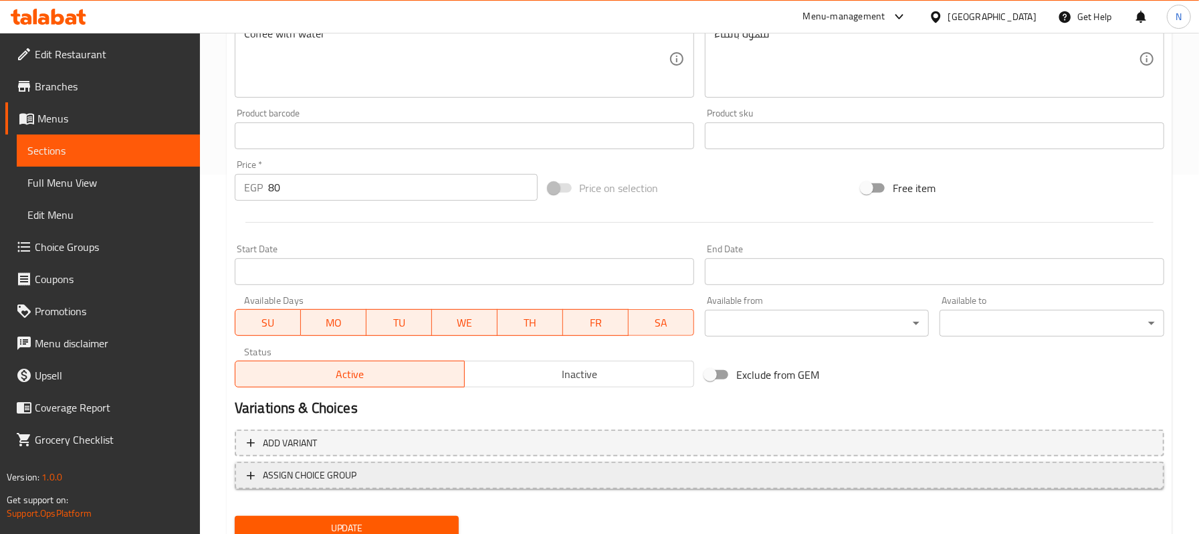
scroll to position [410, 0]
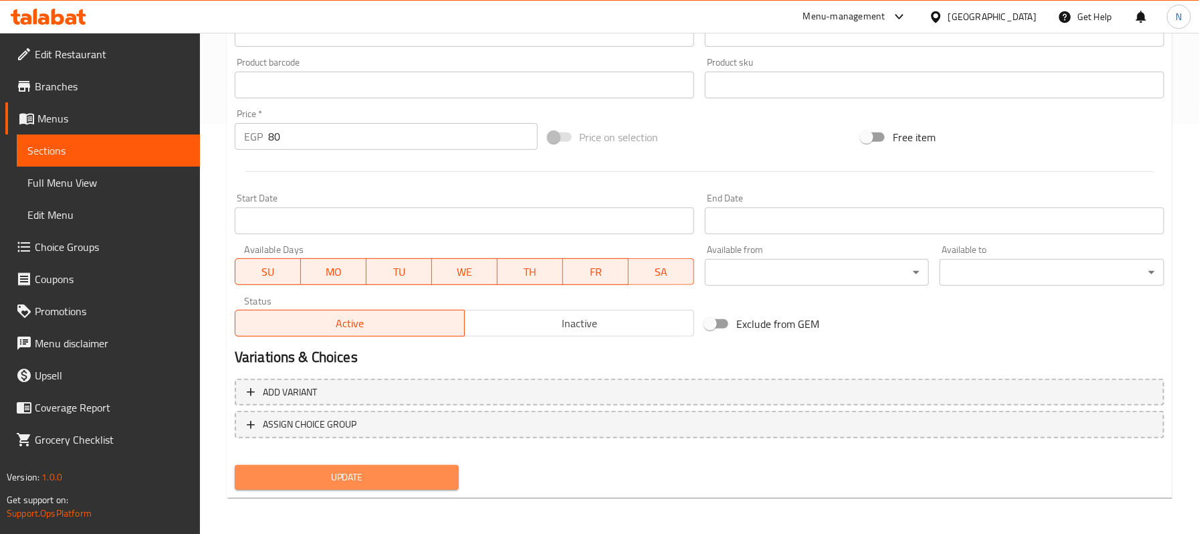
click at [423, 466] on button "Update" at bounding box center [347, 477] width 225 height 25
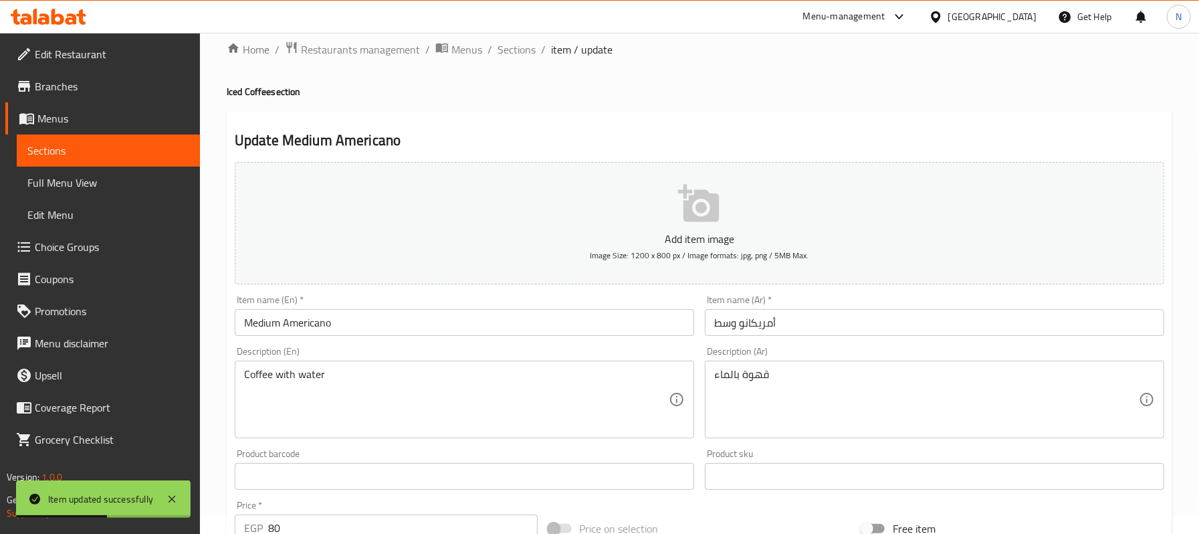
scroll to position [0, 0]
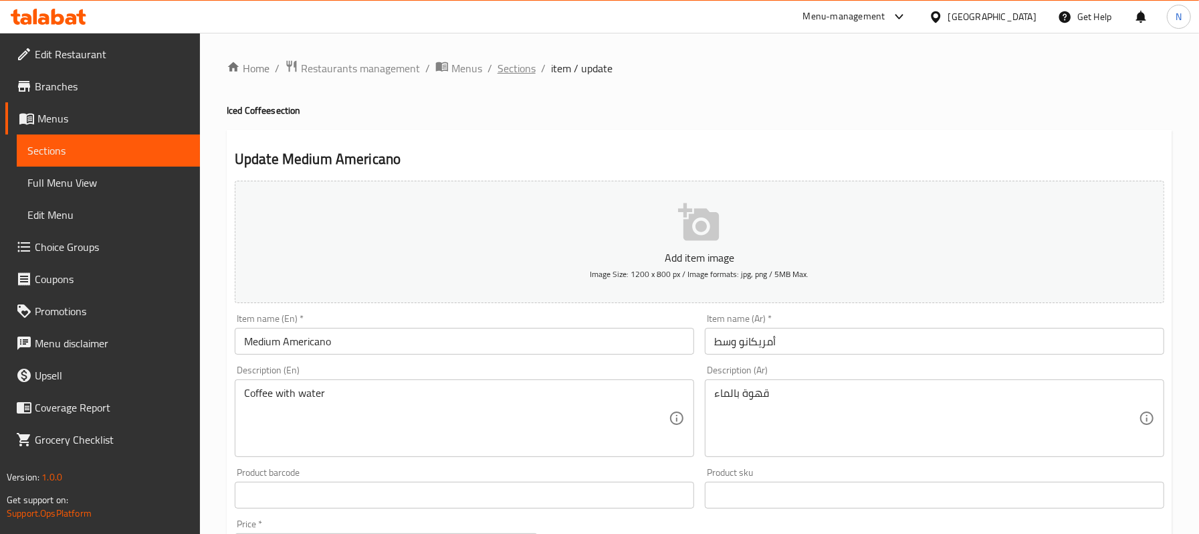
click at [511, 64] on span "Sections" at bounding box center [516, 68] width 38 height 16
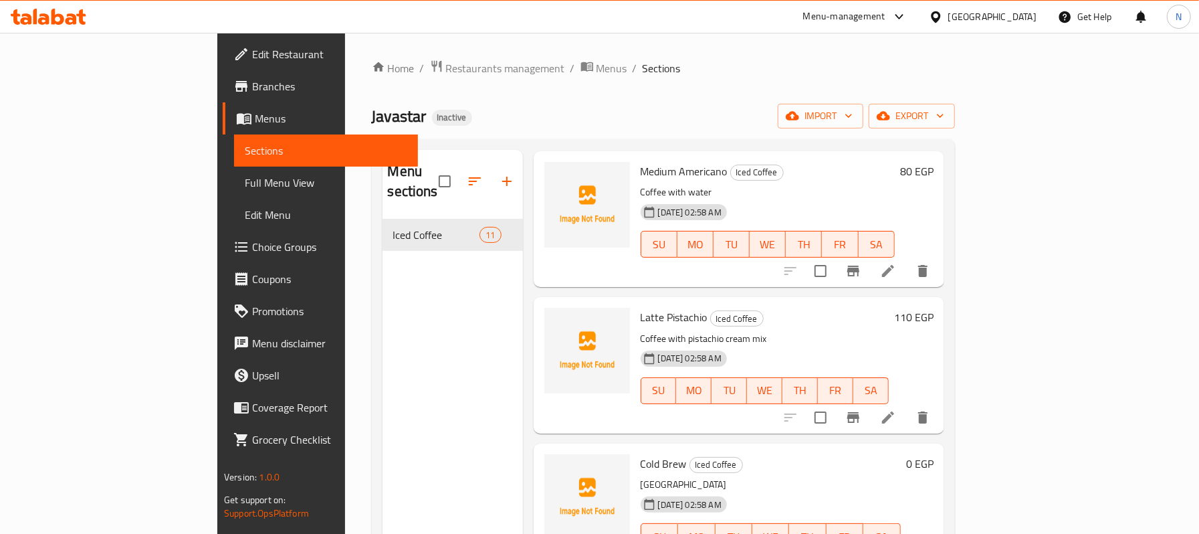
scroll to position [356, 0]
click at [896, 407] on icon at bounding box center [888, 415] width 16 height 16
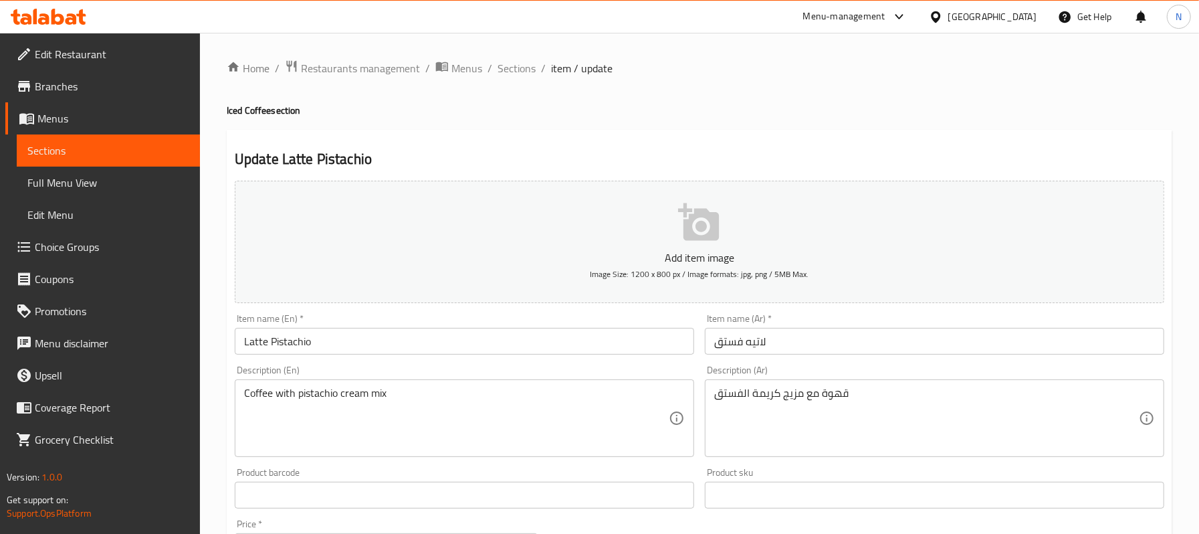
click at [242, 343] on input "Latte Pistachio" at bounding box center [464, 341] width 459 height 27
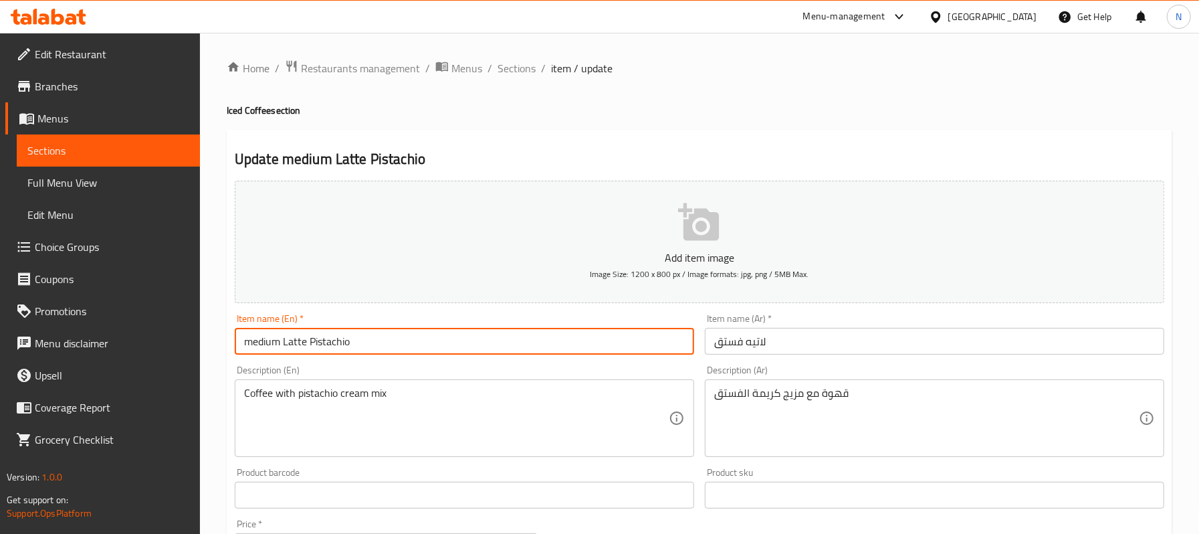
click at [257, 346] on input "medium Latte Pistachio" at bounding box center [464, 341] width 459 height 27
type input "medium Latte Pistachio"
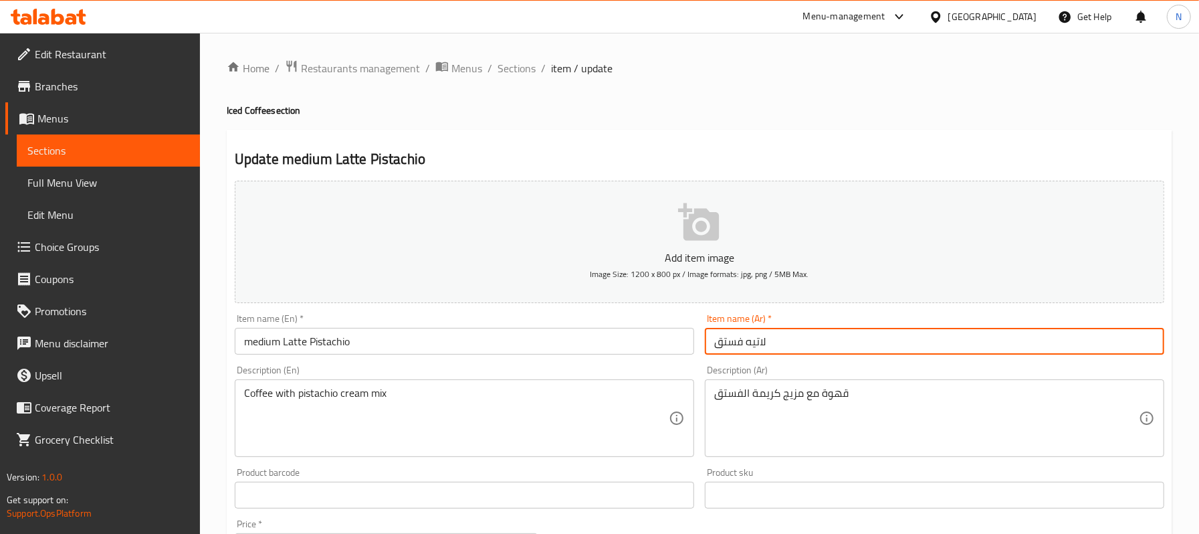
click at [822, 351] on input "لاتيه فستق" at bounding box center [934, 341] width 459 height 27
type input "لاتيه فستق وسط"
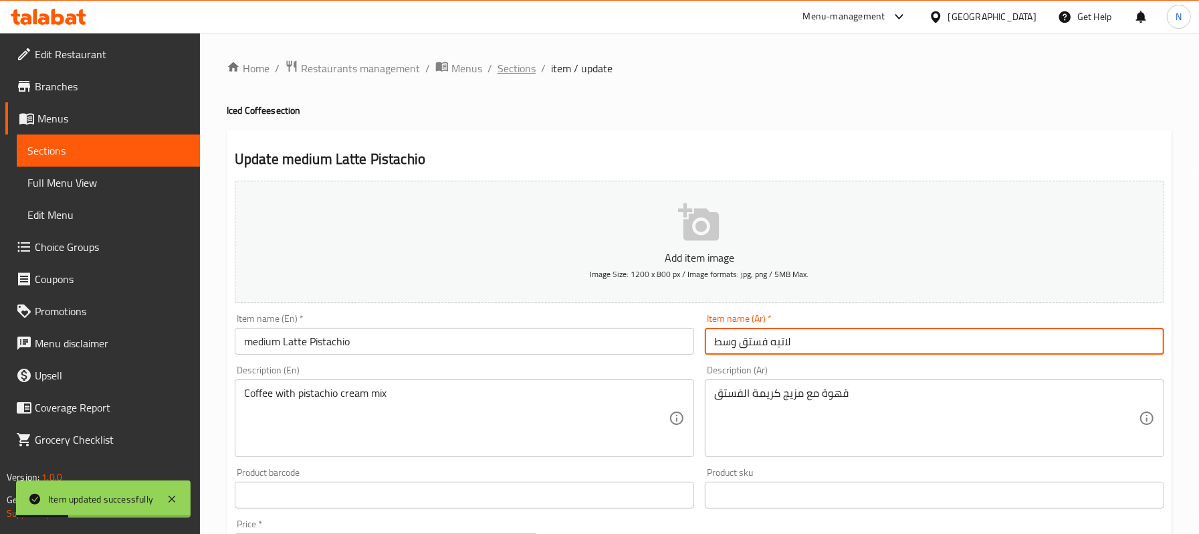
click at [511, 63] on span "Sections" at bounding box center [516, 68] width 38 height 16
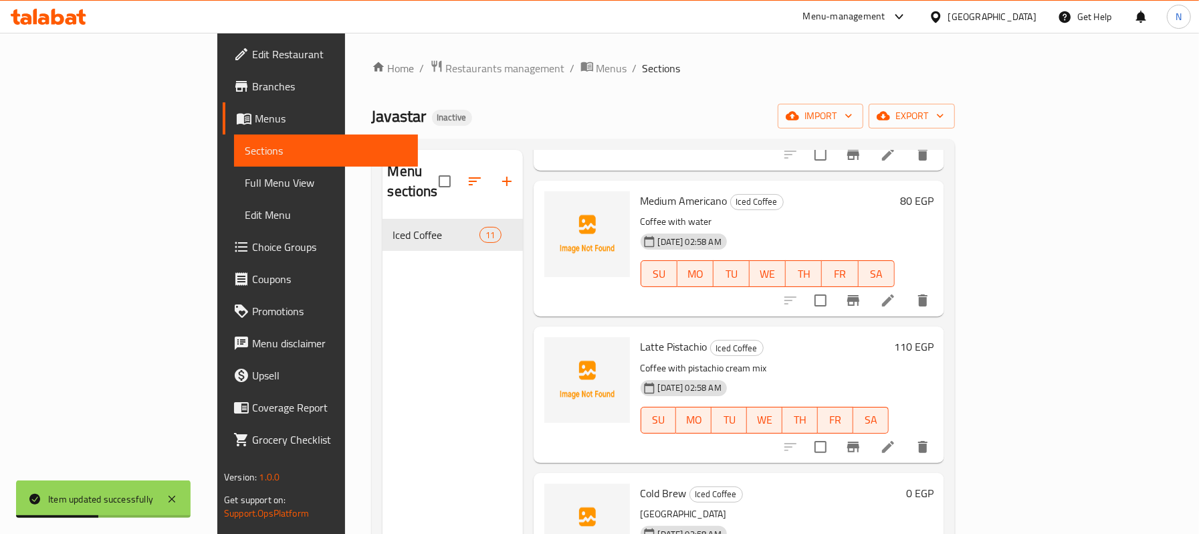
scroll to position [356, 0]
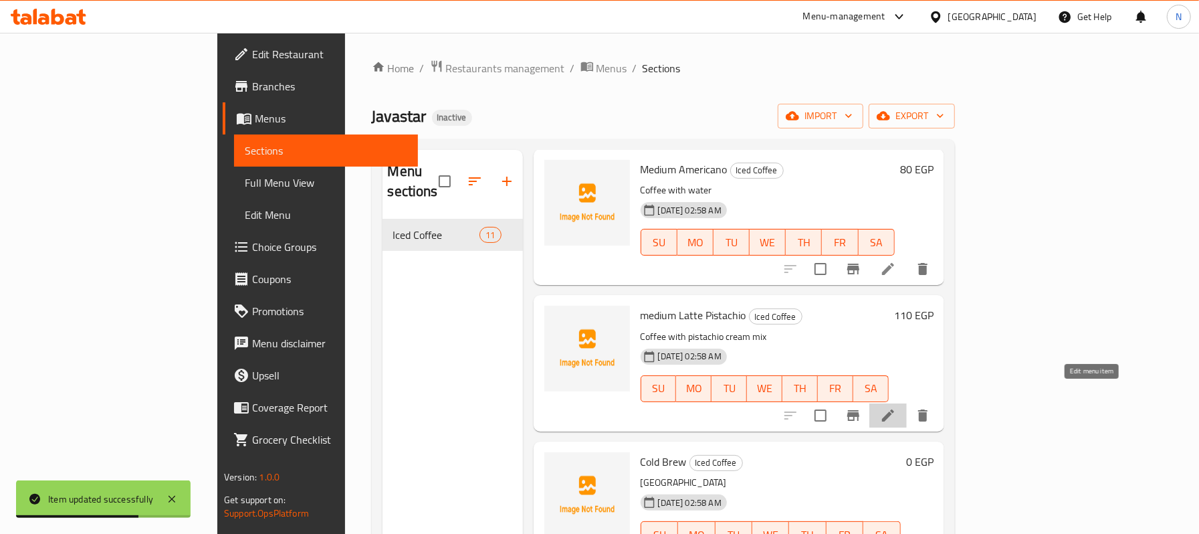
click at [894, 409] on icon at bounding box center [888, 415] width 12 height 12
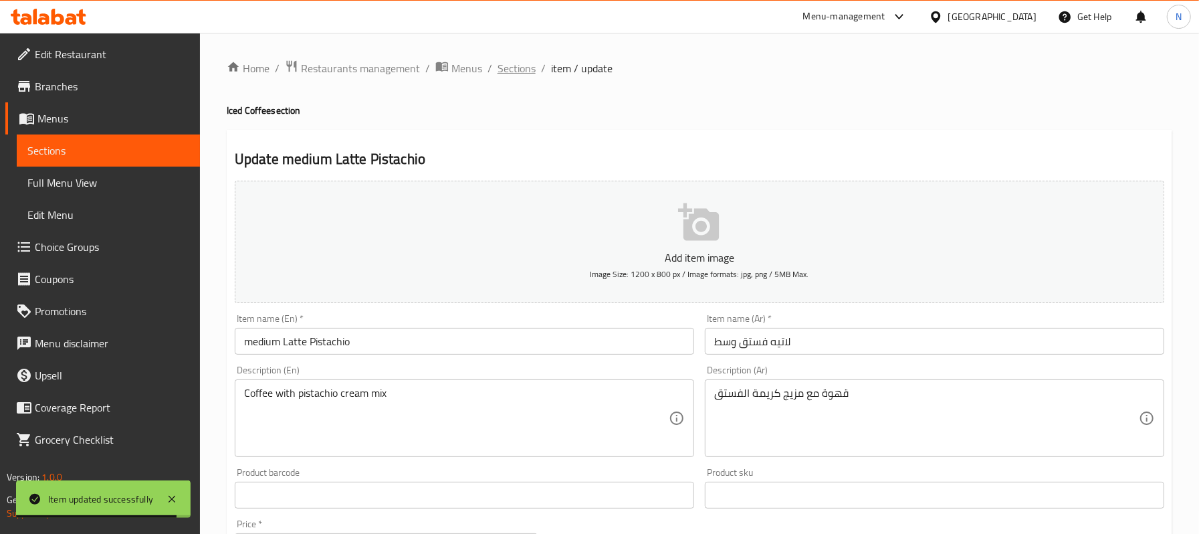
click at [514, 68] on span "Sections" at bounding box center [516, 68] width 38 height 16
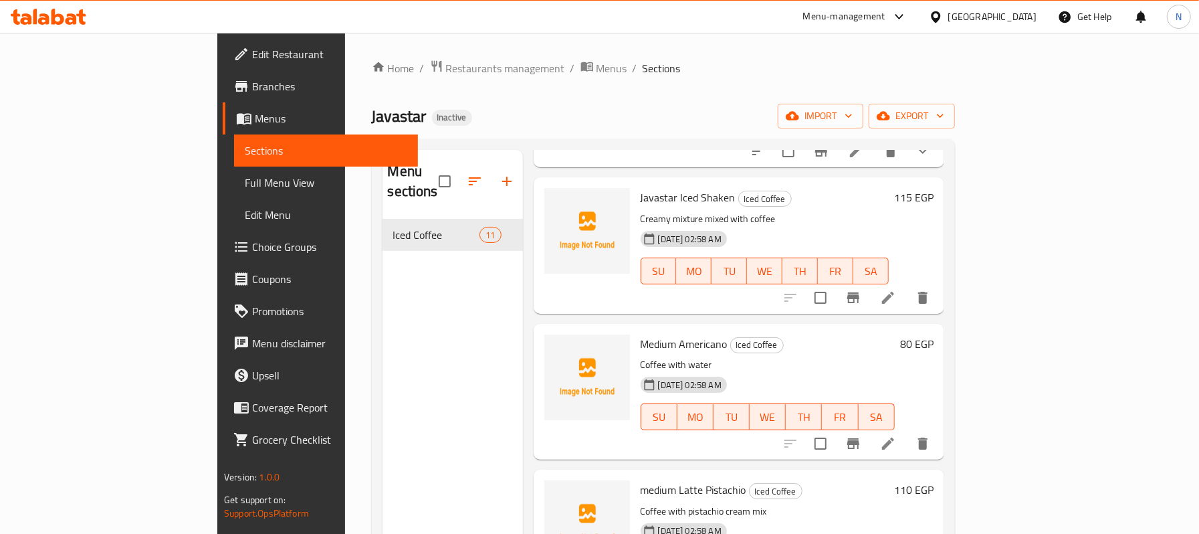
scroll to position [178, 0]
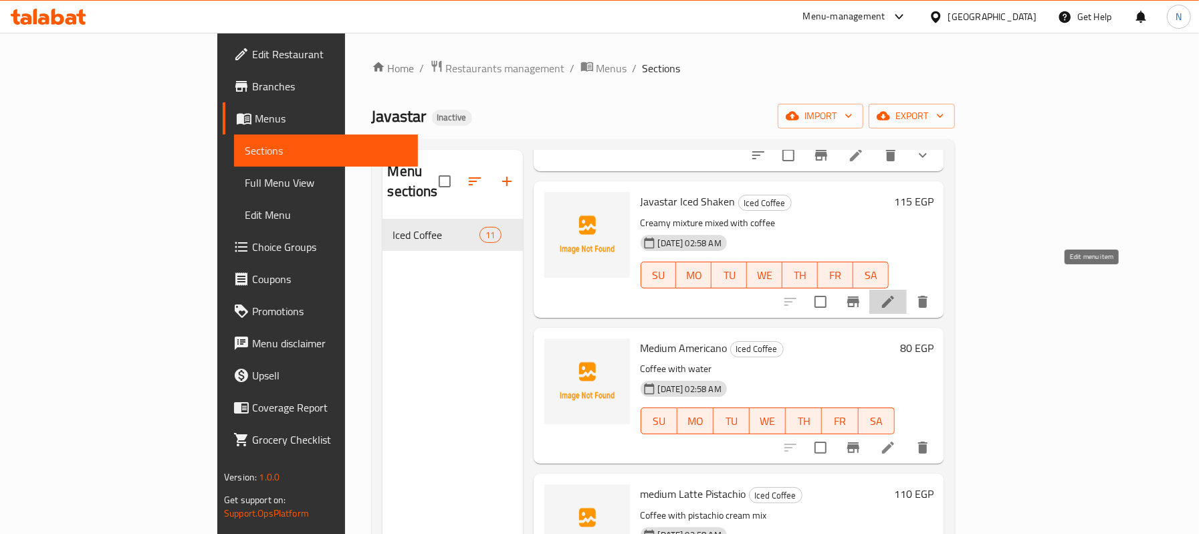
click at [894, 296] on icon at bounding box center [888, 302] width 12 height 12
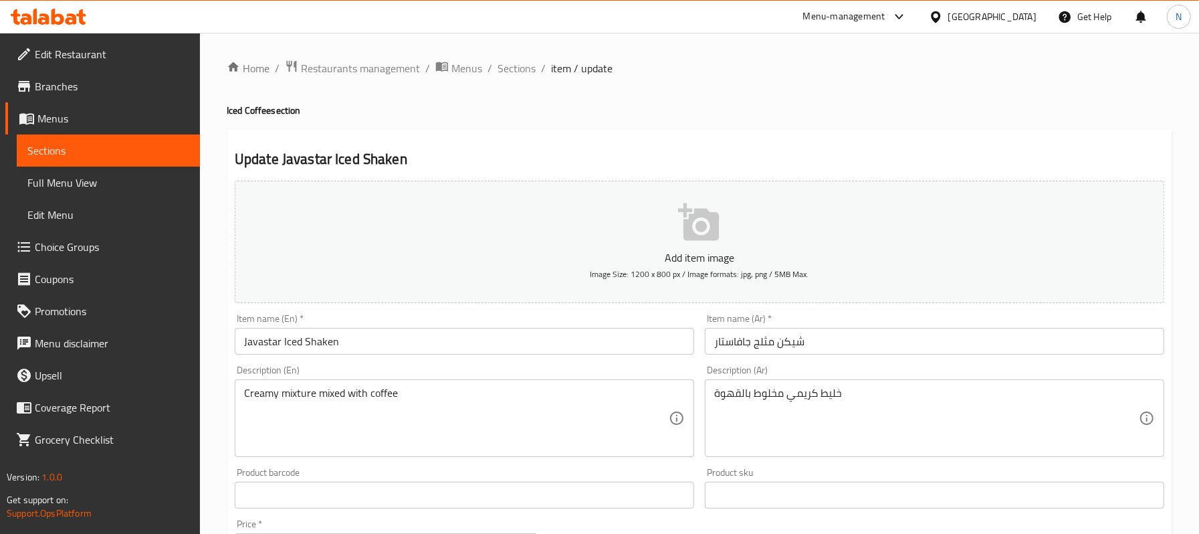
click at [241, 346] on input "Javastar Iced Shaken" at bounding box center [464, 341] width 459 height 27
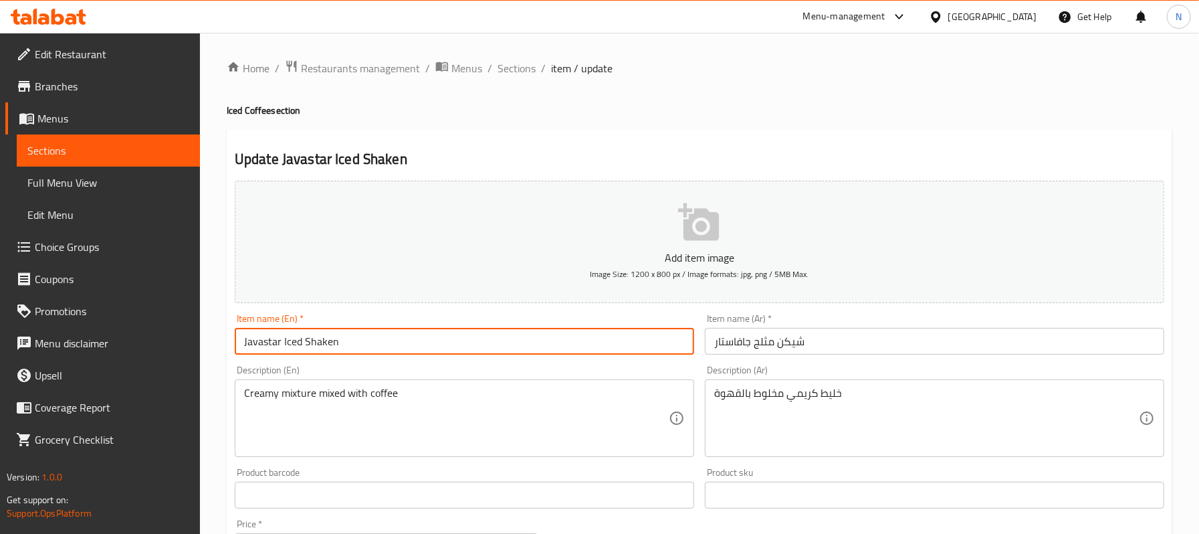
paste input "medium"
type input "medium Javastar Iced Shaken"
click at [856, 348] on input "شيكن مثلج جافاستار" at bounding box center [934, 341] width 459 height 27
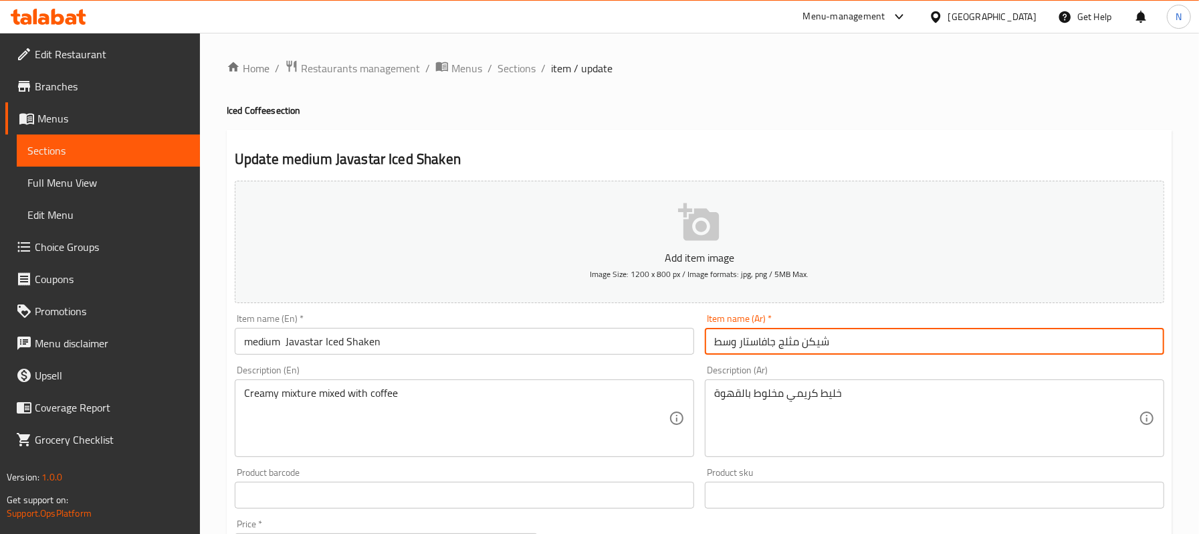
type input "شيكن مثلج جافاستار وسط"
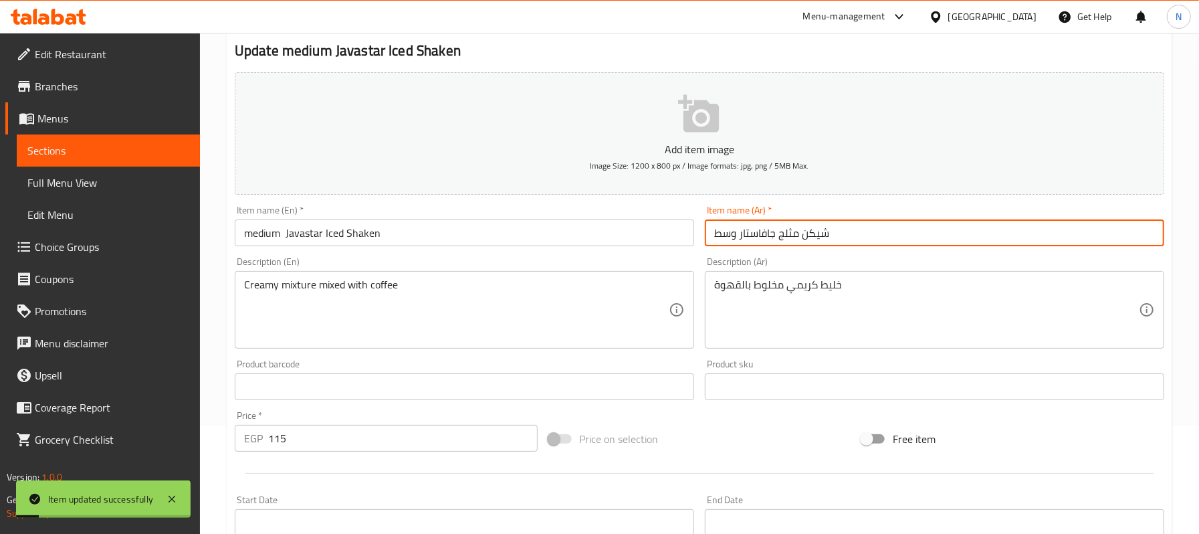
scroll to position [267, 0]
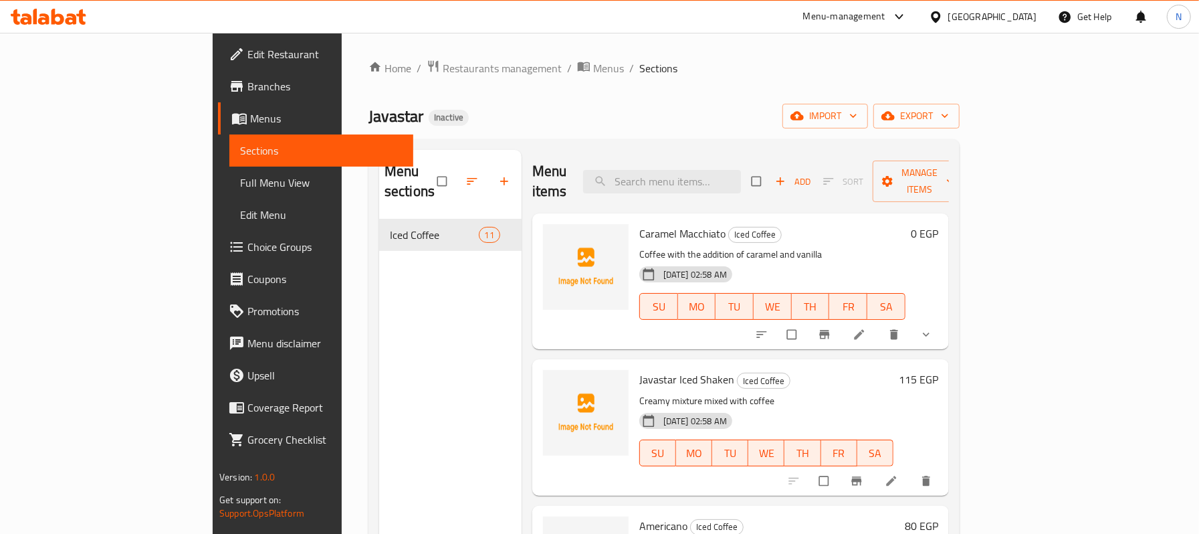
click at [240, 185] on span "Full Menu View" at bounding box center [321, 183] width 162 height 16
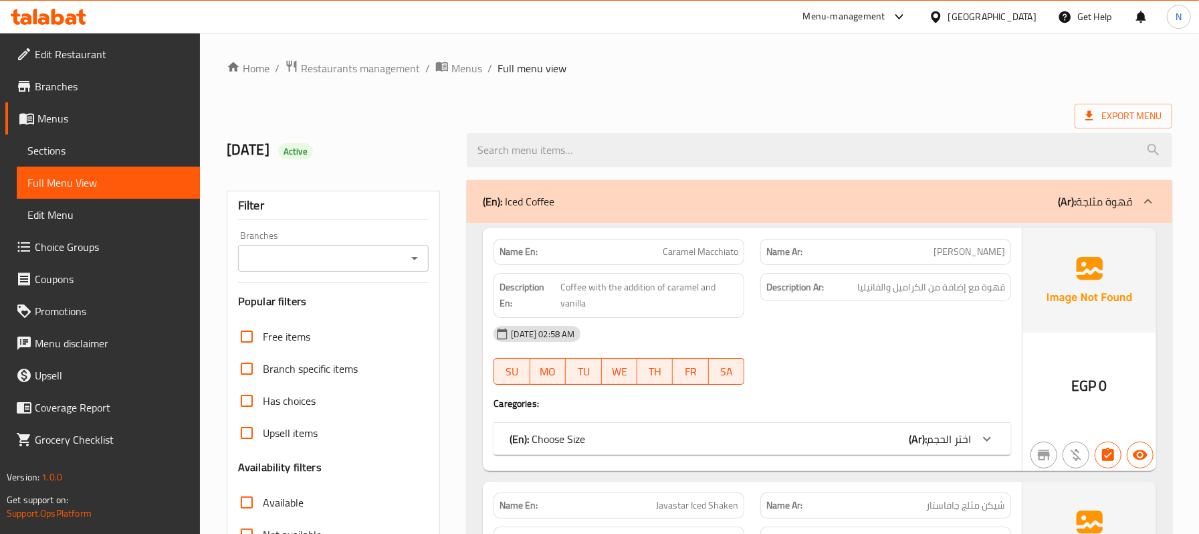
scroll to position [178, 0]
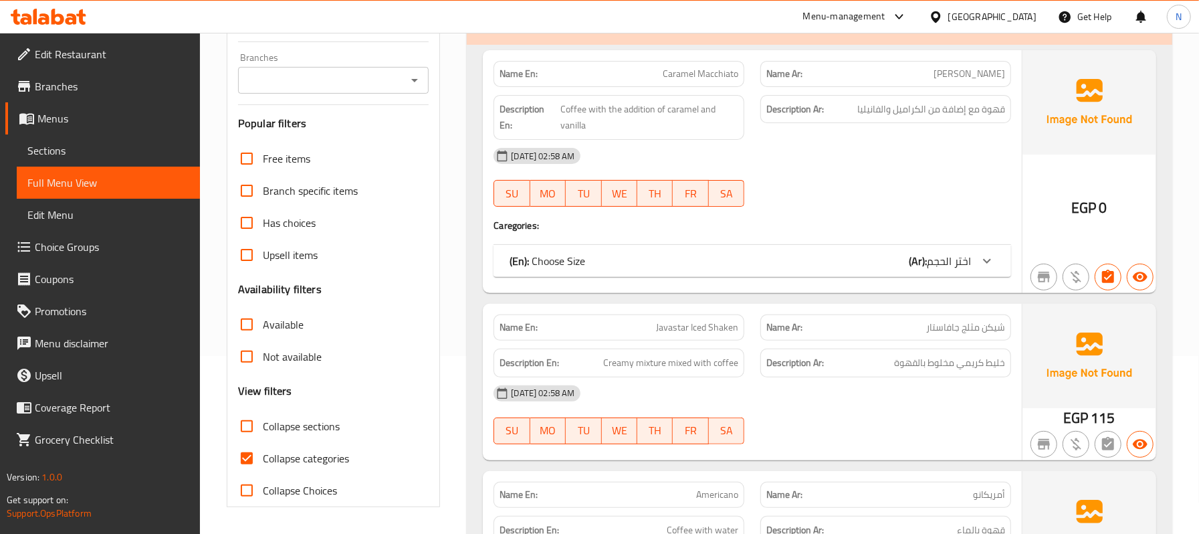
click at [298, 457] on span "Collapse categories" at bounding box center [306, 458] width 86 height 16
click at [263, 457] on input "Collapse categories" at bounding box center [247, 458] width 32 height 32
checkbox input "false"
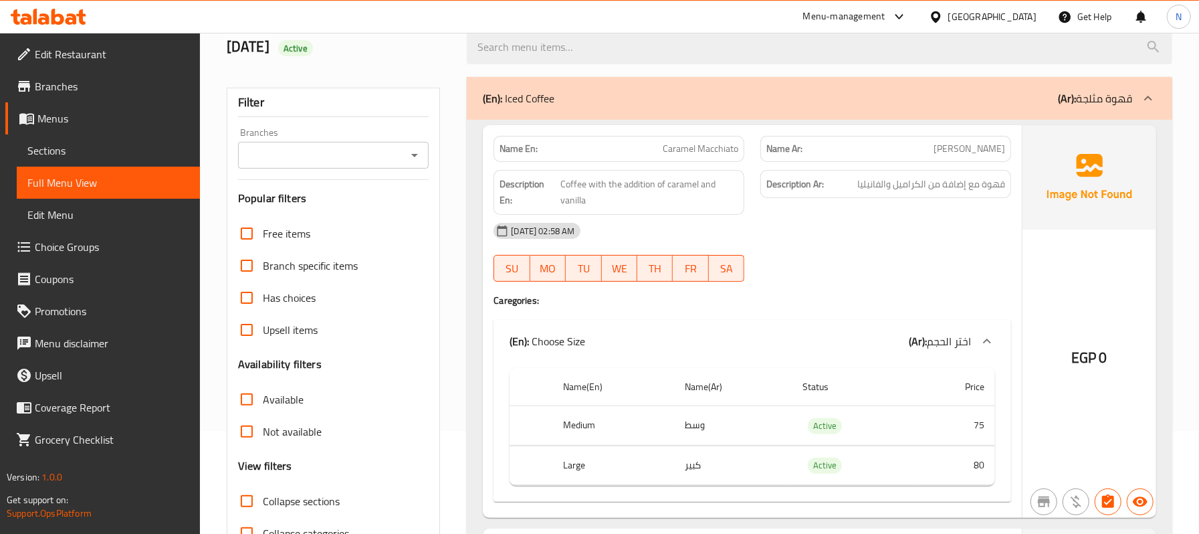
scroll to position [0, 0]
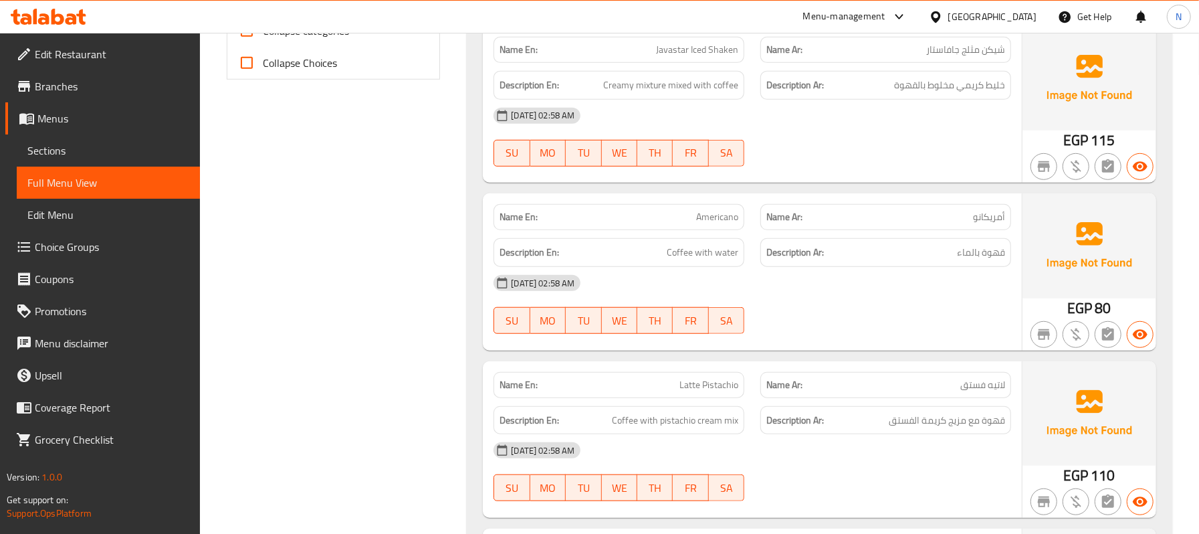
scroll to position [713, 0]
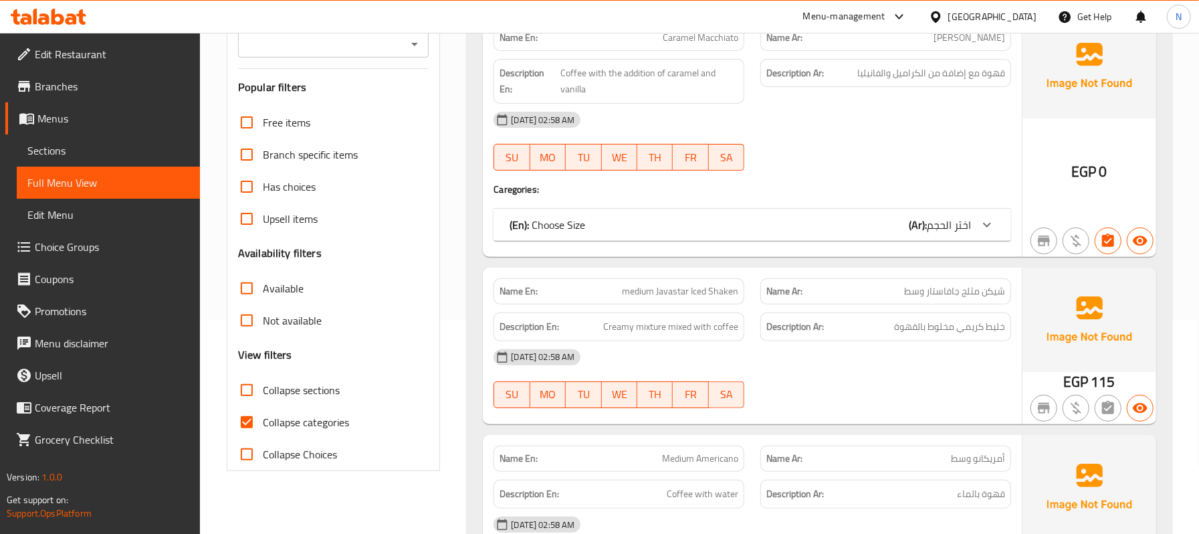
scroll to position [267, 0]
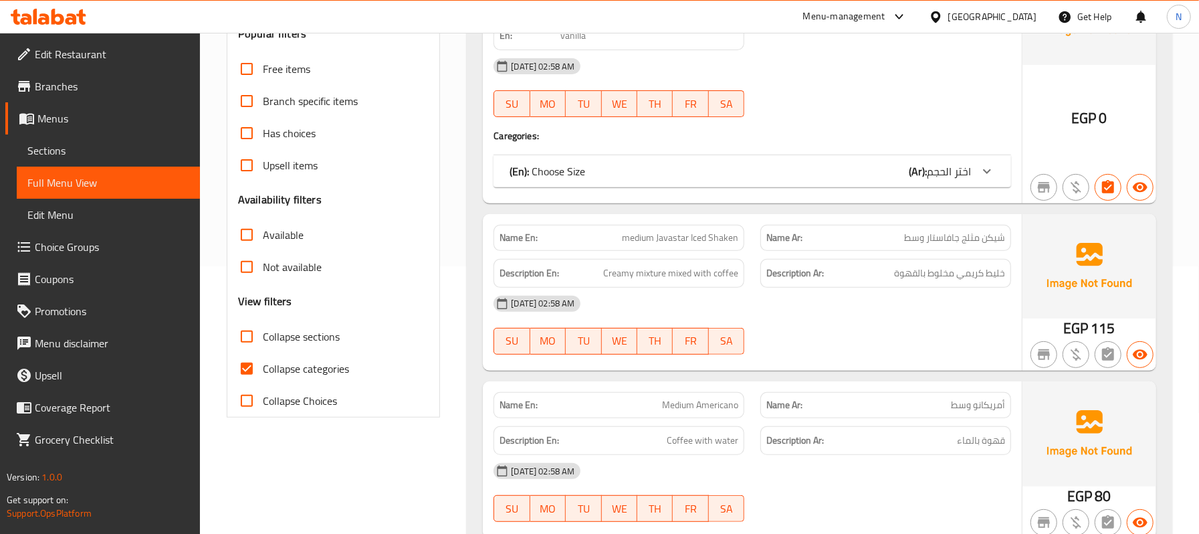
click at [282, 368] on span "Collapse categories" at bounding box center [306, 368] width 86 height 16
click at [263, 368] on input "Collapse categories" at bounding box center [247, 368] width 32 height 32
checkbox input "false"
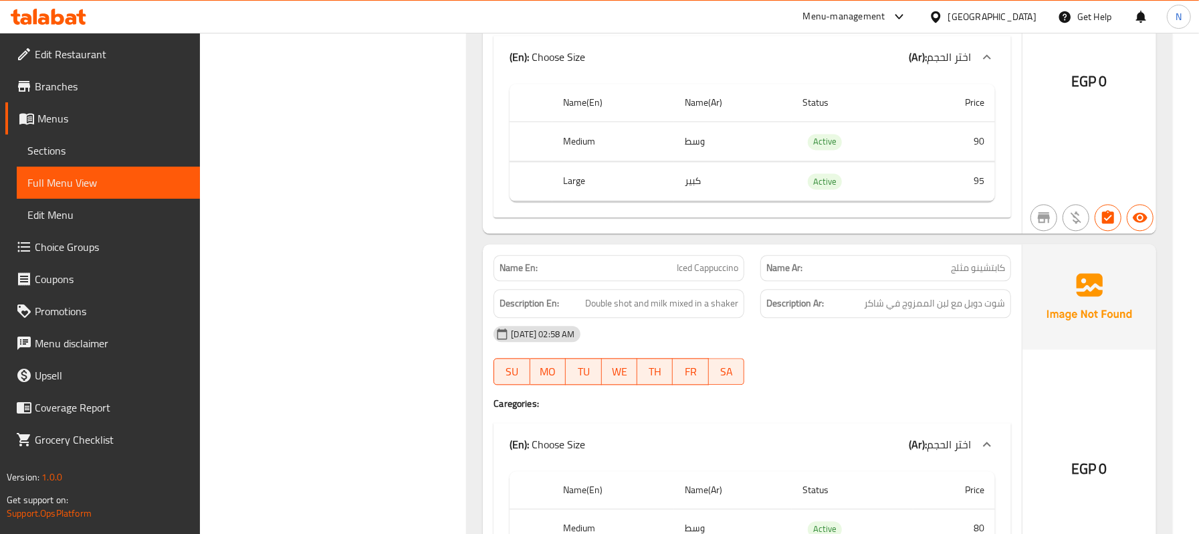
scroll to position [2229, 0]
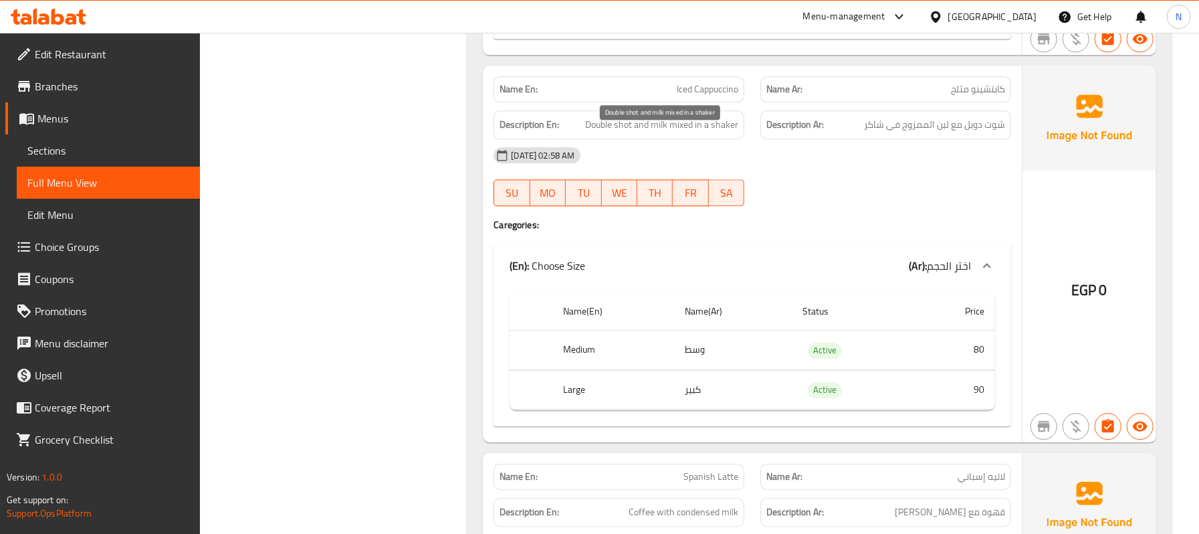
click at [730, 132] on span "Double shot and milk mixed in a shaker" at bounding box center [661, 124] width 153 height 17
copy span "shaker"
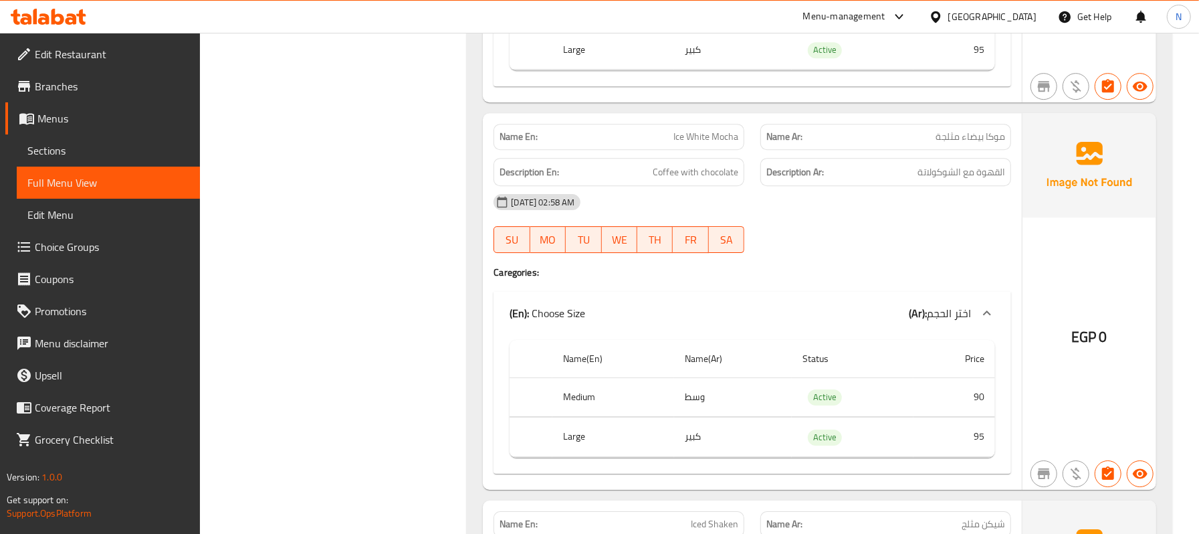
scroll to position [2942, 0]
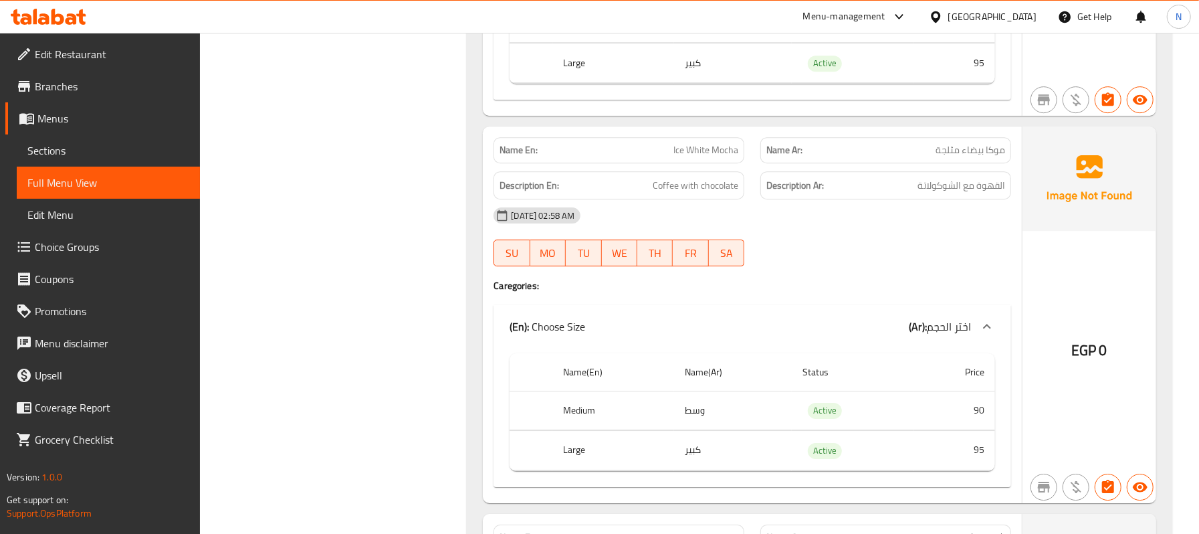
click at [720, 163] on div "Name En: Ice White Mocha" at bounding box center [618, 150] width 251 height 26
copy span "Ice White Mocha"
click at [816, 269] on div "[DATE] 02:58 AM SU MO TU WE TH FR SA" at bounding box center [752, 236] width 534 height 75
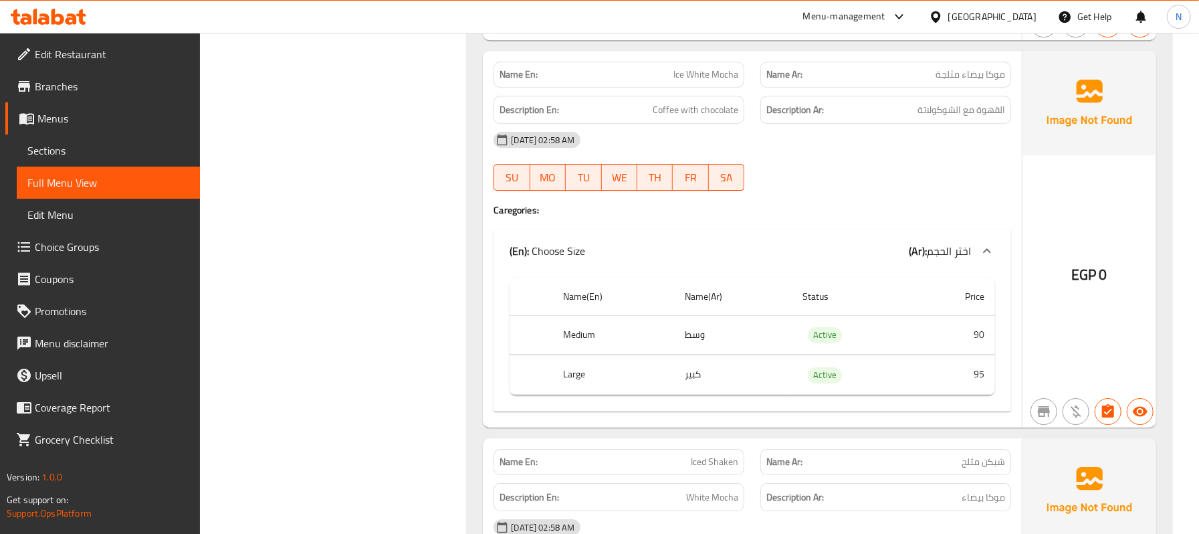
scroll to position [3016, 0]
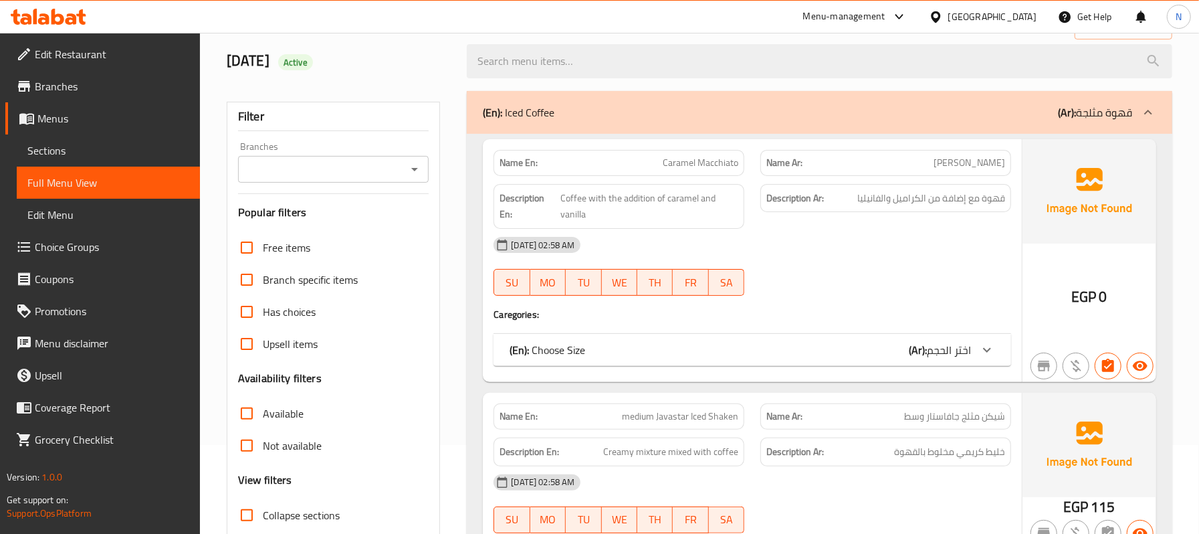
scroll to position [178, 0]
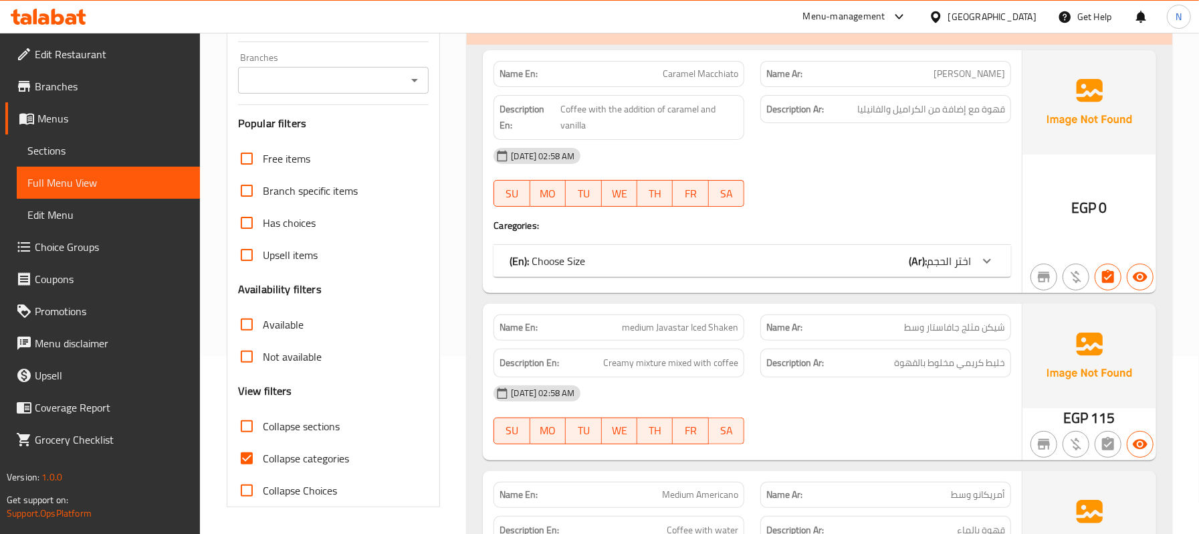
click at [267, 459] on span "Collapse categories" at bounding box center [306, 458] width 86 height 16
click at [263, 459] on input "Collapse categories" at bounding box center [247, 458] width 32 height 32
checkbox input "false"
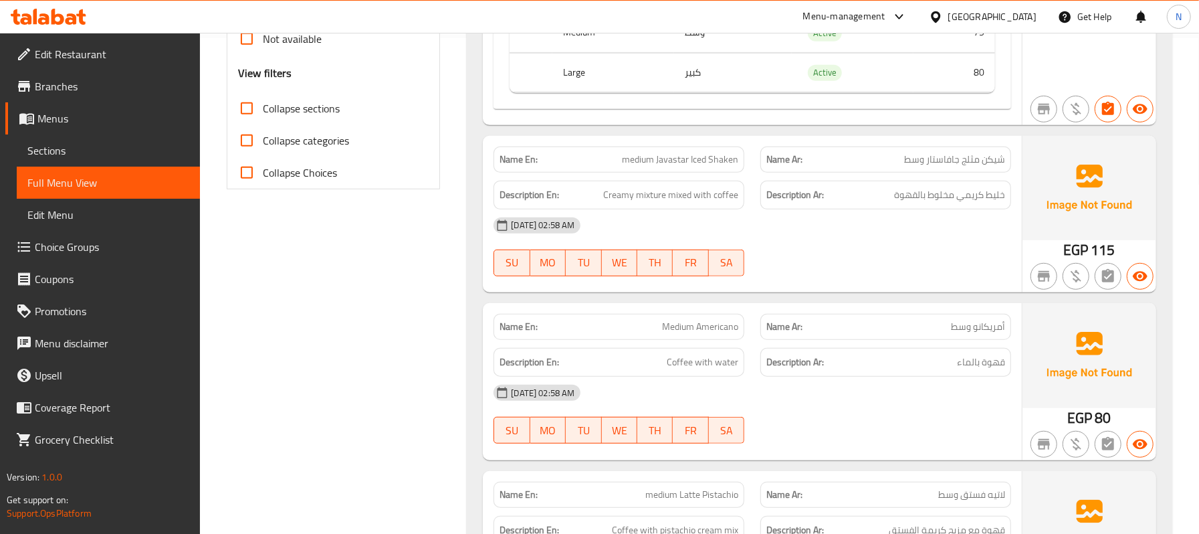
scroll to position [445, 0]
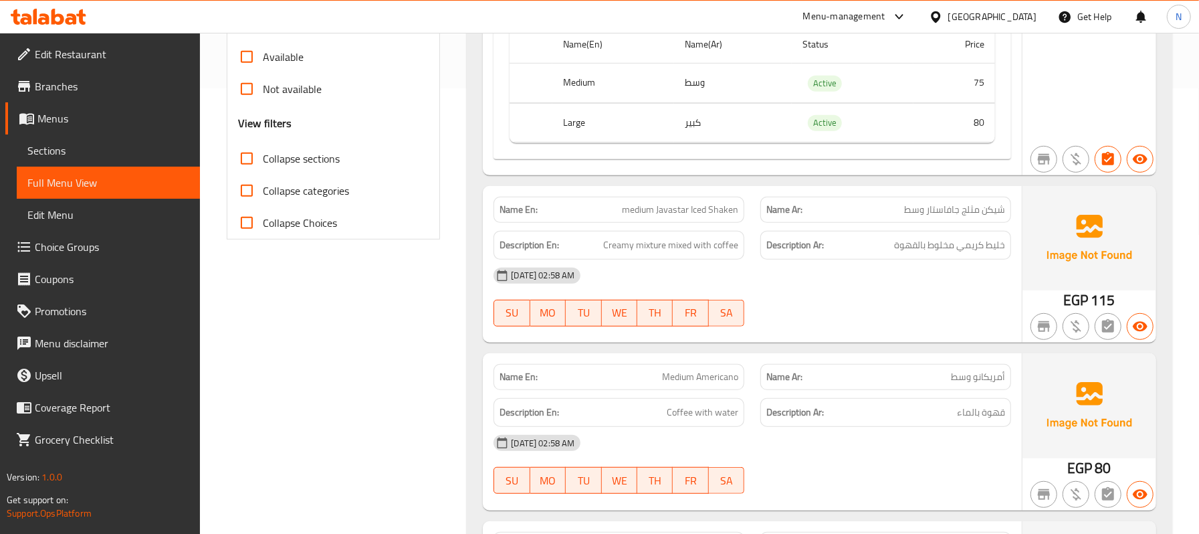
click at [731, 207] on span "medium Javastar Iced Shaken" at bounding box center [680, 210] width 116 height 14
copy span "medium Javastar Iced Shaken"
click at [731, 380] on span "Medium Americano" at bounding box center [700, 377] width 76 height 14
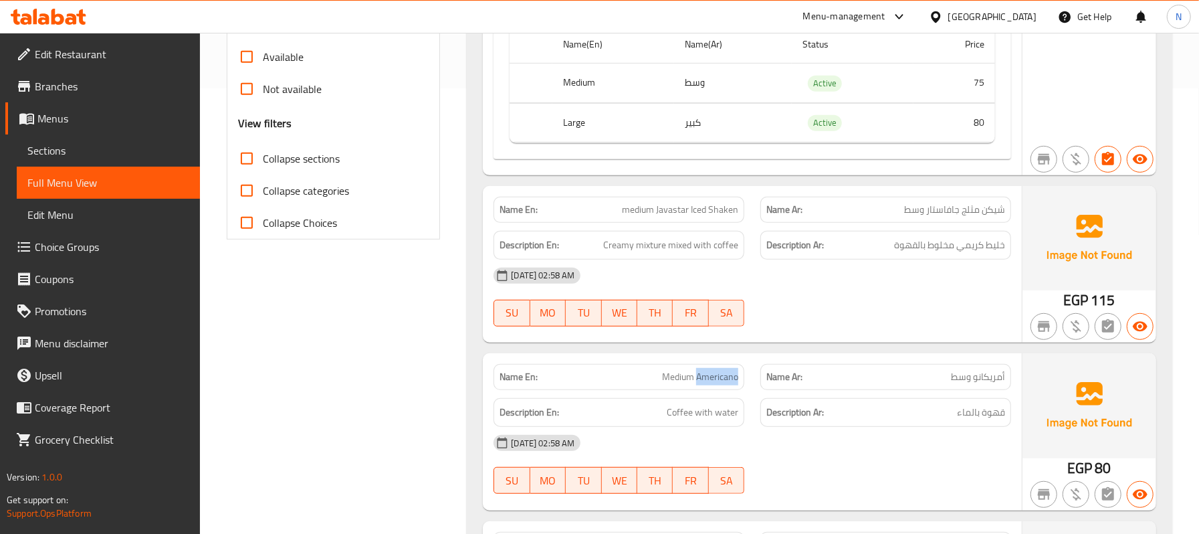
click at [731, 380] on span "Medium Americano" at bounding box center [700, 377] width 76 height 14
copy span "Medium Americano"
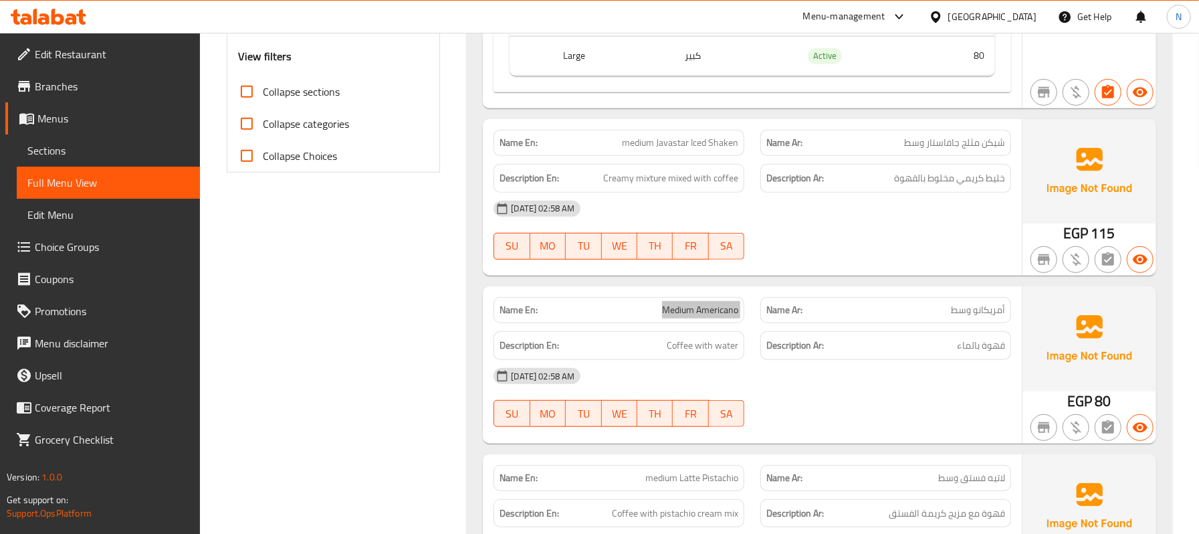
scroll to position [624, 0]
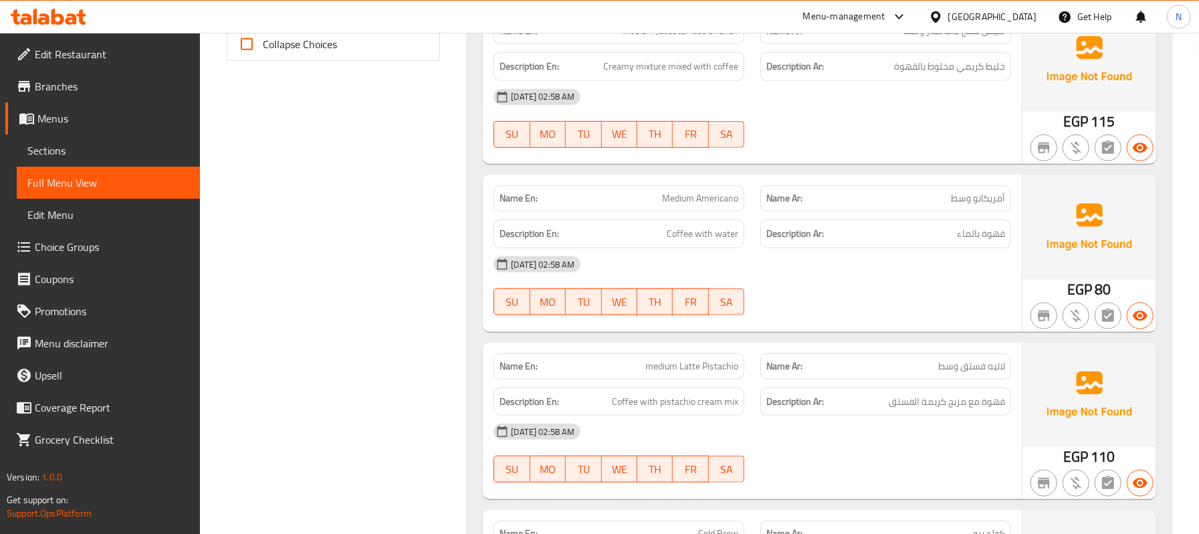
click at [671, 362] on span "medium Latte Pistachio" at bounding box center [691, 366] width 93 height 14
copy span "medium Latte Pistachio"
click at [33, 151] on span "Sections" at bounding box center [108, 150] width 162 height 16
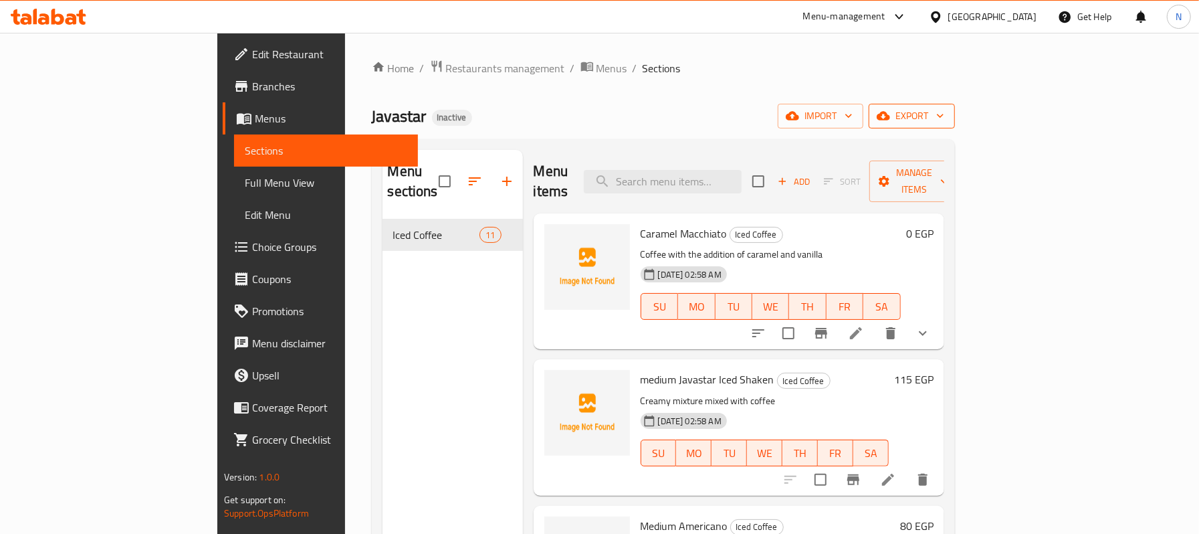
click at [944, 108] on span "export" at bounding box center [911, 116] width 65 height 17
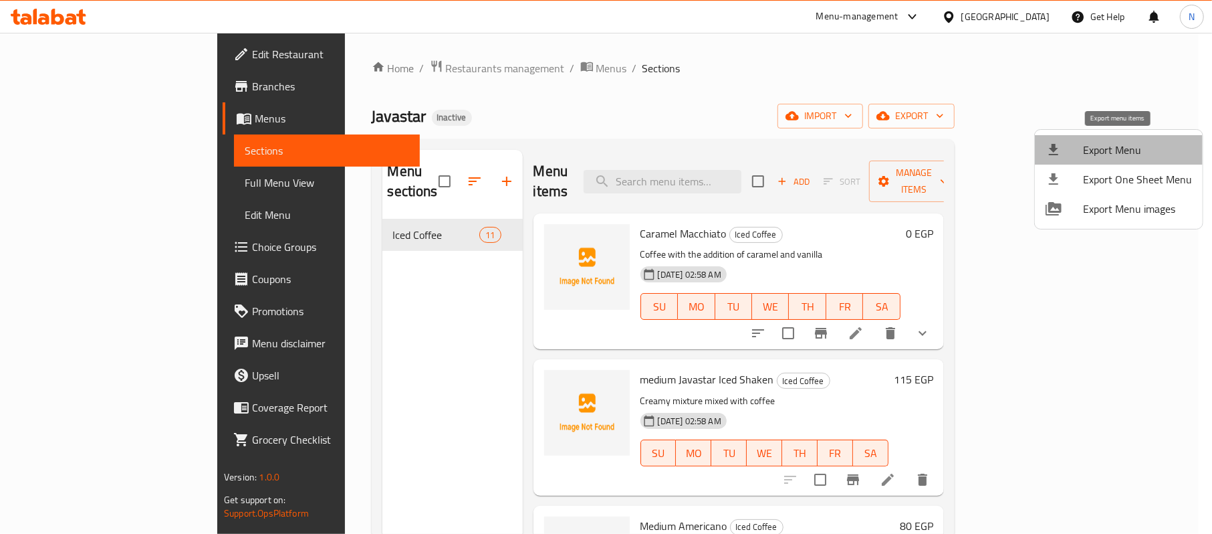
click at [1126, 142] on span "Export Menu" at bounding box center [1137, 150] width 109 height 16
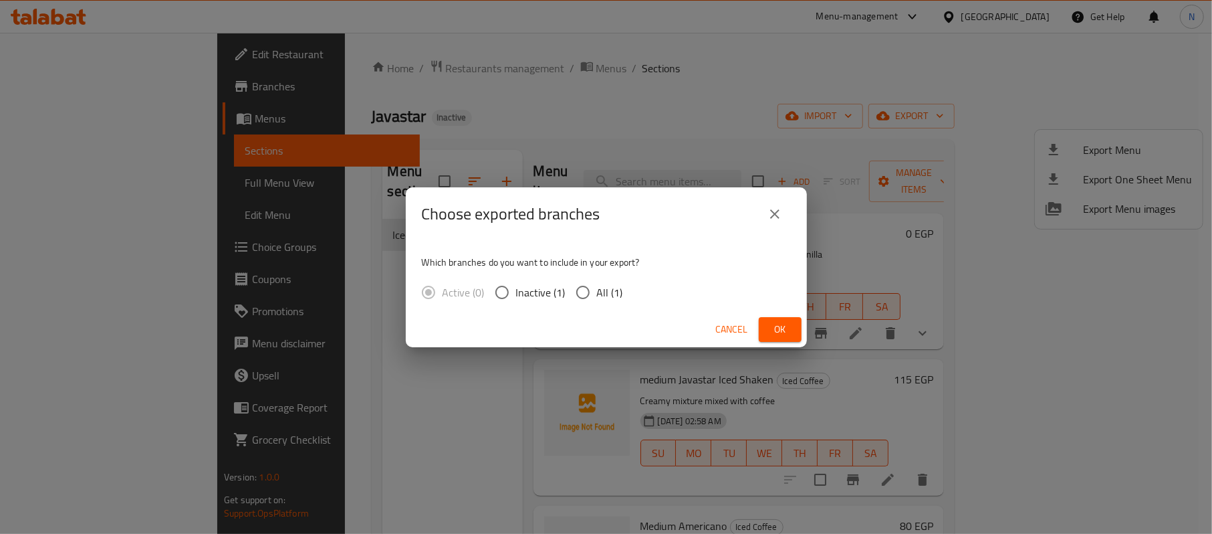
click at [578, 286] on input "All (1)" at bounding box center [583, 292] width 28 height 28
radio input "true"
click at [781, 327] on span "Ok" at bounding box center [780, 329] width 21 height 17
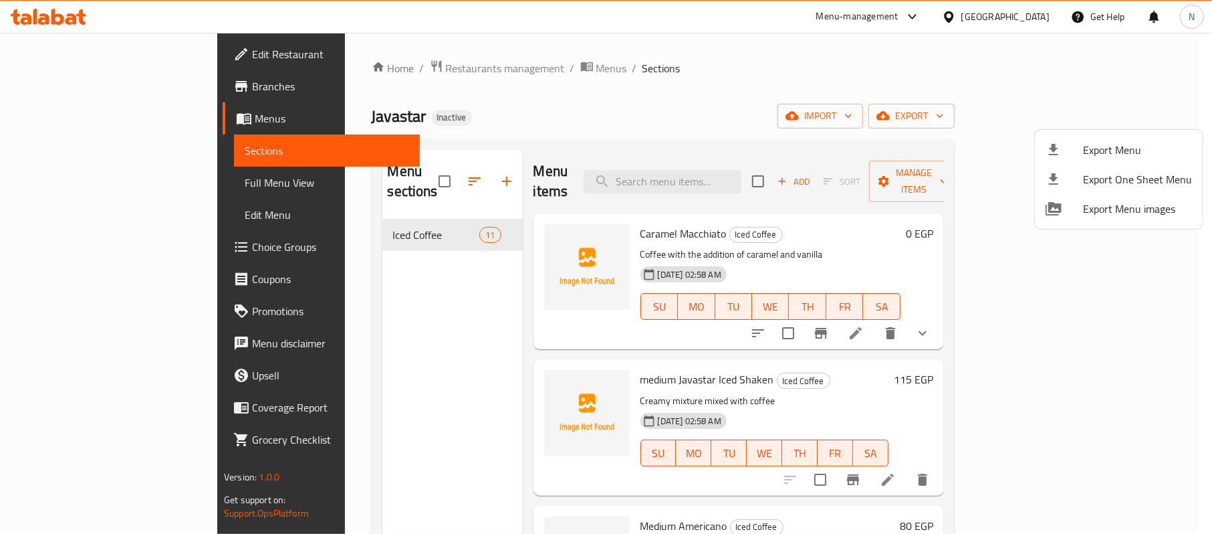
click at [142, 189] on div at bounding box center [606, 267] width 1212 height 534
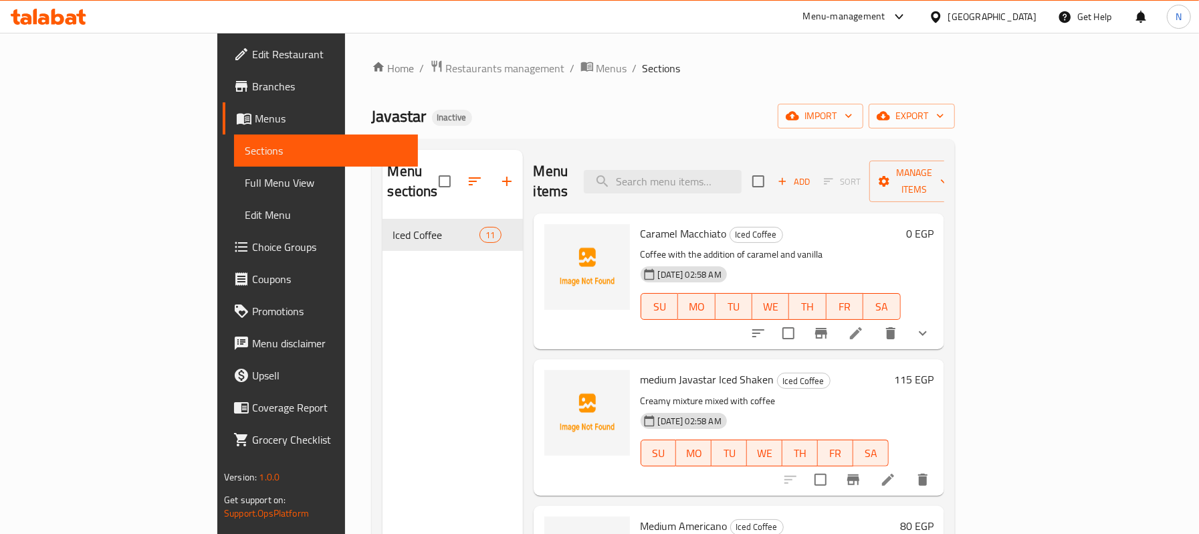
click at [245, 185] on span "Full Menu View" at bounding box center [326, 183] width 162 height 16
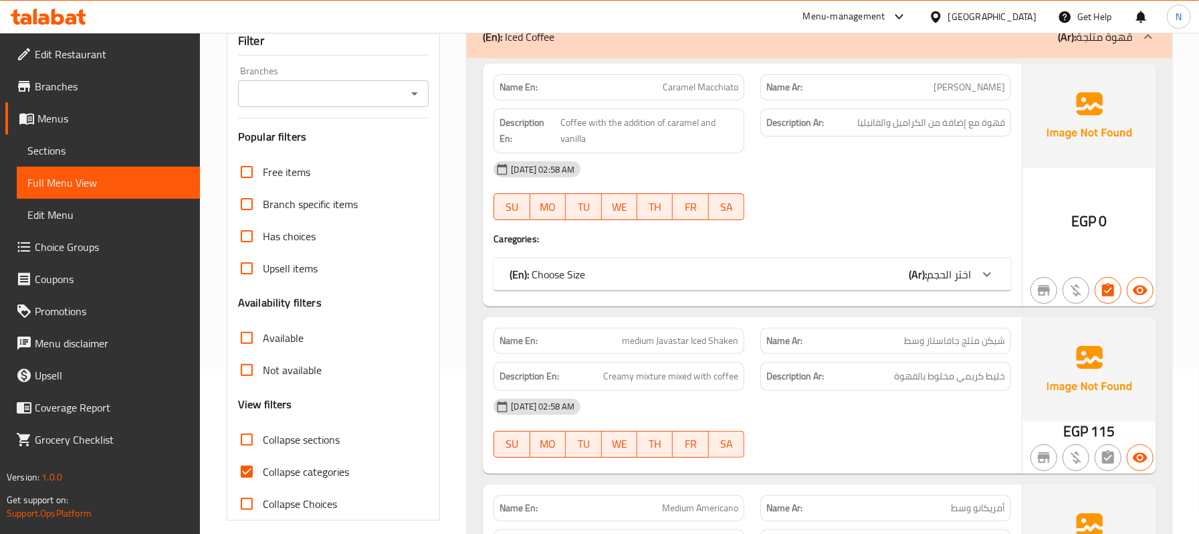
scroll to position [178, 0]
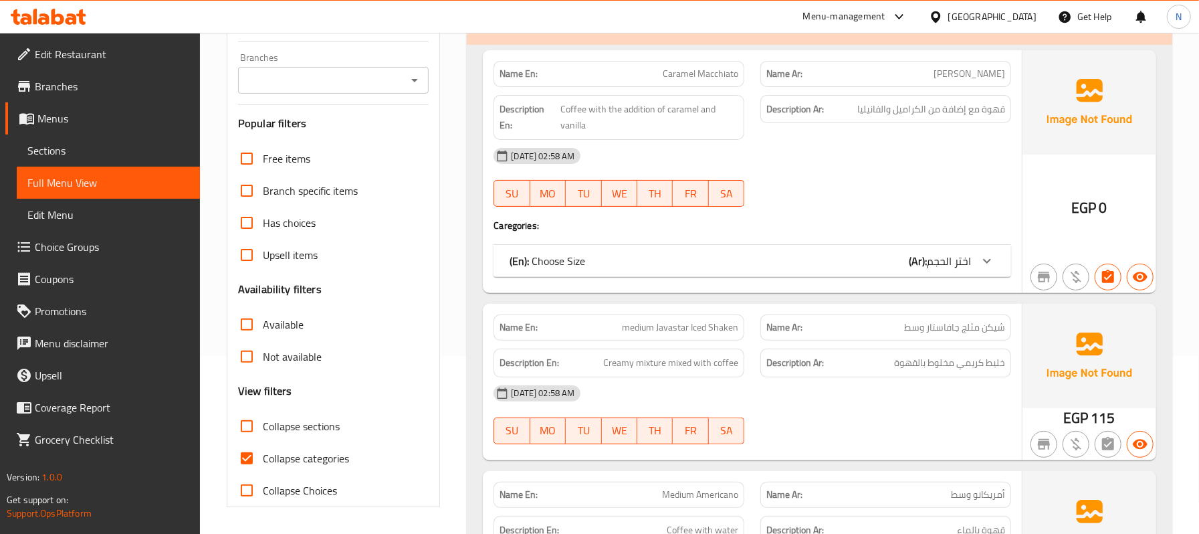
click at [250, 460] on input "Collapse categories" at bounding box center [247, 458] width 32 height 32
checkbox input "false"
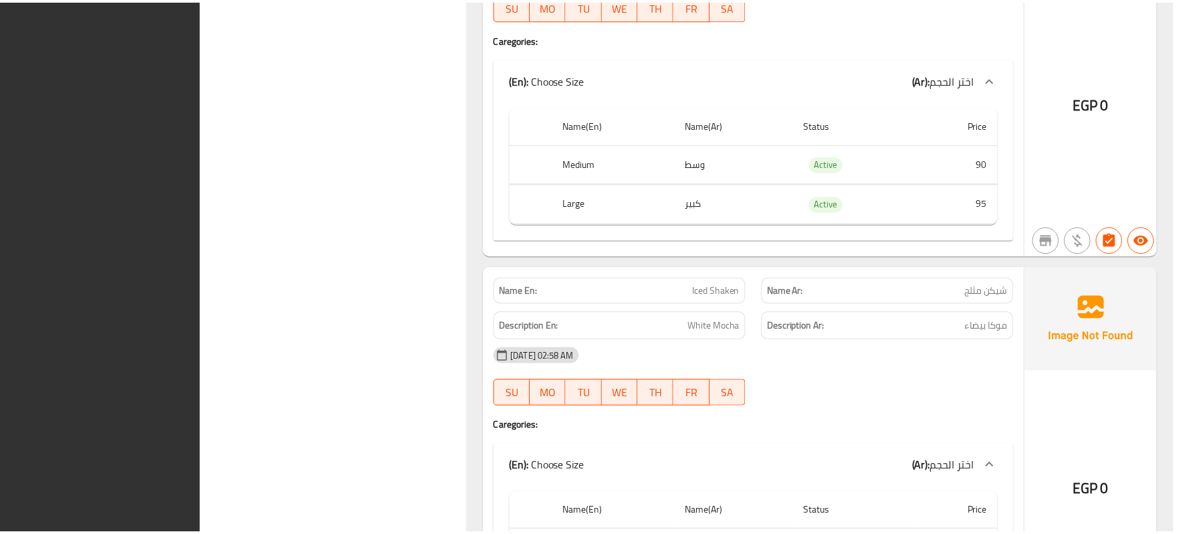
scroll to position [3373, 0]
